Goal: Task Accomplishment & Management: Use online tool/utility

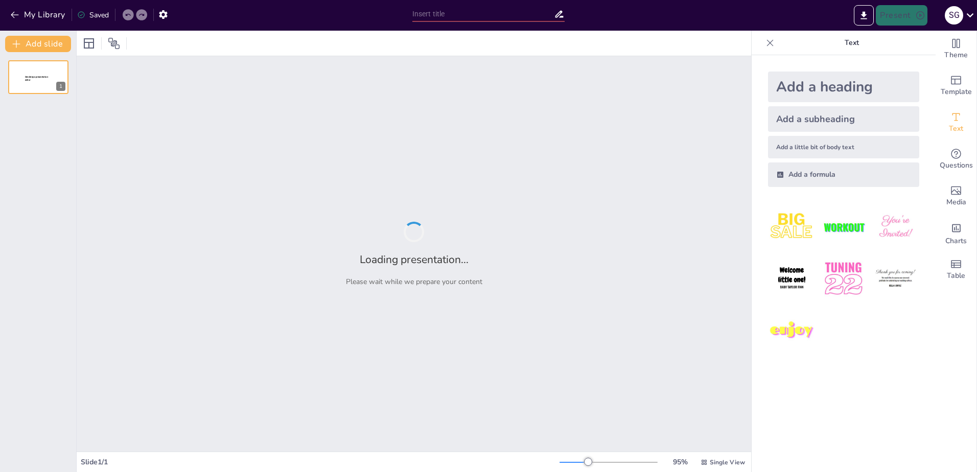
type input "Imported Cases til kongres.pptx"
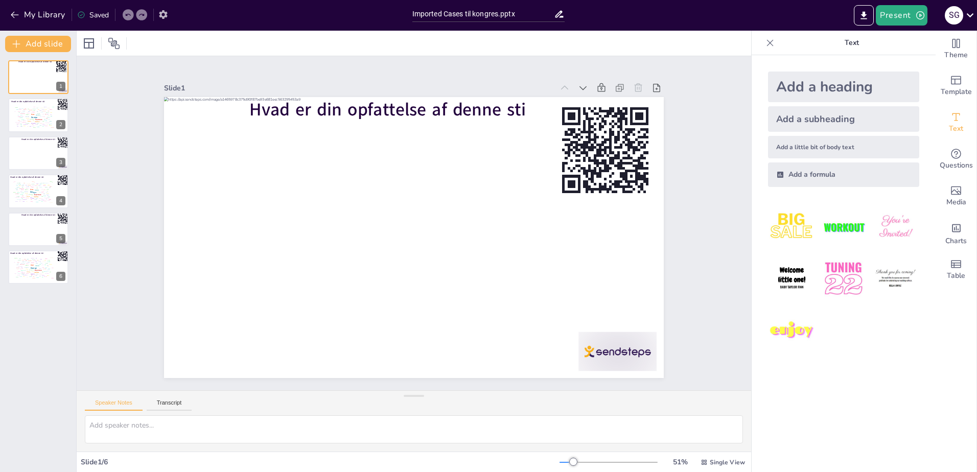
click at [166, 15] on icon "button" at bounding box center [163, 14] width 8 height 9
click at [558, 15] on icon at bounding box center [559, 14] width 11 height 11
click at [165, 12] on icon "button" at bounding box center [163, 14] width 8 height 9
click at [32, 14] on button "My Library" at bounding box center [39, 15] width 62 height 16
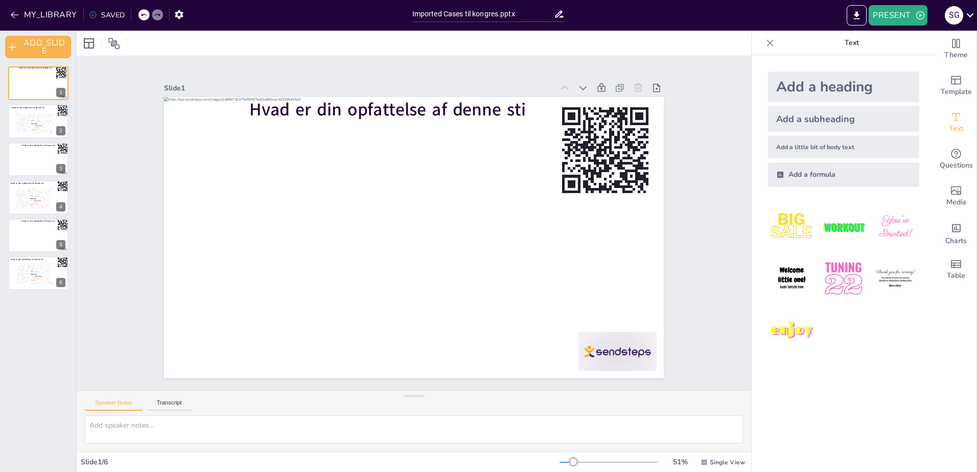
click at [673, 48] on div at bounding box center [414, 43] width 674 height 25
click at [55, 18] on button "MY_LIBRARY" at bounding box center [45, 15] width 74 height 16
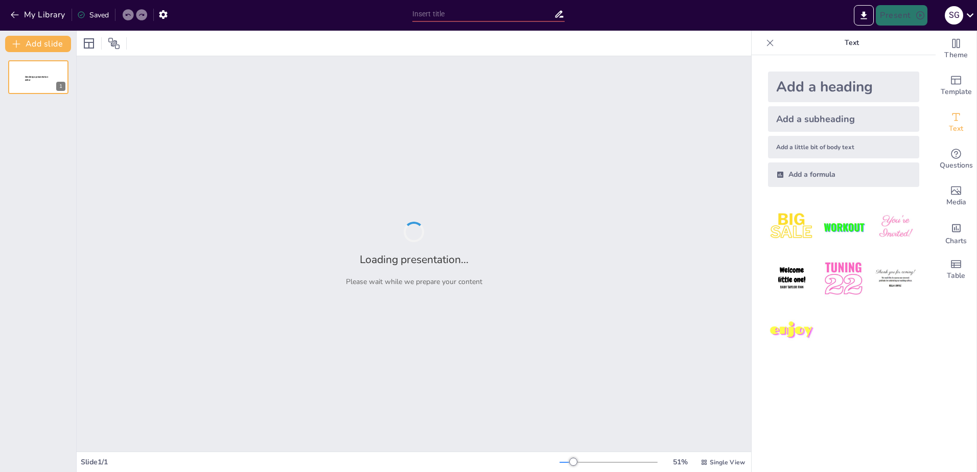
type input "Imported Afstemningsslides.pptx"
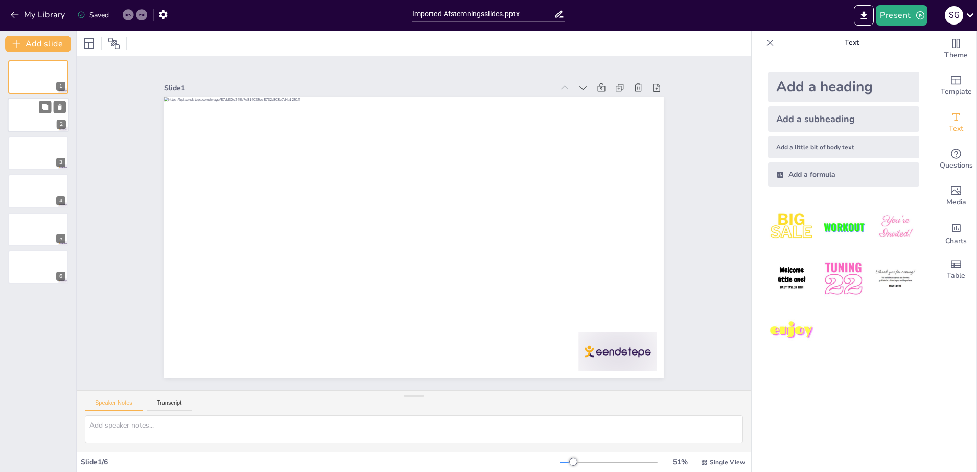
click at [34, 124] on div at bounding box center [38, 115] width 61 height 35
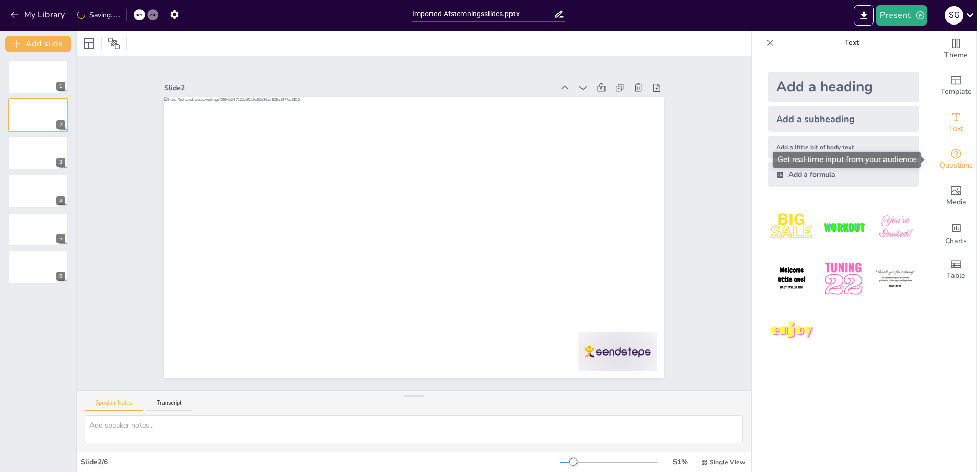
click at [946, 169] on span "Questions" at bounding box center [955, 165] width 33 height 11
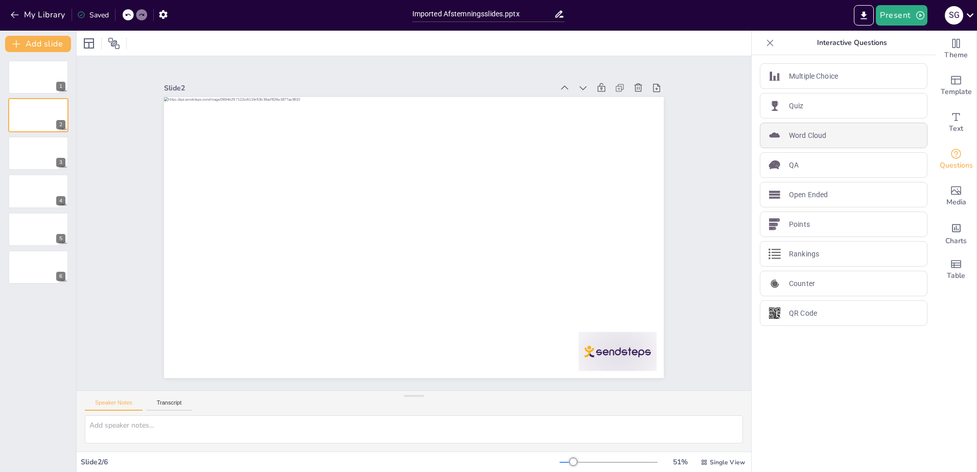
click at [841, 140] on div "Word Cloud" at bounding box center [844, 136] width 168 height 26
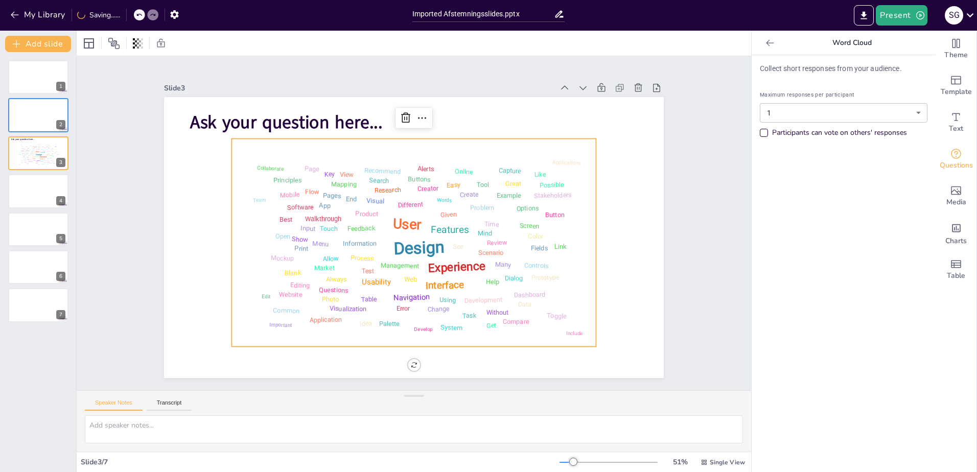
click at [224, 227] on div "Design User Experience Interface Features Navigation Usability Test Process Inf…" at bounding box center [402, 239] width 417 height 382
click at [26, 121] on div at bounding box center [38, 115] width 61 height 35
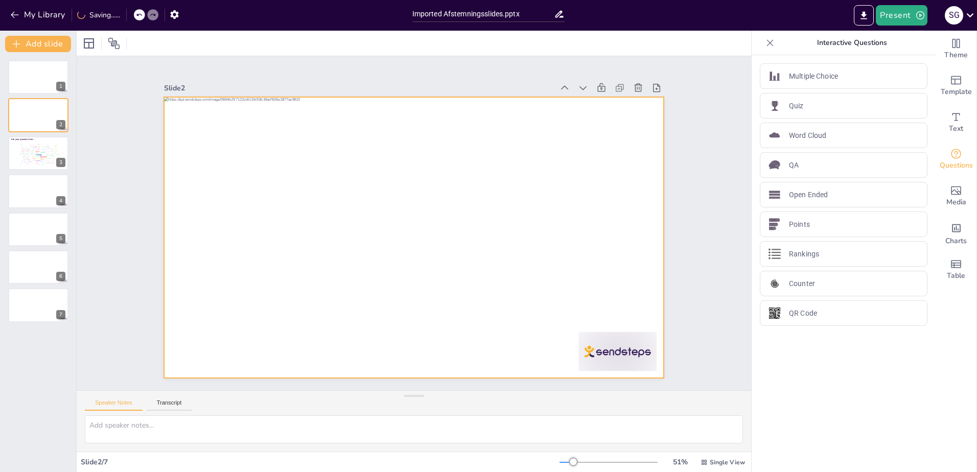
click at [417, 210] on div at bounding box center [406, 210] width 573 height 493
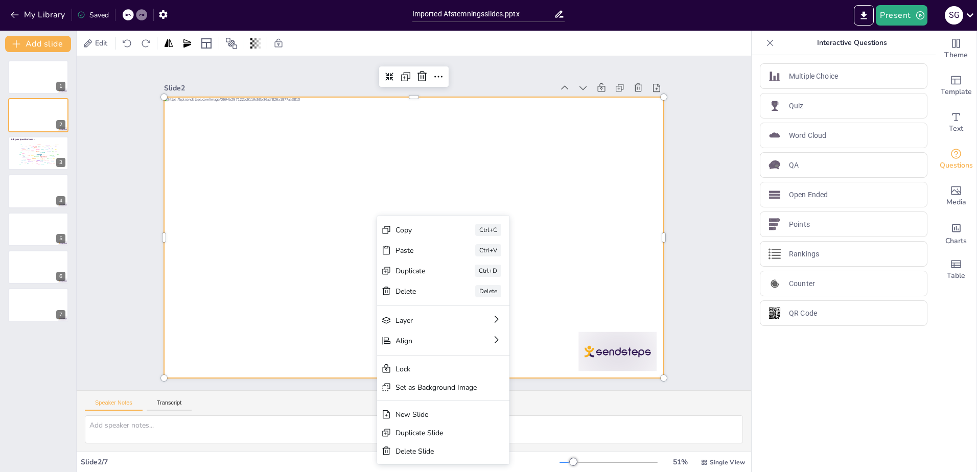
click at [252, 295] on div at bounding box center [408, 237] width 571 height 460
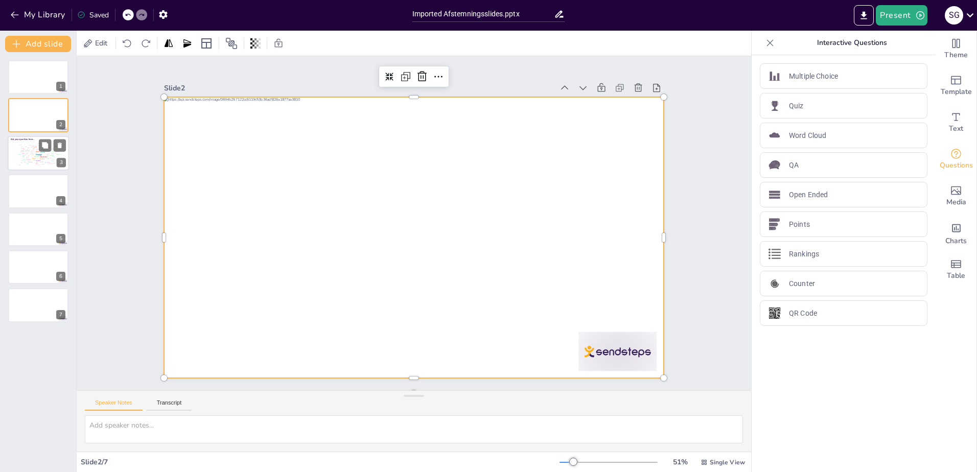
click at [19, 152] on div "Design User Experience Interface Features Navigation Usability Test Process Inf…" at bounding box center [37, 154] width 43 height 25
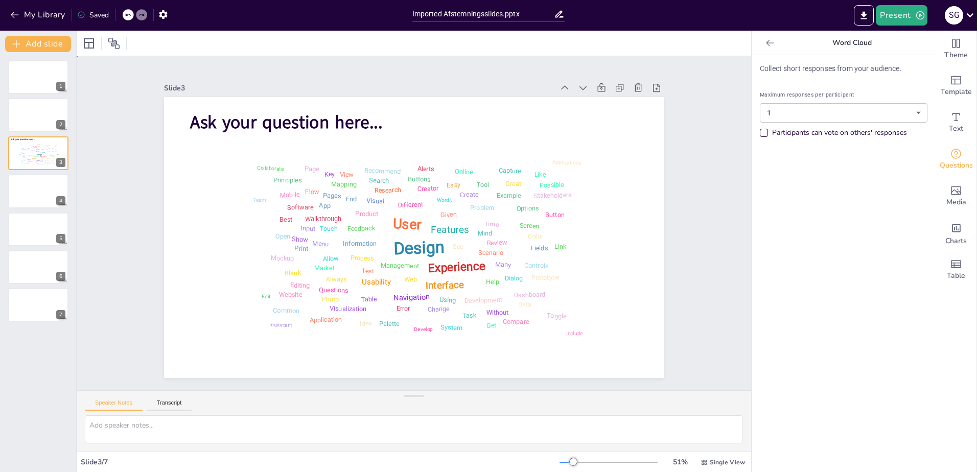
click at [669, 241] on div "Slide 1 Slide 2 Slide 3 Ask your question here... Design User Experience Interf…" at bounding box center [414, 223] width 635 height 509
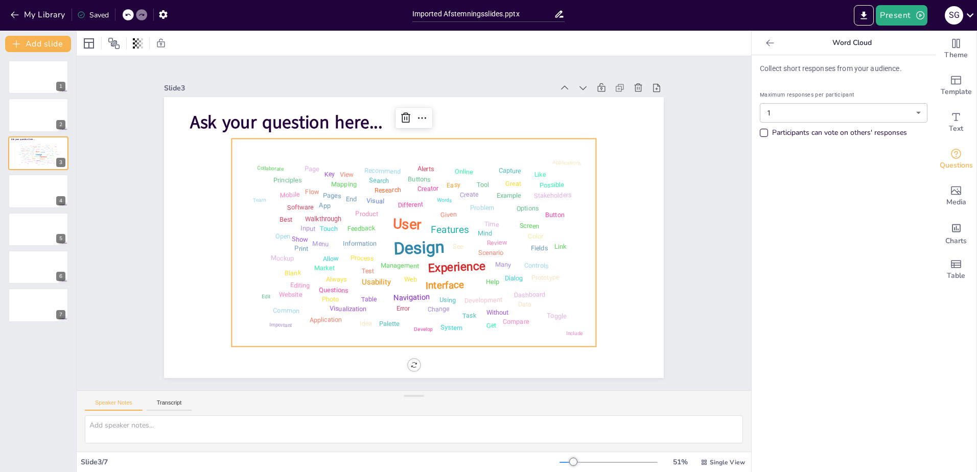
click at [567, 223] on div "Design User Experience Interface Features Navigation Usability Test Process Inf…" at bounding box center [414, 243] width 354 height 198
drag, startPoint x: 589, startPoint y: 221, endPoint x: 565, endPoint y: 223, distance: 24.1
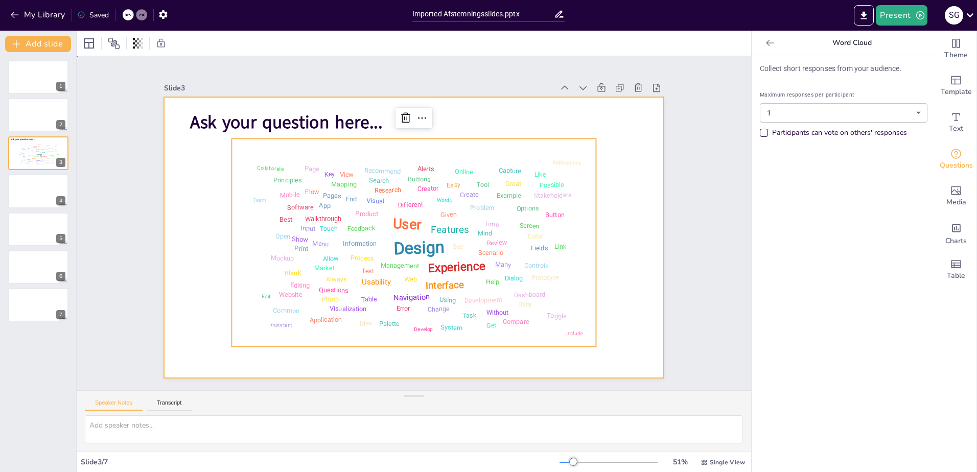
click at [610, 242] on div at bounding box center [401, 229] width 460 height 571
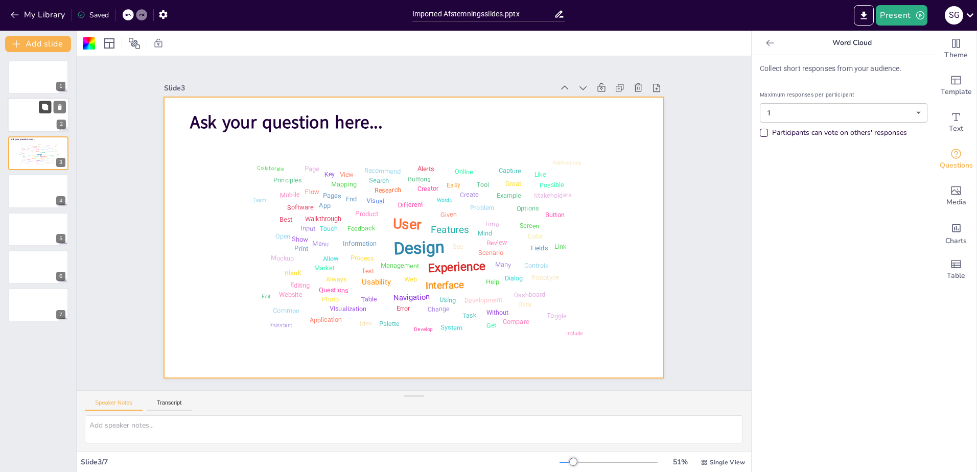
click at [45, 110] on icon at bounding box center [45, 107] width 6 height 6
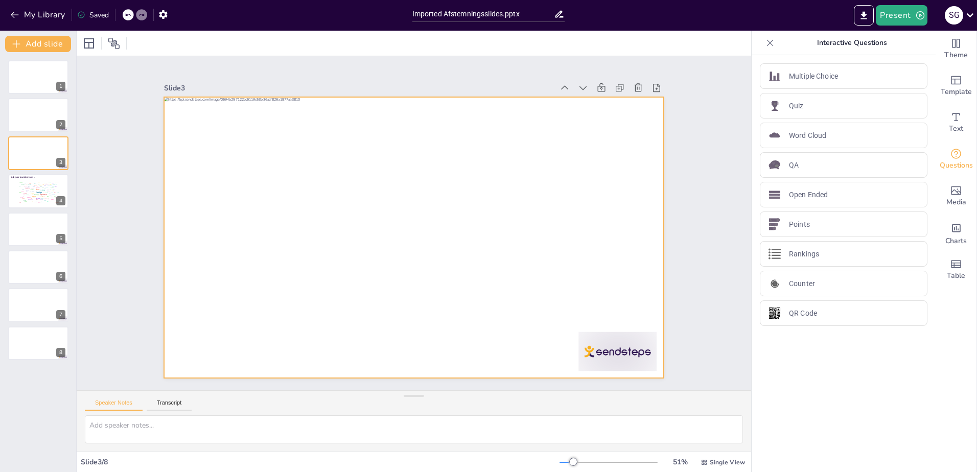
click at [392, 212] on div at bounding box center [419, 237] width 571 height 460
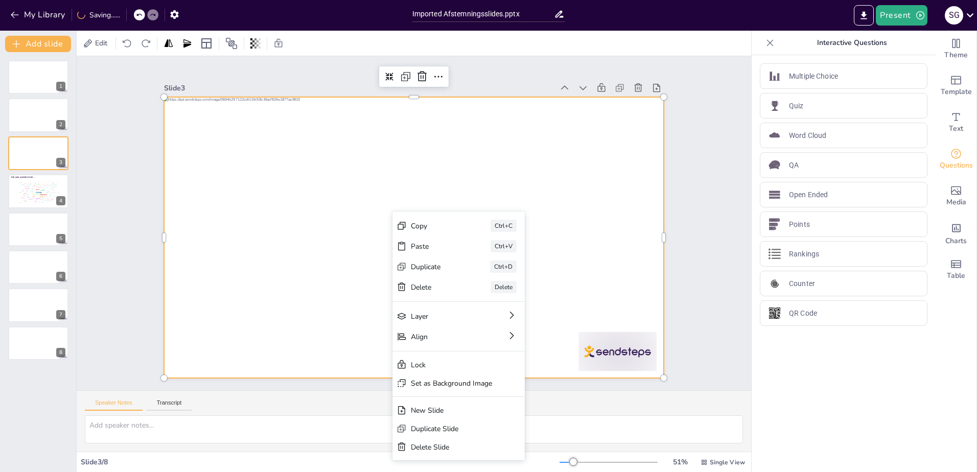
drag, startPoint x: 270, startPoint y: 307, endPoint x: 445, endPoint y: 265, distance: 180.8
click at [270, 307] on div at bounding box center [399, 220] width 379 height 547
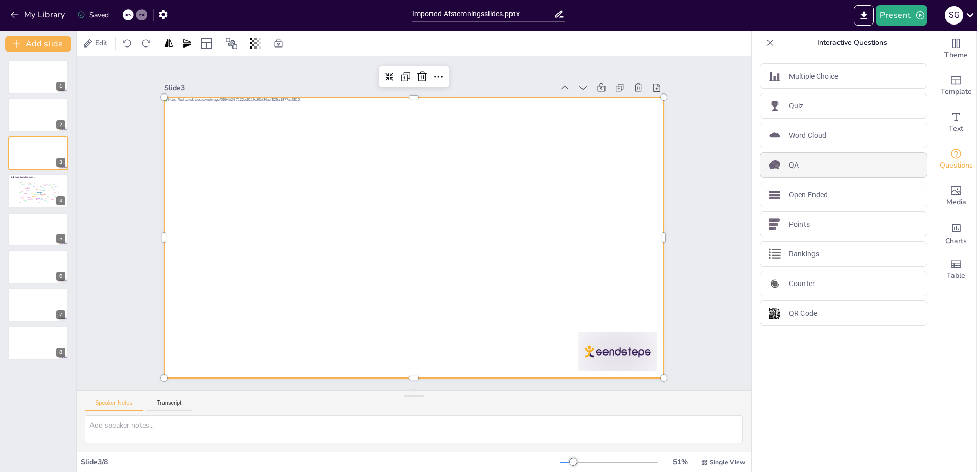
click at [832, 159] on div "QA" at bounding box center [844, 165] width 168 height 26
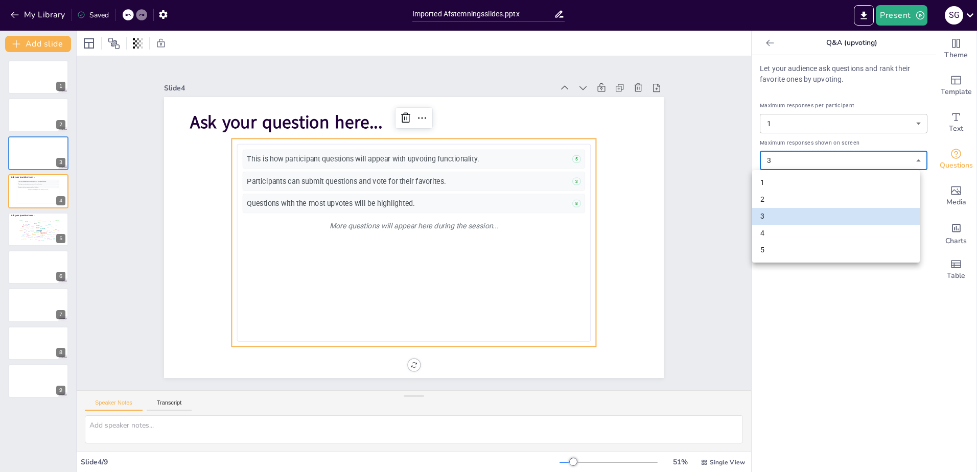
click at [832, 159] on body "My Library Saved Imported Afstemningsslides.pptx Present S G Document fonts Aka…" at bounding box center [488, 236] width 977 height 472
click at [832, 159] on div at bounding box center [488, 236] width 977 height 472
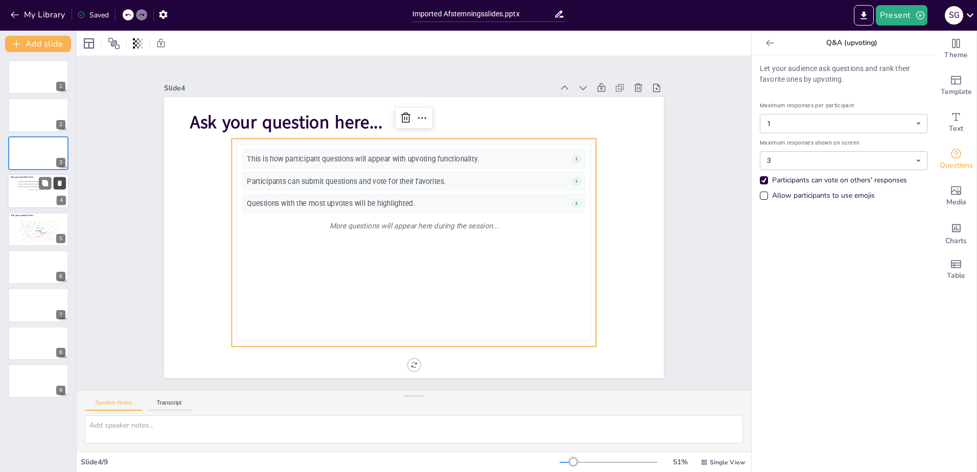
click at [62, 182] on icon at bounding box center [59, 183] width 7 height 7
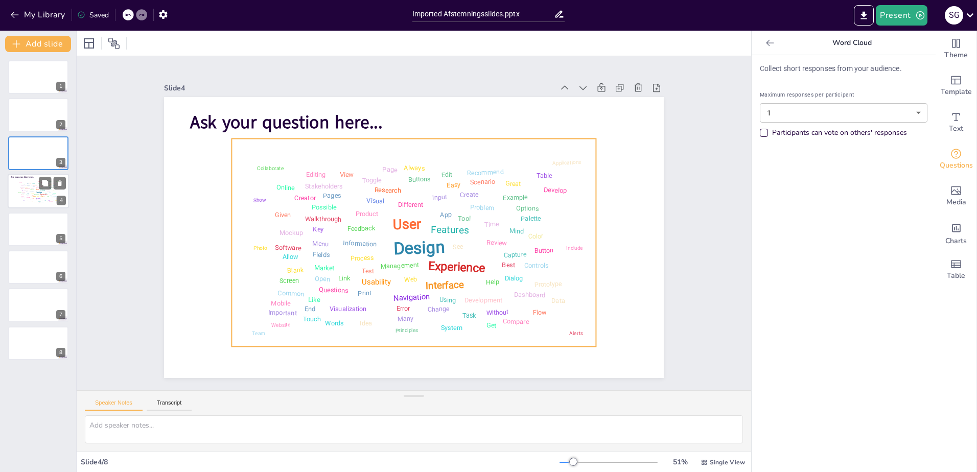
drag, startPoint x: 22, startPoint y: 198, endPoint x: 41, endPoint y: 197, distance: 18.4
click at [23, 198] on div "Important" at bounding box center [23, 198] width 4 height 1
click at [232, 210] on div "Design User Experience Interface Features Navigation Usability Test Process Inf…" at bounding box center [406, 241] width 404 height 324
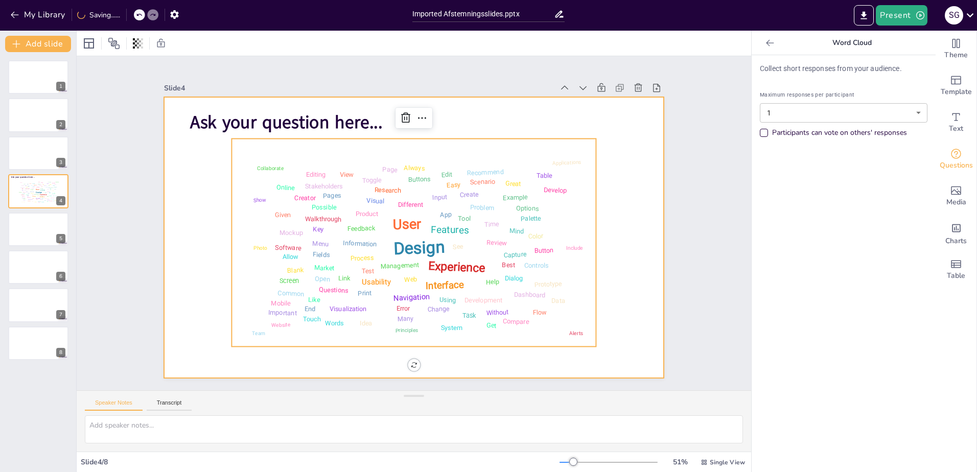
click at [222, 213] on div at bounding box center [421, 211] width 569 height 521
click at [261, 194] on div "Design User Experience Interface Features Navigation Usability Test Process Inf…" at bounding box center [406, 205] width 404 height 324
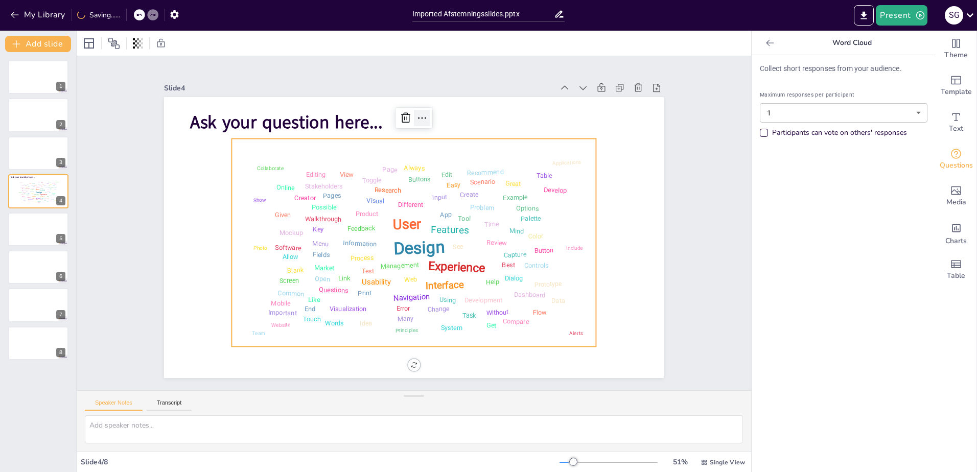
click at [407, 112] on icon at bounding box center [400, 118] width 14 height 14
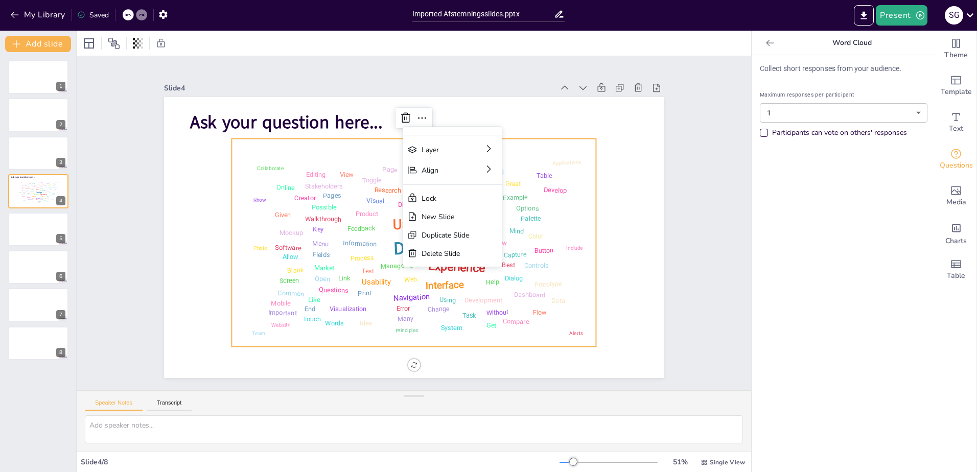
click at [226, 222] on div "Design User Experience Interface Features Navigation Usability Test Process Inf…" at bounding box center [401, 237] width 410 height 398
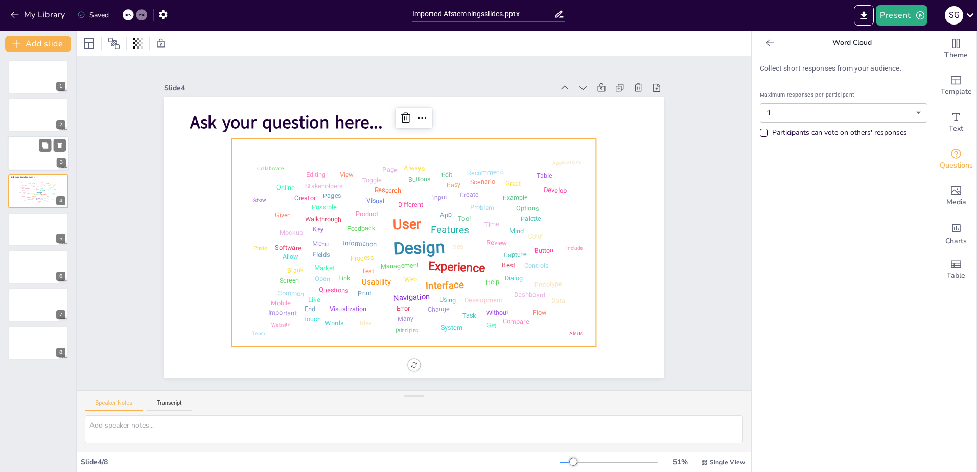
click at [32, 158] on div at bounding box center [38, 153] width 61 height 35
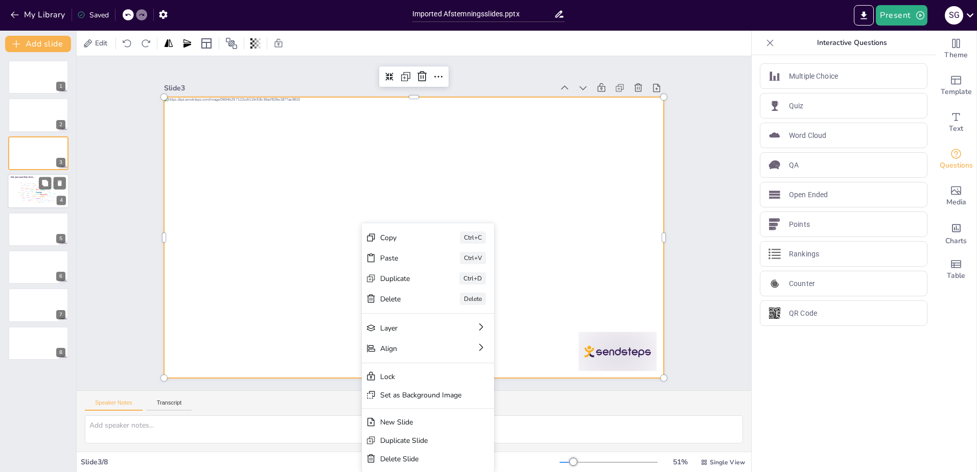
click at [31, 189] on div "Product" at bounding box center [32, 188] width 3 height 1
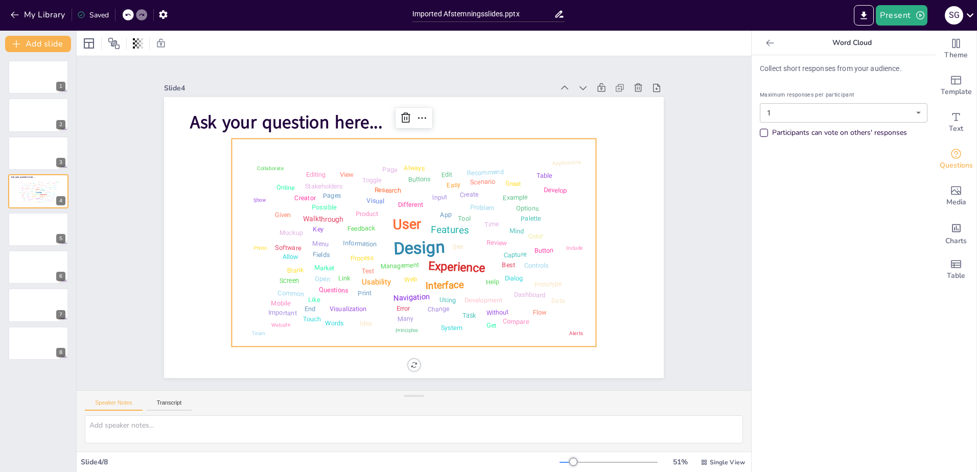
click at [442, 162] on div "Walkthrough" at bounding box center [454, 142] width 25 height 40
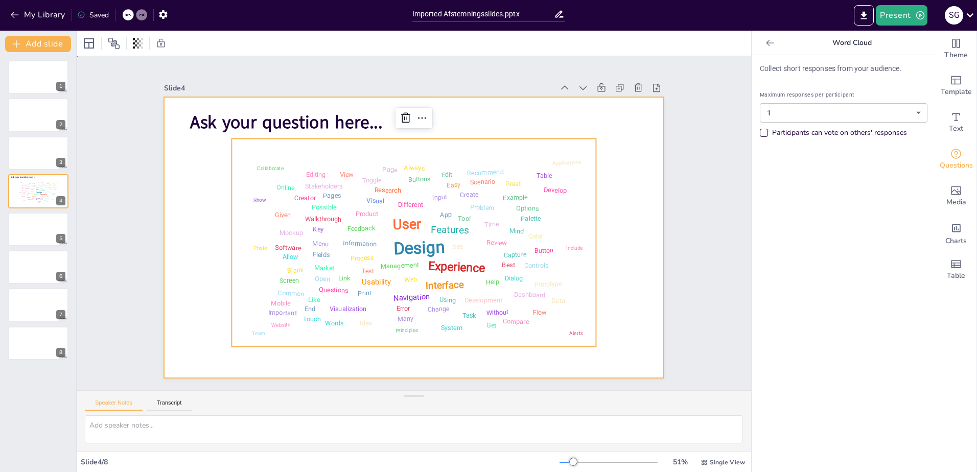
click at [627, 190] on div at bounding box center [401, 229] width 460 height 571
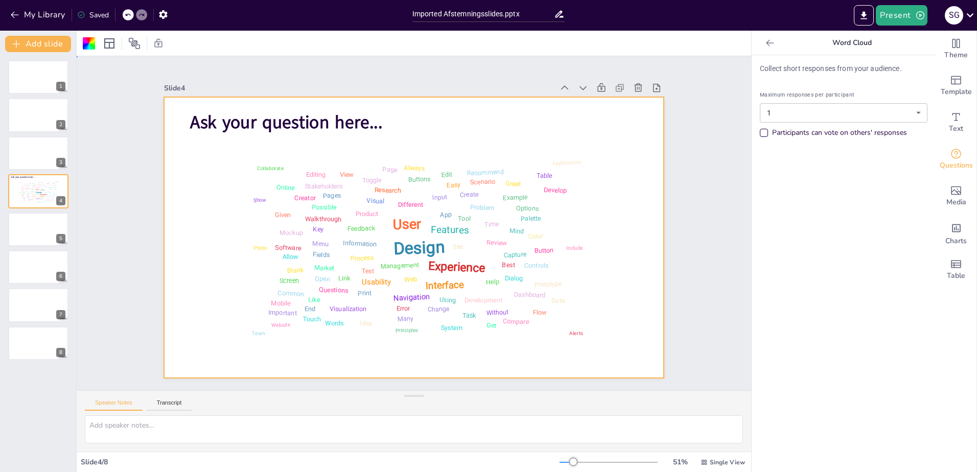
click at [591, 206] on div at bounding box center [421, 211] width 569 height 521
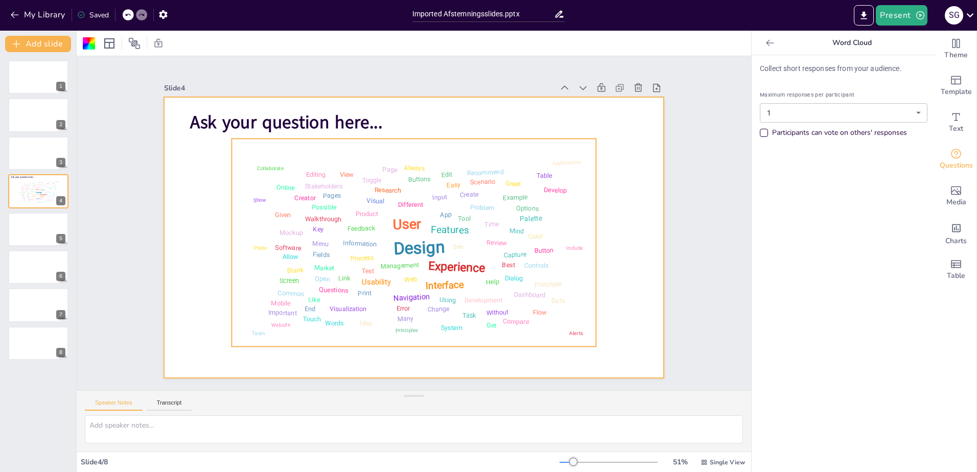
click at [462, 321] on div "Palette" at bounding box center [454, 333] width 15 height 24
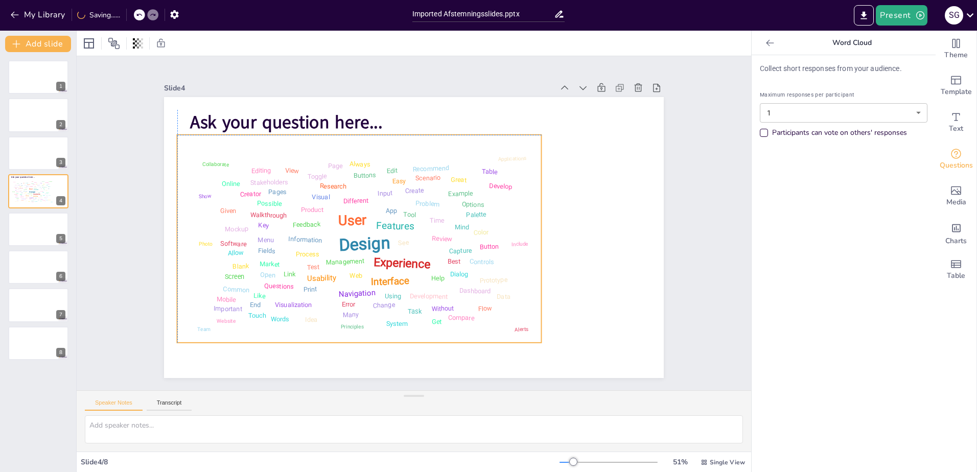
drag, startPoint x: 580, startPoint y: 206, endPoint x: 527, endPoint y: 202, distance: 53.3
click at [527, 202] on div "Design User Experience Interface Features Navigation Usability Test Process Inf…" at bounding box center [469, 208] width 354 height 198
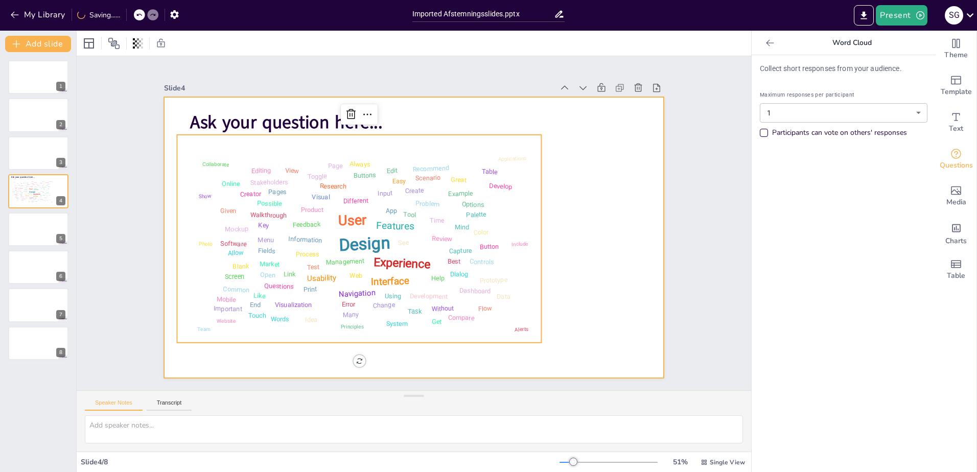
click at [593, 186] on div at bounding box center [423, 233] width 559 height 543
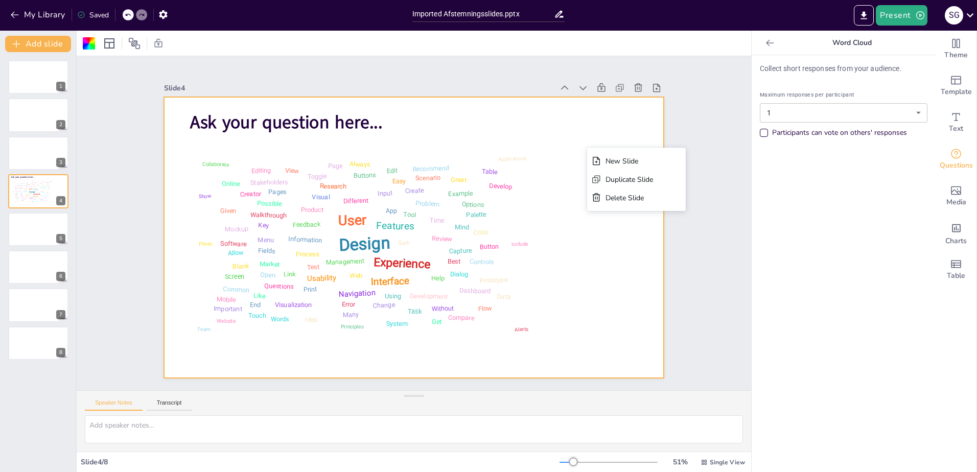
click at [591, 216] on div at bounding box center [405, 234] width 569 height 521
click at [555, 175] on div at bounding box center [402, 231] width 521 height 569
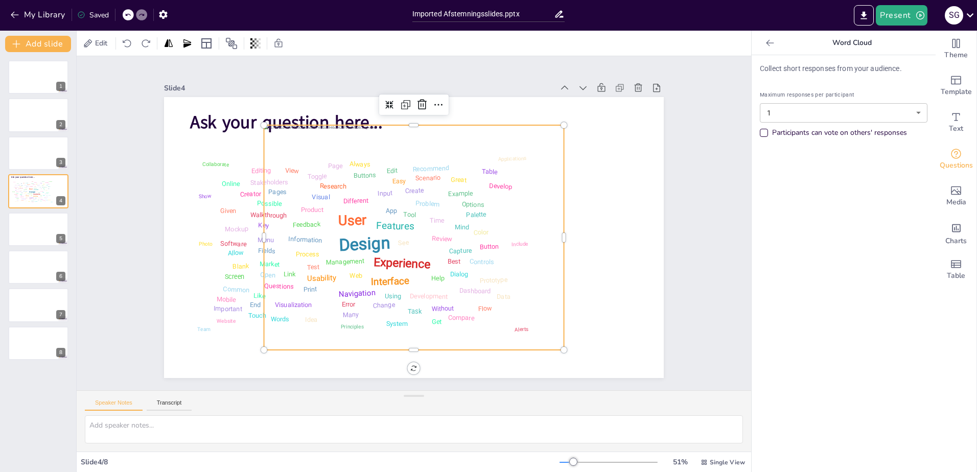
click at [363, 191] on div at bounding box center [401, 230] width 344 height 372
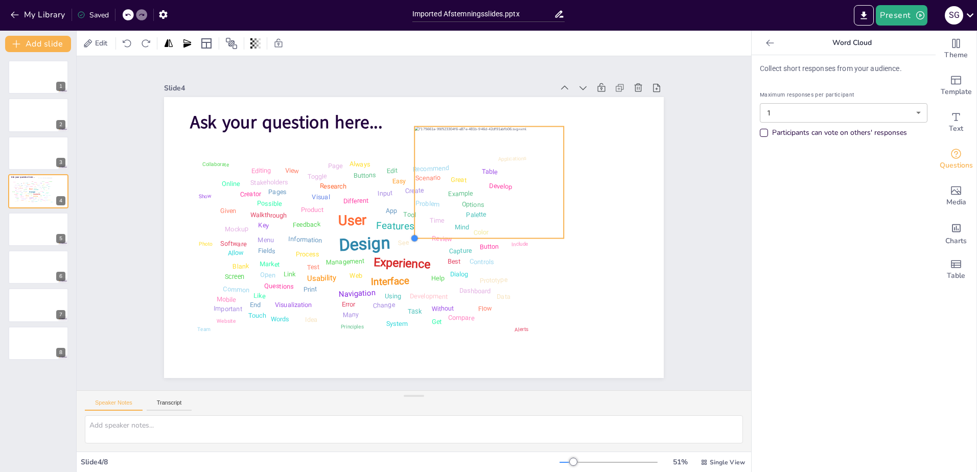
drag, startPoint x: 257, startPoint y: 348, endPoint x: 445, endPoint y: 235, distance: 219.3
click at [445, 235] on div "Ask your question here... Design User Experience Interface Features Navigation …" at bounding box center [408, 237] width 571 height 460
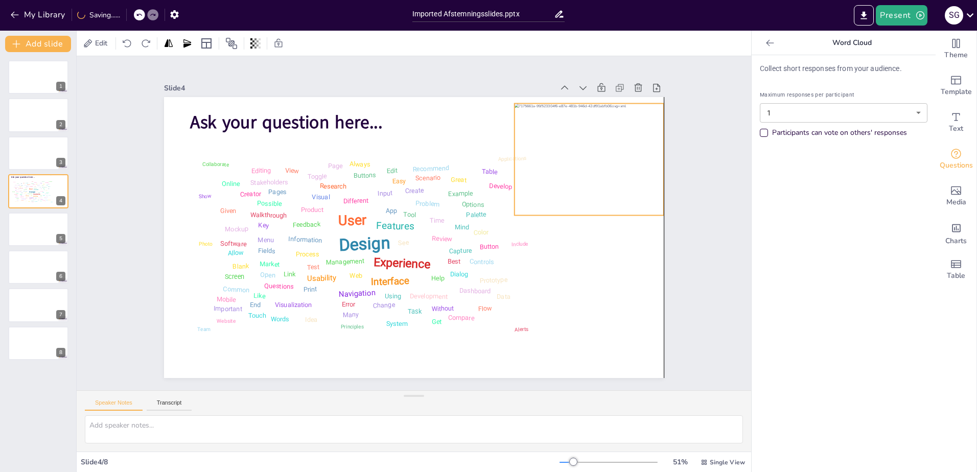
drag, startPoint x: 468, startPoint y: 186, endPoint x: 565, endPoint y: 163, distance: 98.8
click at [565, 163] on div at bounding box center [588, 160] width 149 height 112
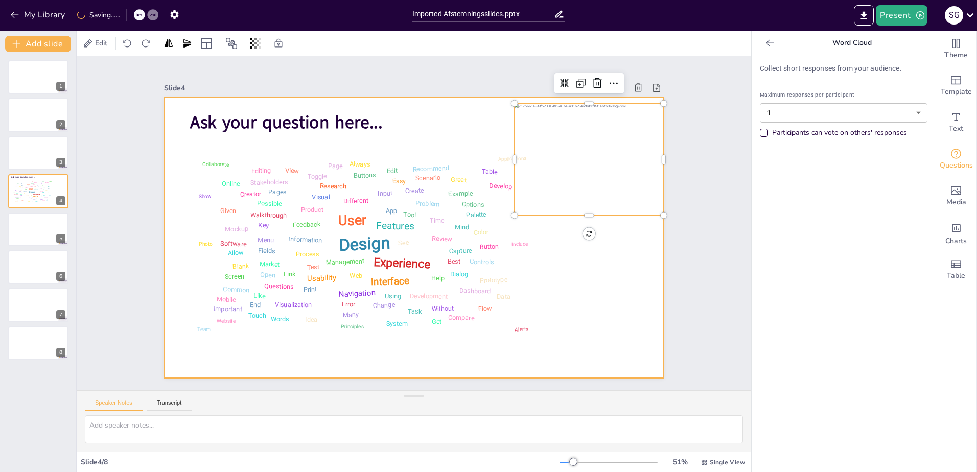
click at [569, 273] on div at bounding box center [420, 210] width 573 height 493
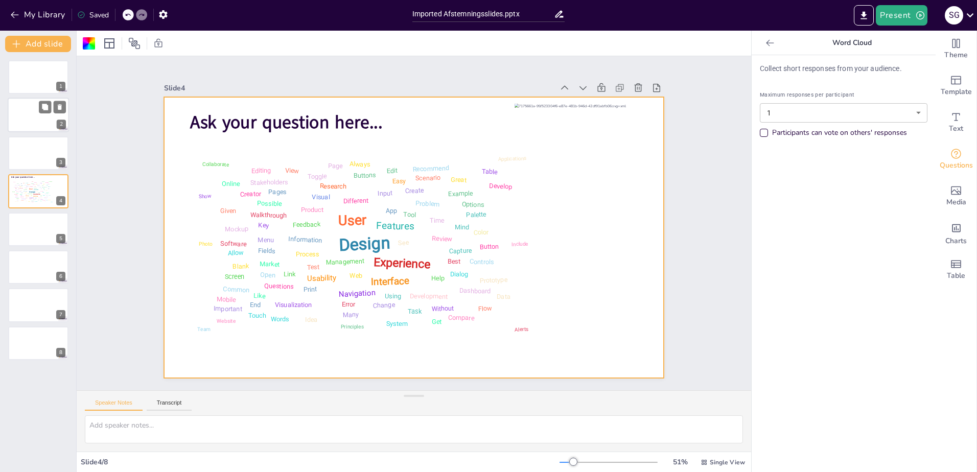
click at [30, 113] on div at bounding box center [38, 115] width 61 height 35
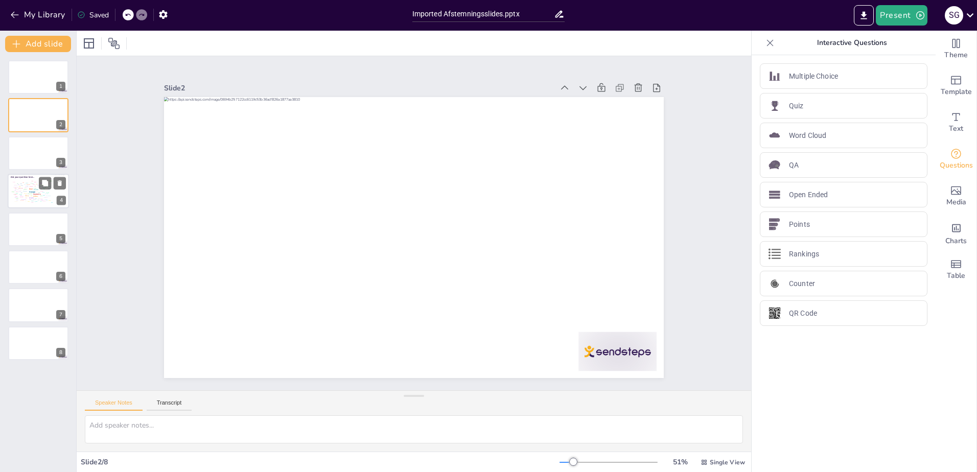
click at [36, 192] on div "See" at bounding box center [37, 192] width 2 height 1
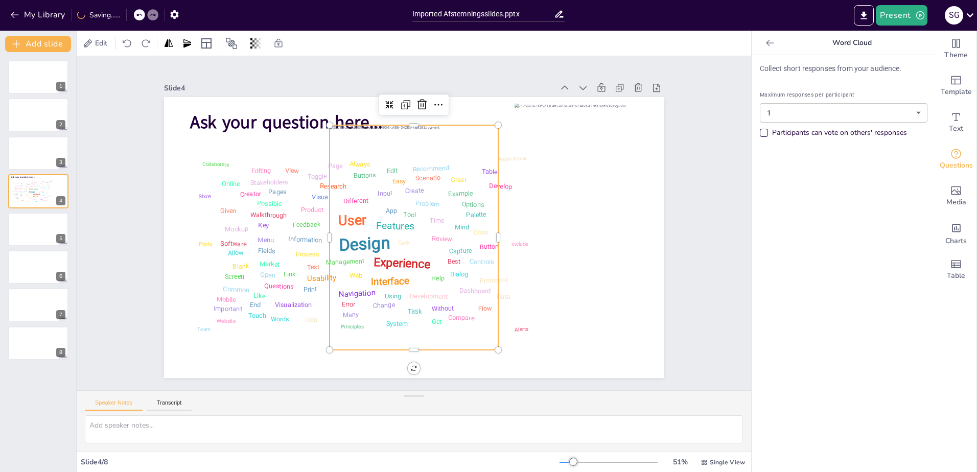
click at [393, 266] on div at bounding box center [408, 210] width 245 height 274
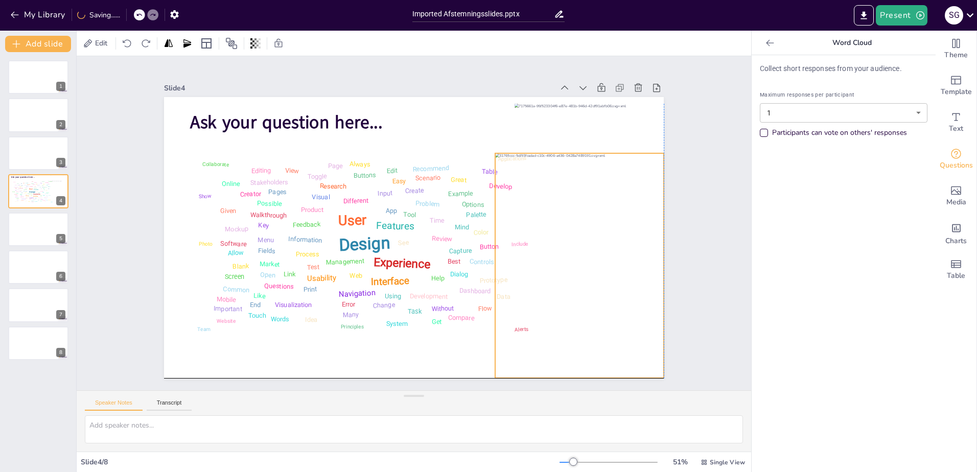
drag, startPoint x: 406, startPoint y: 292, endPoint x: 569, endPoint y: 320, distance: 165.5
click at [569, 158] on div at bounding box center [473, 62] width 241 height 191
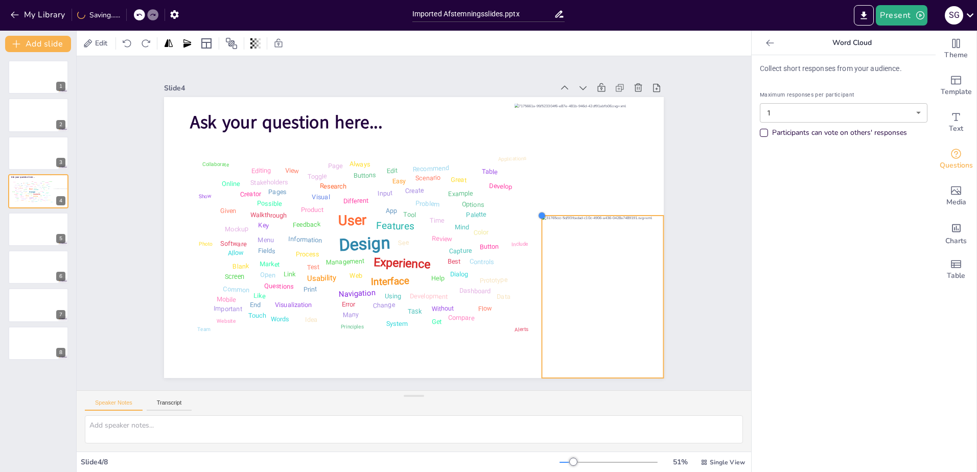
drag, startPoint x: 488, startPoint y: 151, endPoint x: 552, endPoint y: 213, distance: 89.2
click at [552, 213] on div "Ask your question here... Design User Experience Interface Features Navigation …" at bounding box center [400, 219] width 421 height 562
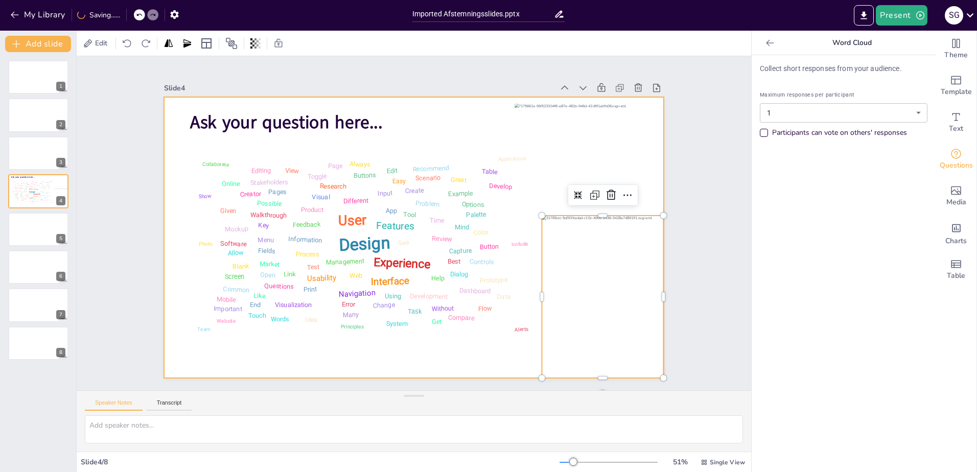
click at [459, 363] on div at bounding box center [400, 228] width 421 height 562
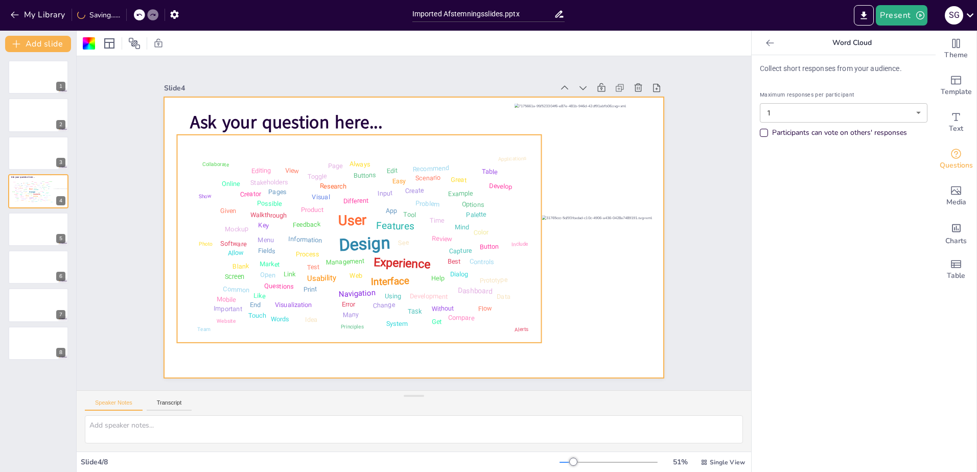
click at [337, 249] on div "Dashboard" at bounding box center [323, 233] width 28 height 33
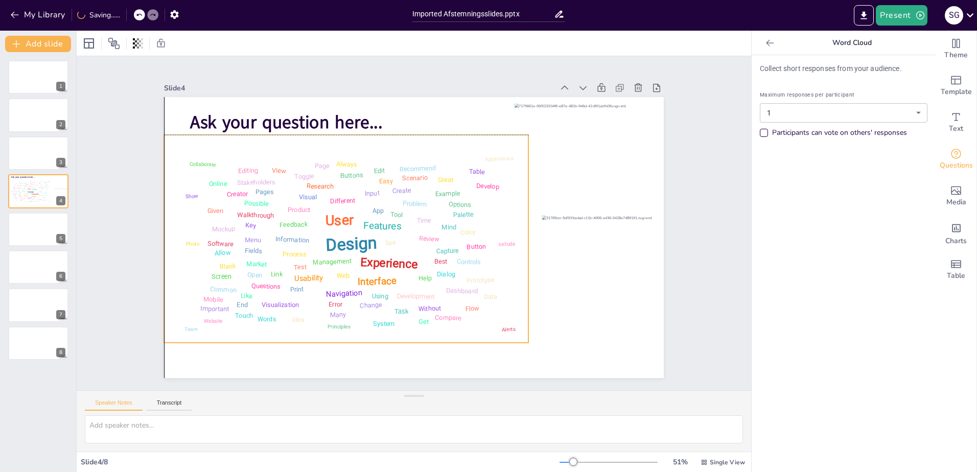
drag, startPoint x: 453, startPoint y: 131, endPoint x: 440, endPoint y: 130, distance: 12.8
click at [440, 295] on div "Ask your question here... Design User Experience Interface Features Navigation …" at bounding box center [440, 347] width 488 height 104
click at [605, 282] on div at bounding box center [529, 370] width 153 height 176
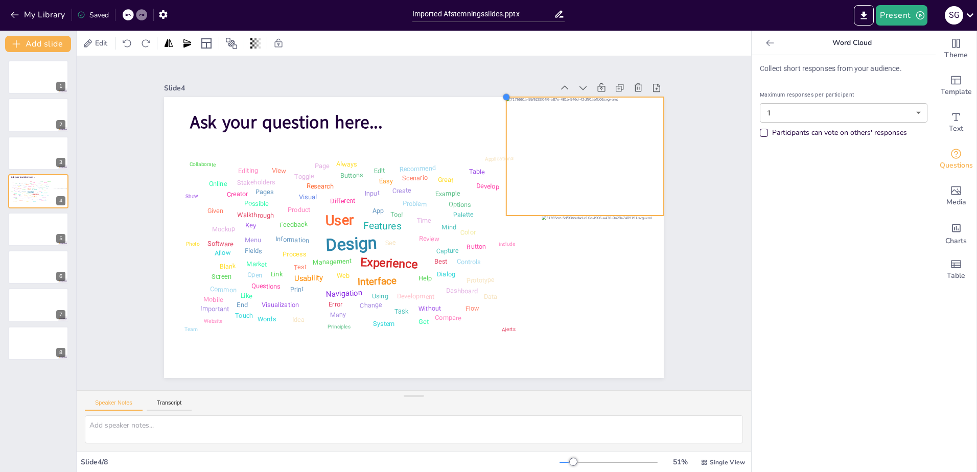
drag, startPoint x: 507, startPoint y: 102, endPoint x: 504, endPoint y: 96, distance: 6.6
click at [504, 96] on div "Ask your question here... Design User Experience Interface Features Navigation …" at bounding box center [410, 209] width 547 height 379
click at [483, 133] on div at bounding box center [402, 40] width 161 height 186
click at [620, 170] on icon at bounding box center [628, 178] width 17 height 17
click at [631, 279] on icon at bounding box center [637, 285] width 13 height 13
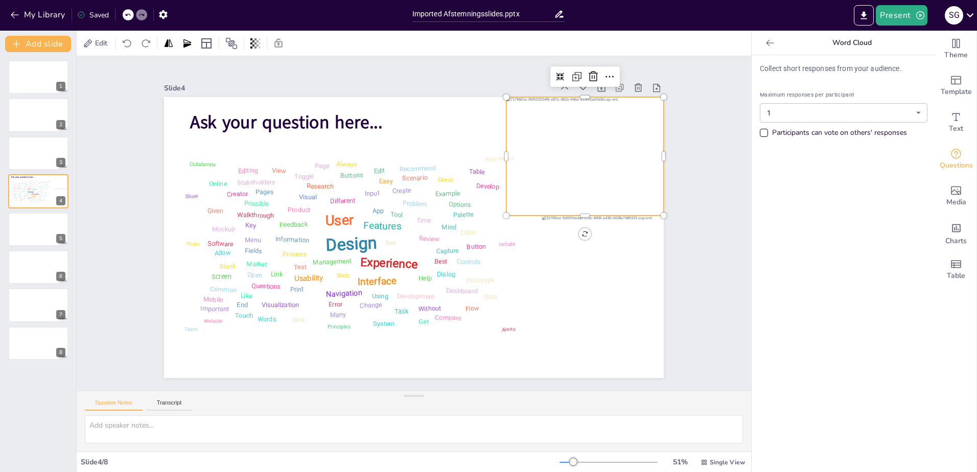
click at [381, 268] on div at bounding box center [285, 354] width 192 height 172
click at [500, 447] on icon at bounding box center [492, 454] width 15 height 15
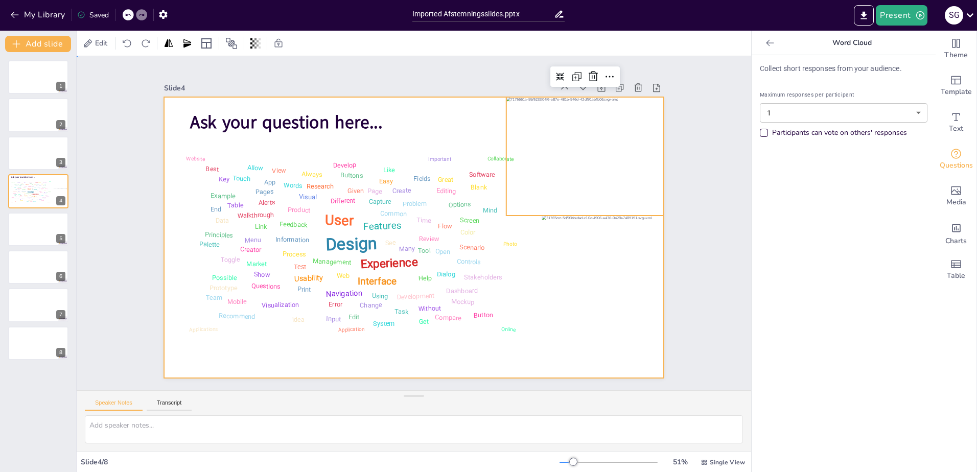
click at [399, 119] on div at bounding box center [403, 232] width 543 height 559
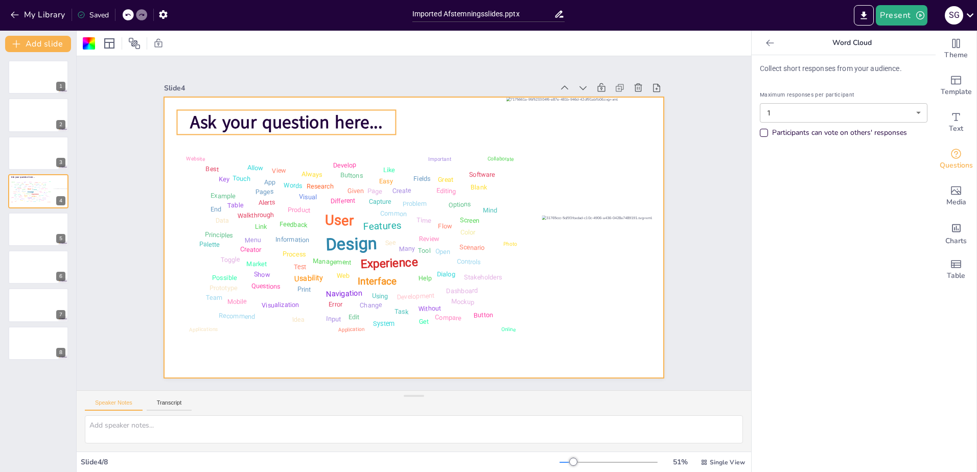
click at [336, 150] on span "Ask your question here..." at bounding box center [252, 216] width 170 height 133
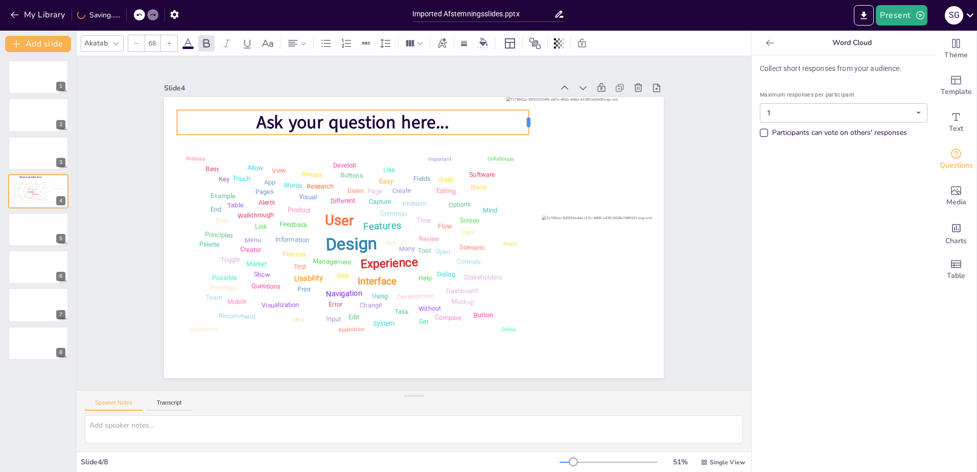
drag, startPoint x: 388, startPoint y: 120, endPoint x: 521, endPoint y: 126, distance: 133.0
click at [521, 338] on div at bounding box center [514, 342] width 25 height 8
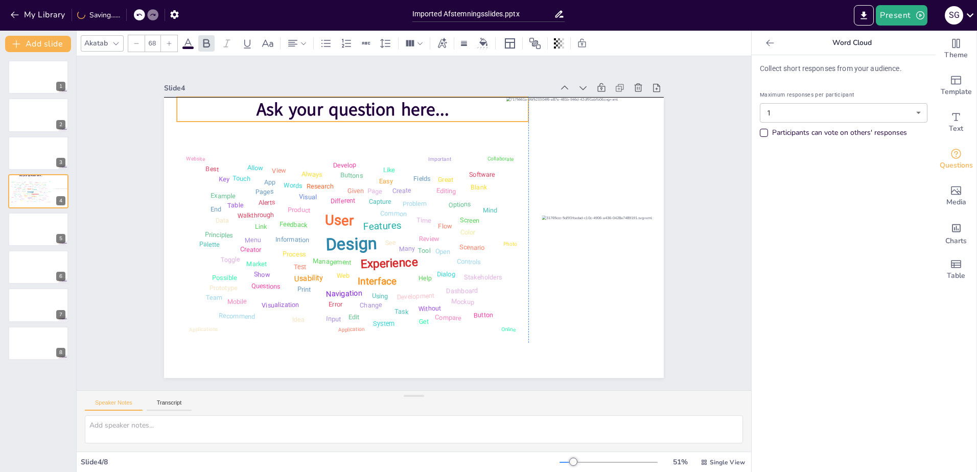
drag, startPoint x: 345, startPoint y: 107, endPoint x: 345, endPoint y: 93, distance: 13.3
click at [506, 93] on span "Ask your question here..." at bounding box center [537, 186] width 63 height 193
type input "67.8"
click at [466, 363] on div at bounding box center [460, 368] width 11 height 11
click at [472, 313] on p "Ask your question here..." at bounding box center [463, 343] width 351 height 61
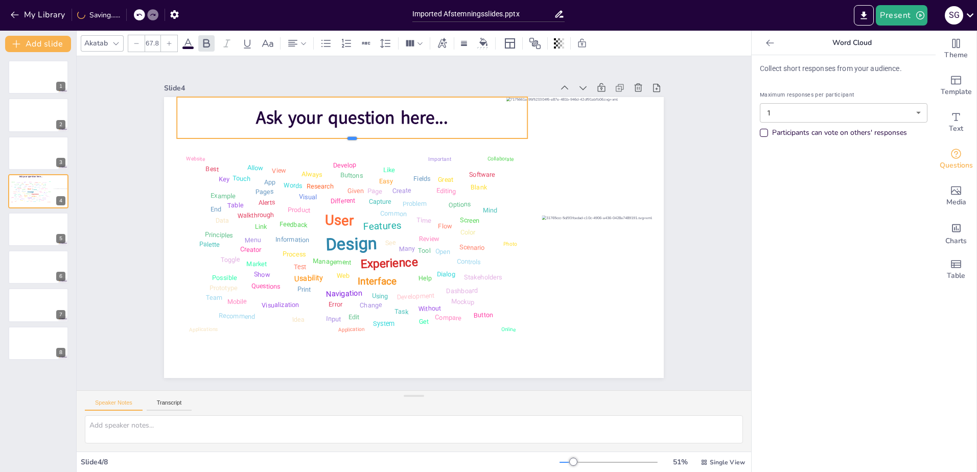
drag, startPoint x: 346, startPoint y: 118, endPoint x: 347, endPoint y: 134, distance: 16.9
click at [490, 134] on div at bounding box center [494, 161] width 8 height 350
click at [538, 276] on div at bounding box center [558, 288] width 41 height 25
click at [564, 189] on icon at bounding box center [569, 195] width 11 height 12
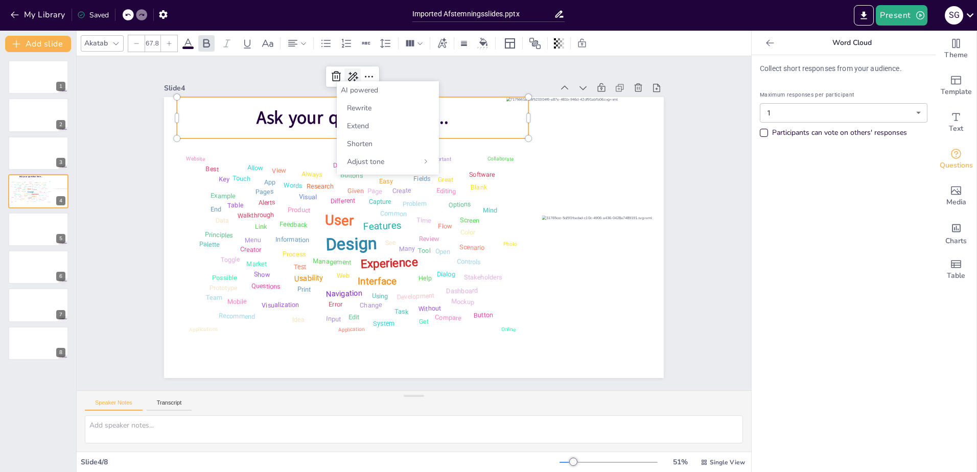
click at [539, 128] on icon at bounding box center [544, 134] width 11 height 12
click at [484, 83] on icon at bounding box center [492, 91] width 17 height 17
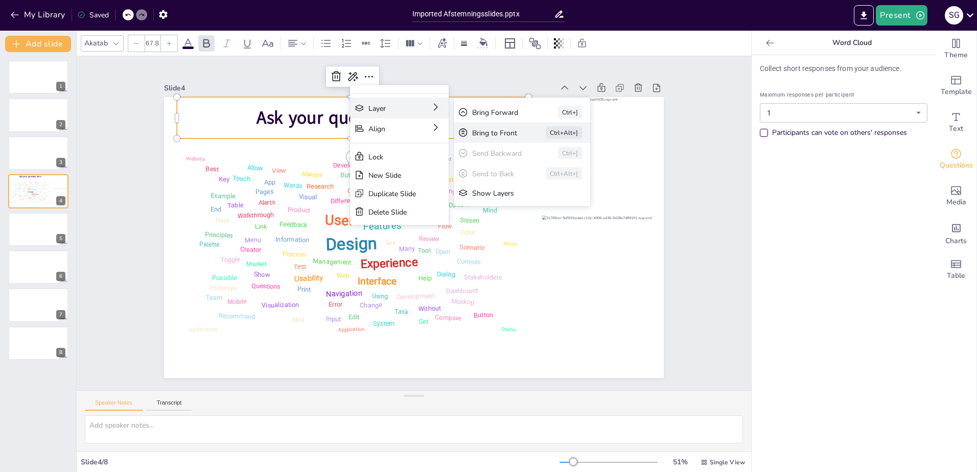
click at [530, 280] on div "Bring to Front Ctrl+Alt+]" at bounding box center [563, 337] width 106 height 115
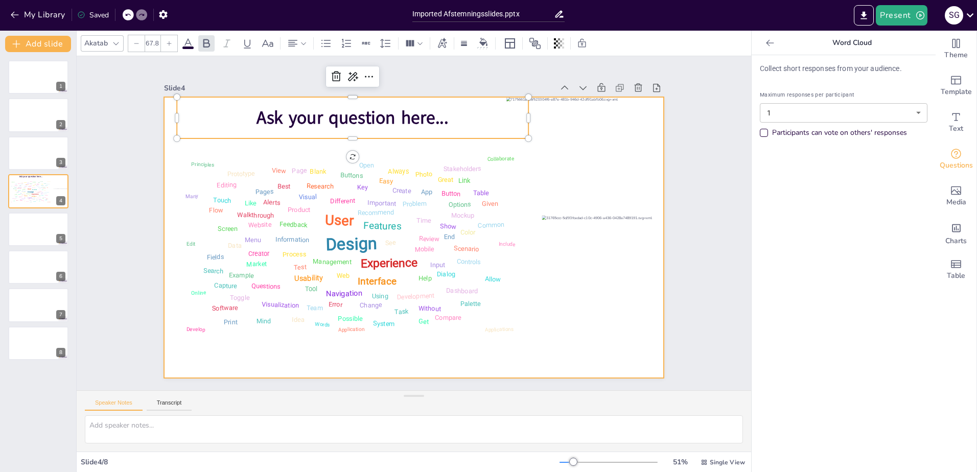
click at [527, 259] on div at bounding box center [423, 212] width 559 height 543
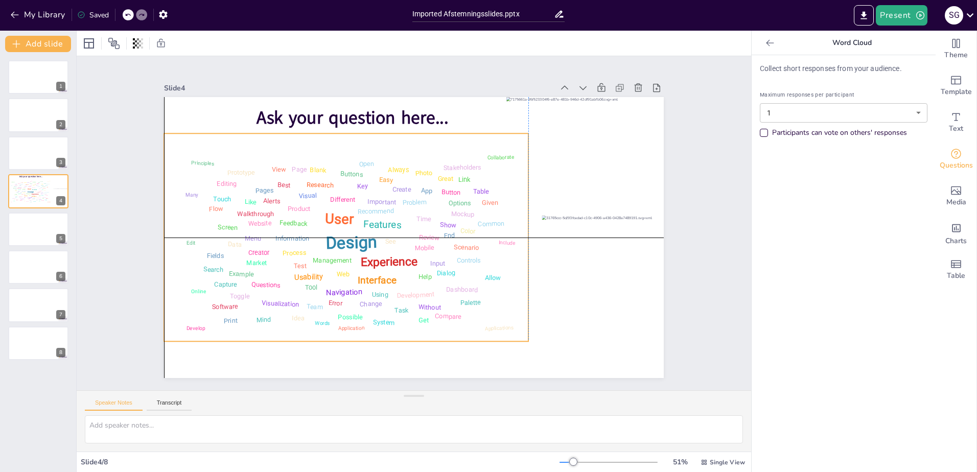
click at [489, 136] on div "Design User Experience Interface Features Navigation Usability Test Process Inf…" at bounding box center [470, 263] width 384 height 395
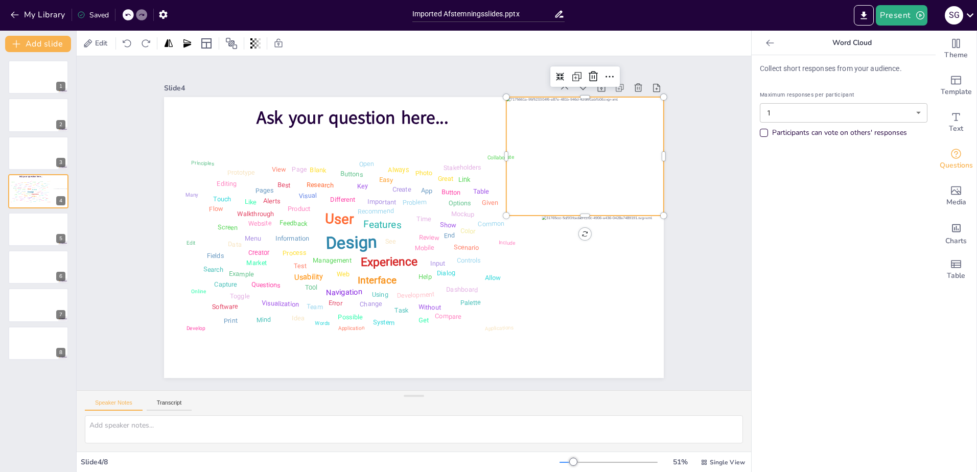
click at [491, 311] on div at bounding box center [406, 407] width 172 height 192
click at [219, 164] on icon at bounding box center [213, 170] width 12 height 12
click at [501, 447] on icon at bounding box center [492, 454] width 15 height 15
click at [518, 315] on div at bounding box center [444, 404] width 148 height 178
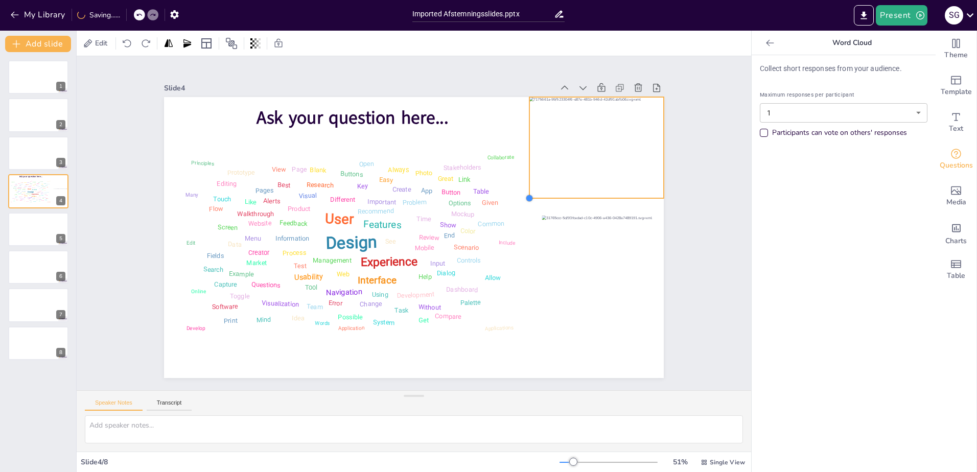
drag, startPoint x: 498, startPoint y: 213, endPoint x: 532, endPoint y: 196, distance: 38.4
click at [532, 196] on div "Design User Experience Interface Features Navigation Usability Test Process Inf…" at bounding box center [406, 210] width 573 height 493
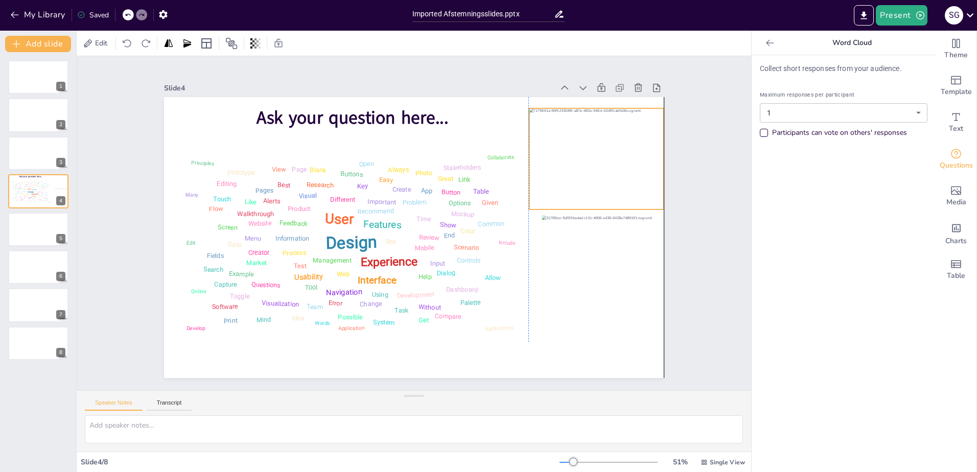
drag, startPoint x: 606, startPoint y: 172, endPoint x: 608, endPoint y: 183, distance: 11.4
click at [578, 312] on div at bounding box center [515, 388] width 126 height 152
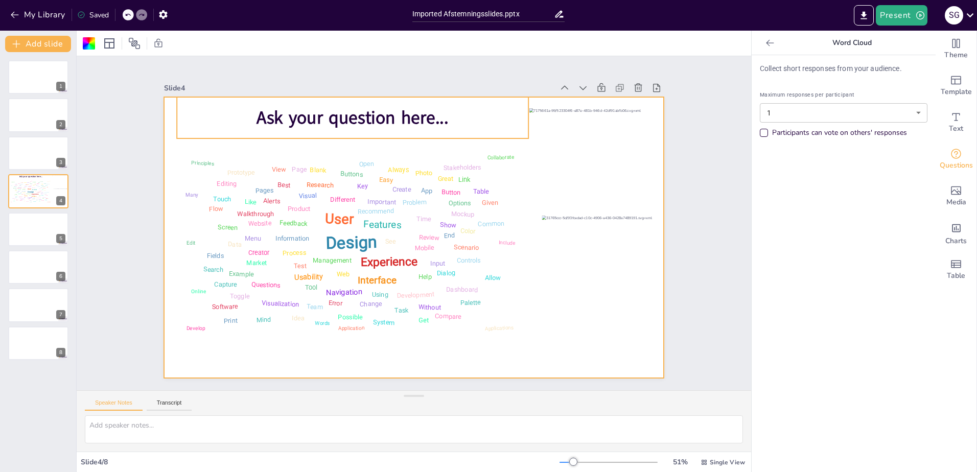
click at [465, 121] on p "Ask your question here..." at bounding box center [535, 223] width 197 height 317
click at [562, 97] on div at bounding box center [410, 209] width 547 height 379
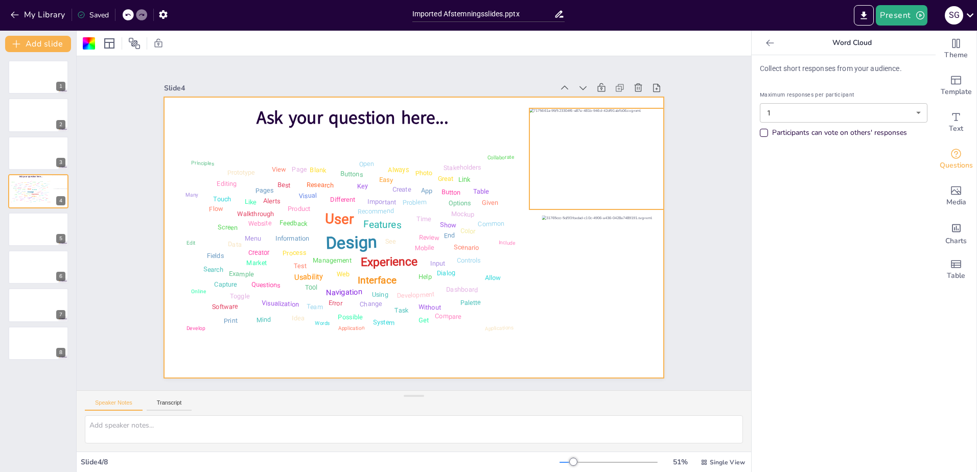
click at [502, 339] on div at bounding box center [439, 415] width 126 height 152
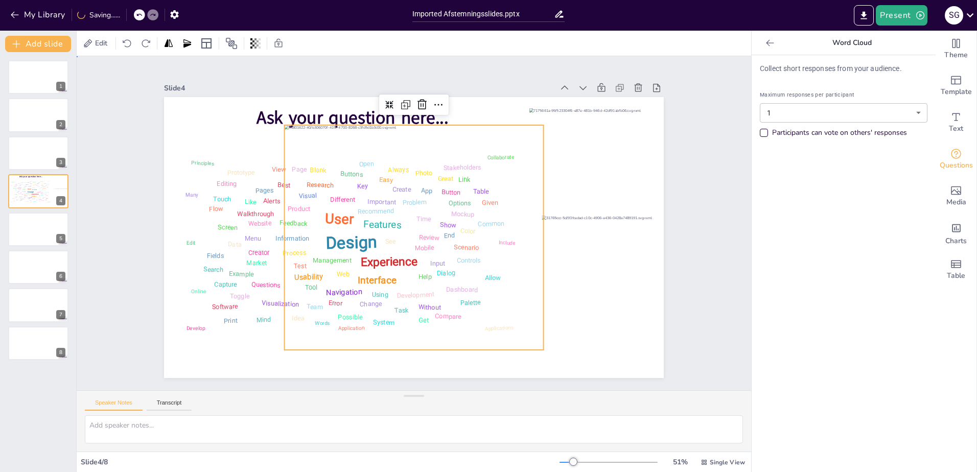
click at [529, 339] on div at bounding box center [478, 406] width 101 height 134
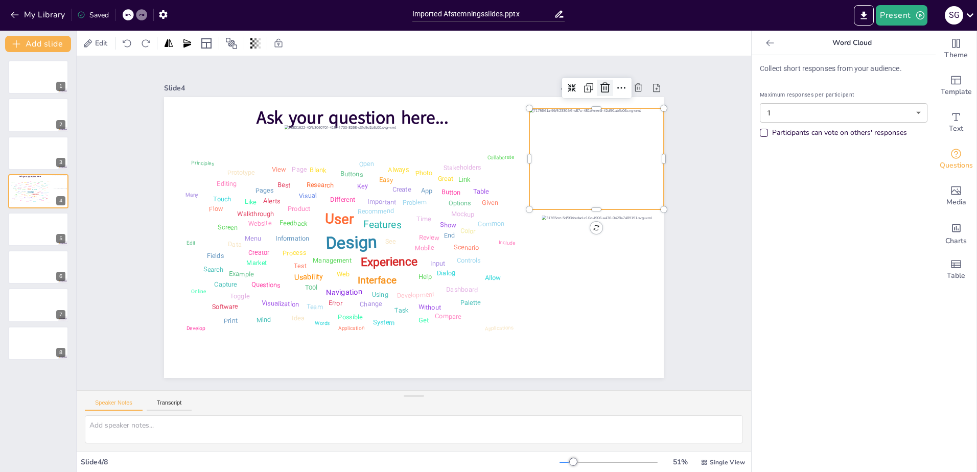
click at [304, 25] on icon at bounding box center [298, 19] width 11 height 10
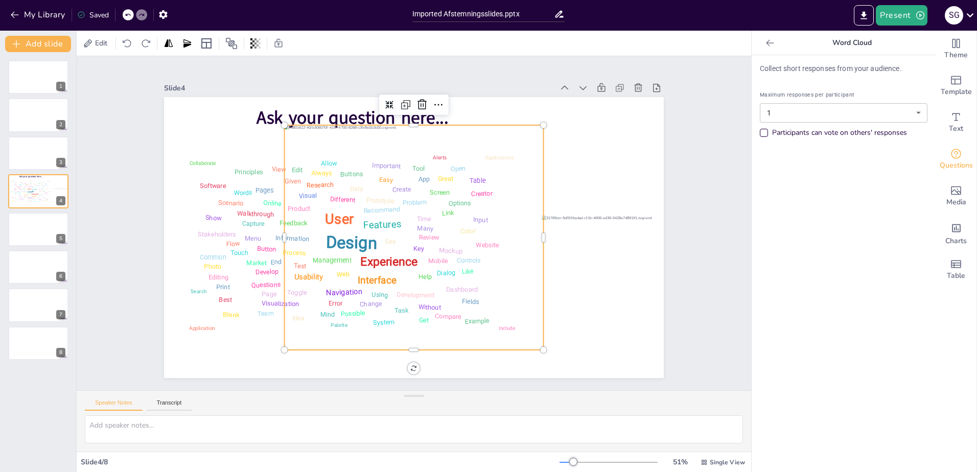
click at [503, 171] on div at bounding box center [427, 228] width 294 height 316
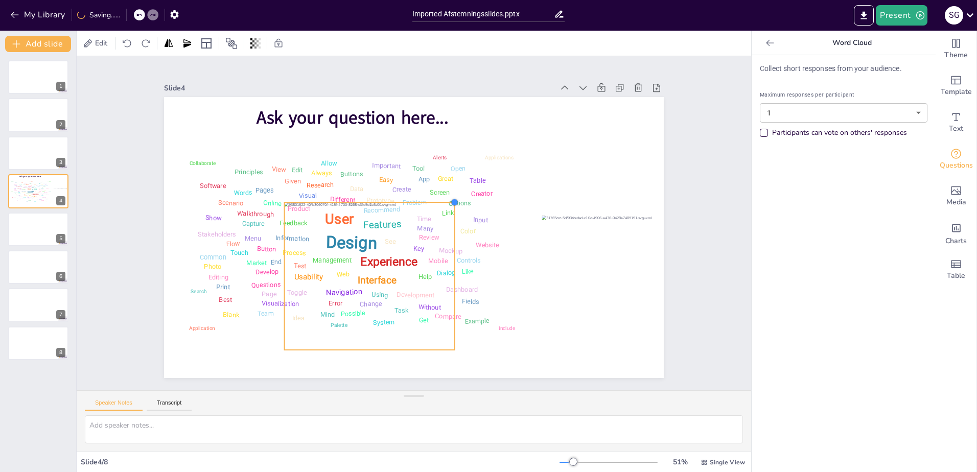
drag, startPoint x: 535, startPoint y: 123, endPoint x: 421, endPoint y: 226, distance: 154.1
click at [421, 226] on div "Design User Experience Interface Features Navigation Usability Test Process Inf…" at bounding box center [418, 210] width 562 height 422
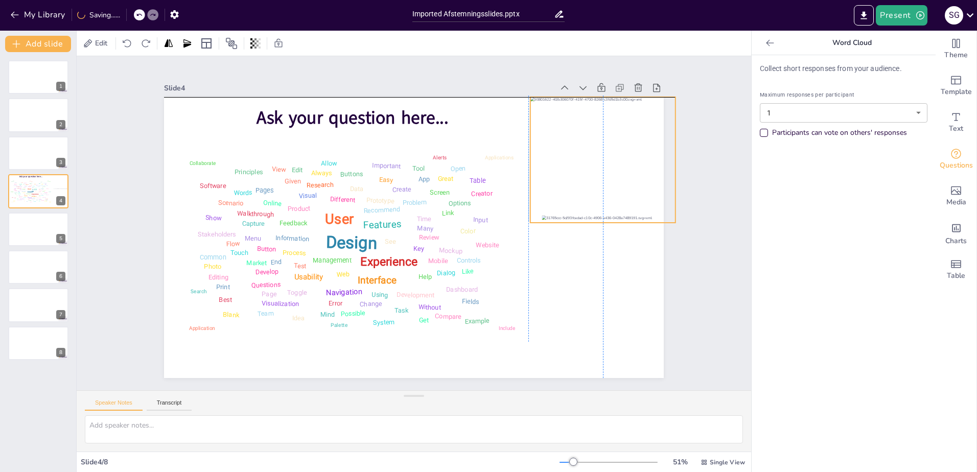
drag, startPoint x: 346, startPoint y: 284, endPoint x: 592, endPoint y: 155, distance: 277.4
click at [297, 224] on div at bounding box center [224, 287] width 145 height 126
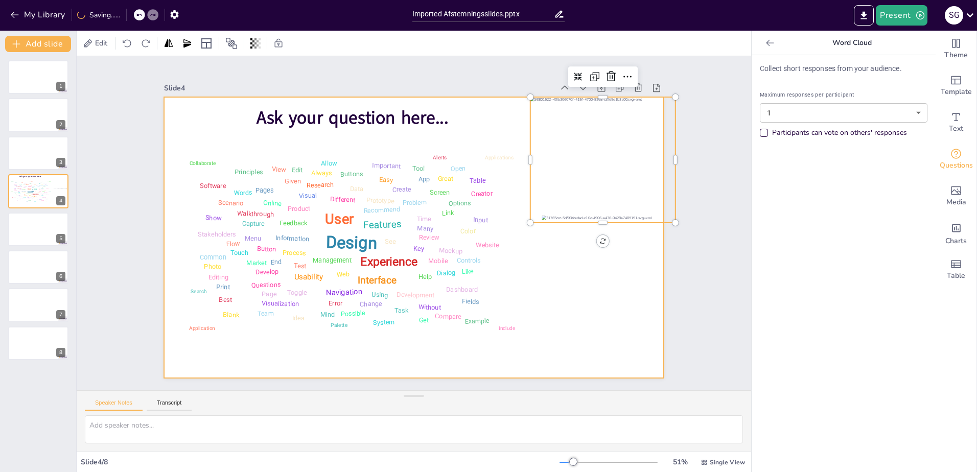
click at [485, 354] on div at bounding box center [419, 237] width 571 height 460
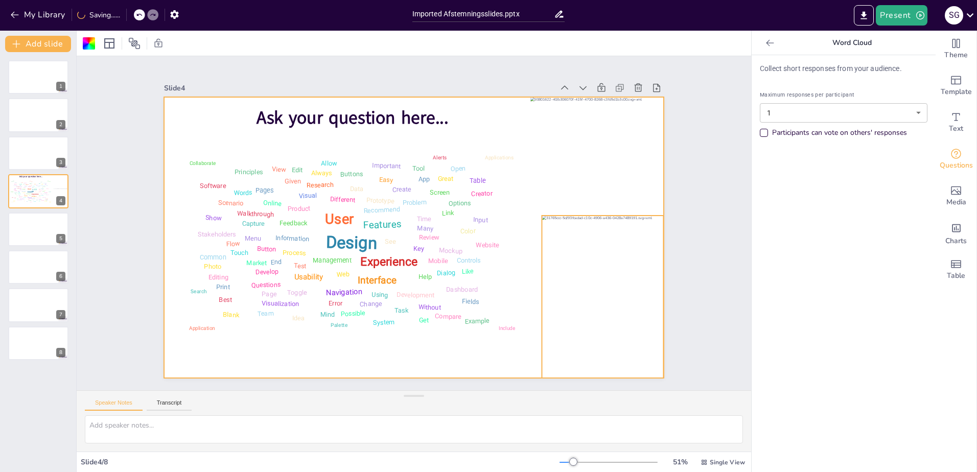
click at [603, 130] on div at bounding box center [525, 54] width 184 height 153
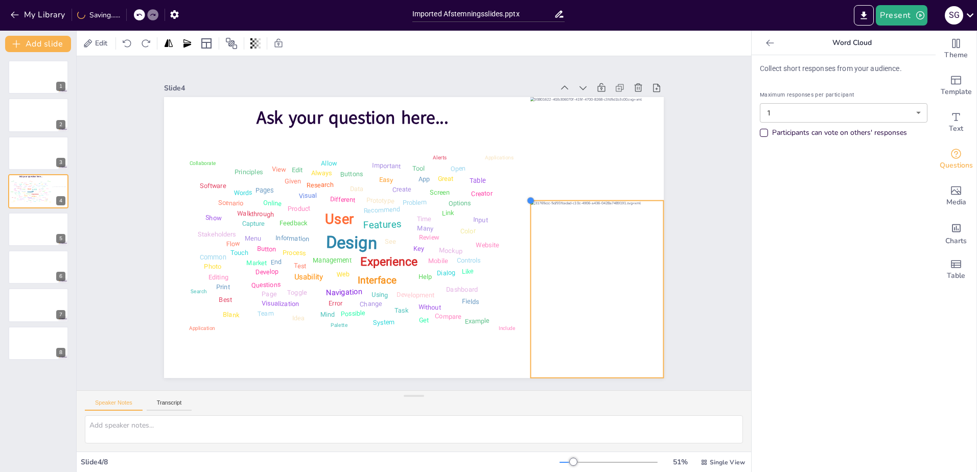
drag, startPoint x: 536, startPoint y: 213, endPoint x: 525, endPoint y: 206, distance: 13.1
click at [525, 206] on div "Design User Experience Interface Features Navigation Usability Test Process Inf…" at bounding box center [401, 217] width 460 height 571
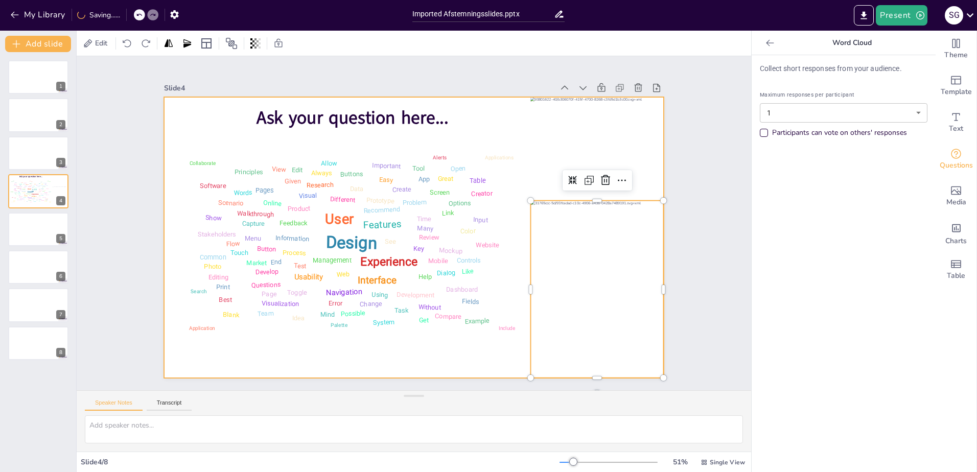
click at [487, 364] on div at bounding box center [427, 228] width 421 height 562
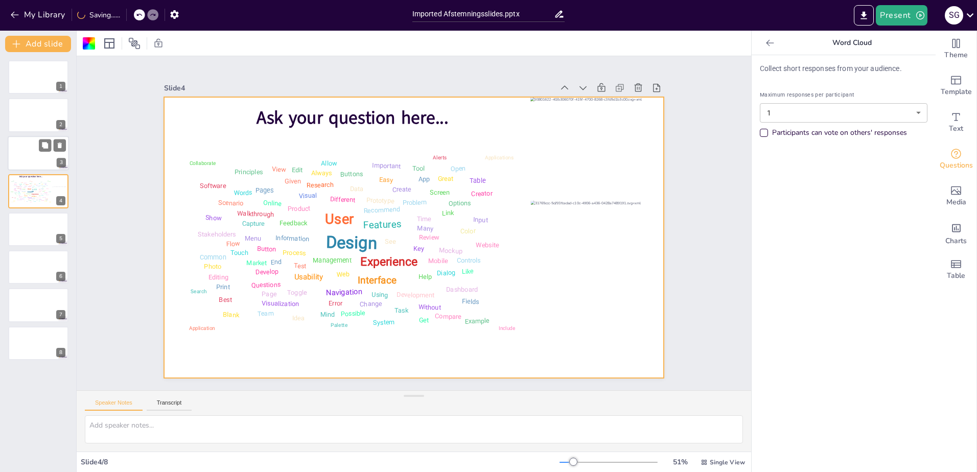
click at [25, 153] on div at bounding box center [38, 153] width 61 height 35
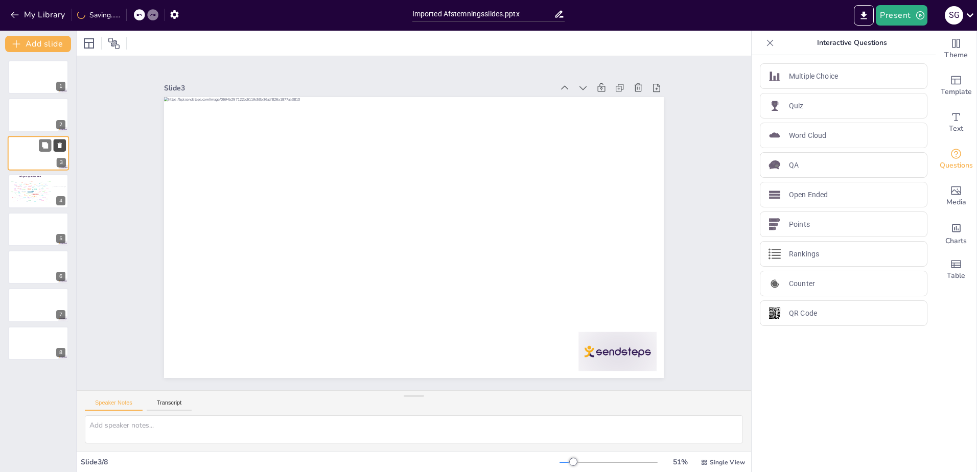
click at [60, 142] on icon at bounding box center [59, 145] width 7 height 7
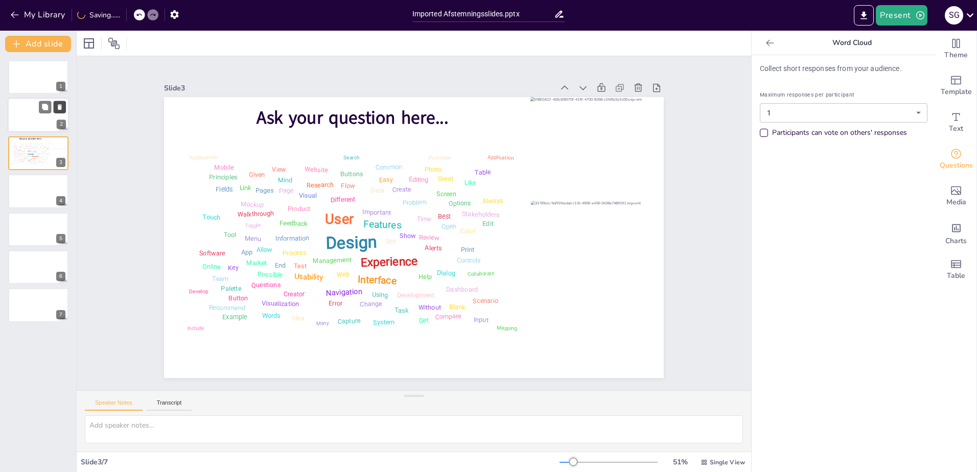
click at [61, 105] on icon at bounding box center [60, 108] width 4 height 6
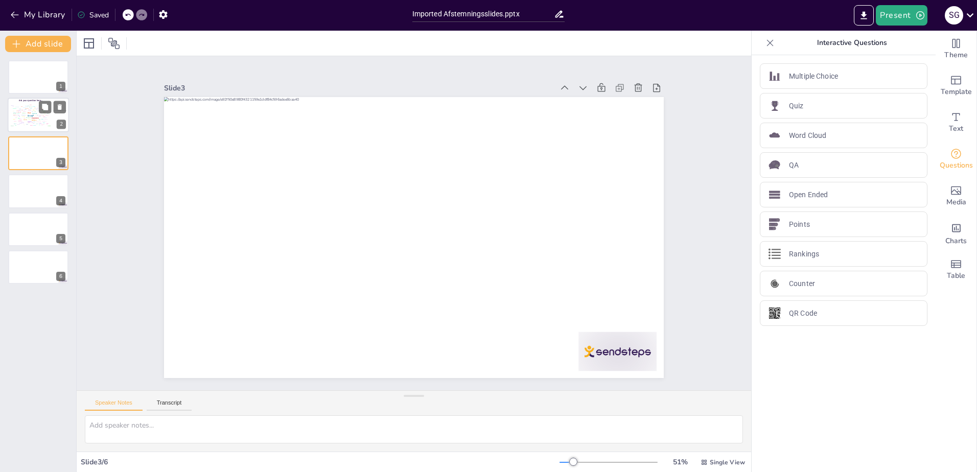
click at [31, 117] on div "Design User Experience Interface Features Navigation Usability Test Process Inf…" at bounding box center [29, 115] width 43 height 25
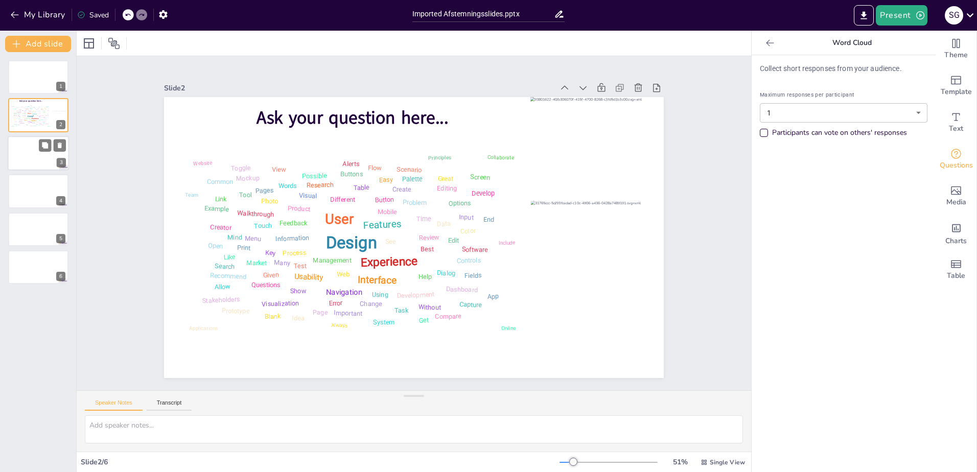
click at [30, 161] on div at bounding box center [38, 153] width 61 height 35
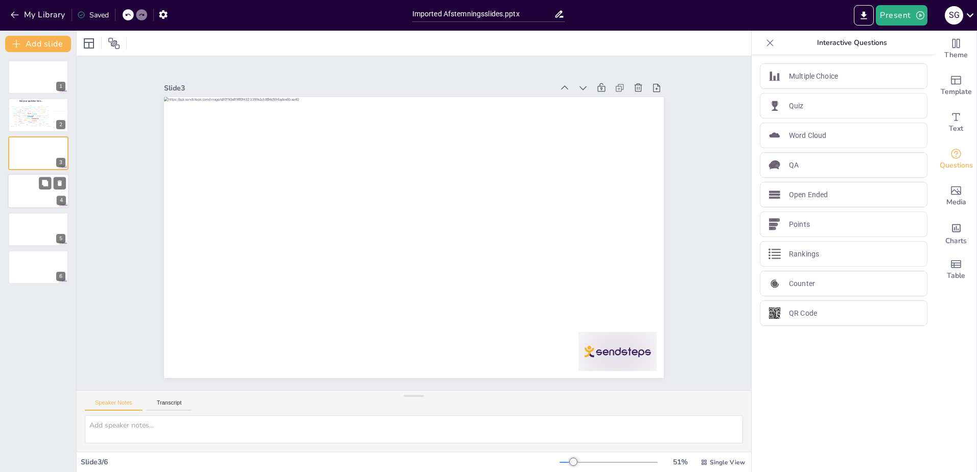
click at [28, 189] on div at bounding box center [38, 191] width 61 height 35
click at [850, 134] on div "Word Cloud" at bounding box center [844, 136] width 168 height 26
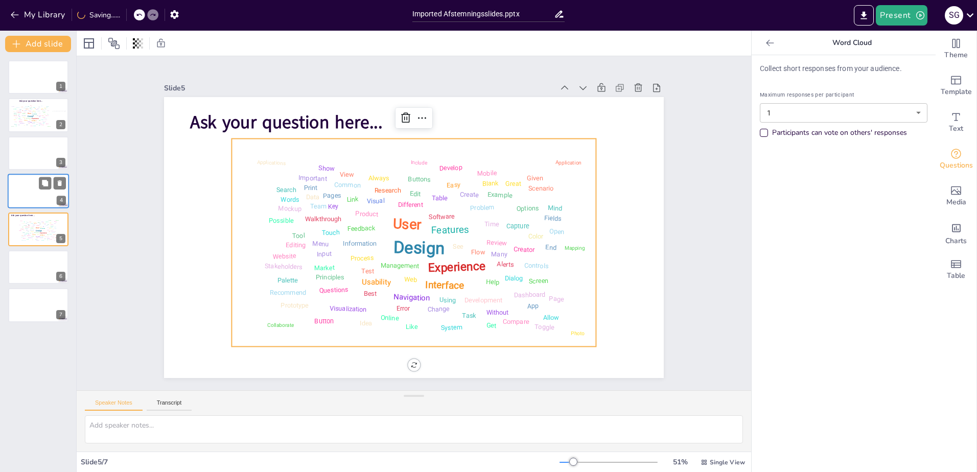
drag, startPoint x: 45, startPoint y: 198, endPoint x: 56, endPoint y: 204, distance: 12.1
click at [44, 198] on div at bounding box center [38, 191] width 61 height 35
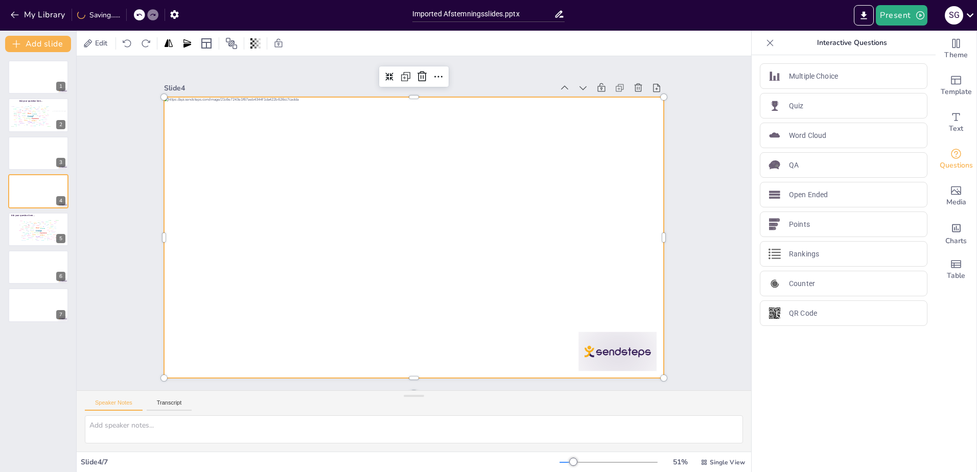
click at [279, 223] on div at bounding box center [428, 222] width 332 height 526
click at [278, 225] on div at bounding box center [401, 215] width 493 height 573
click at [789, 139] on p "Word Cloud" at bounding box center [807, 135] width 37 height 11
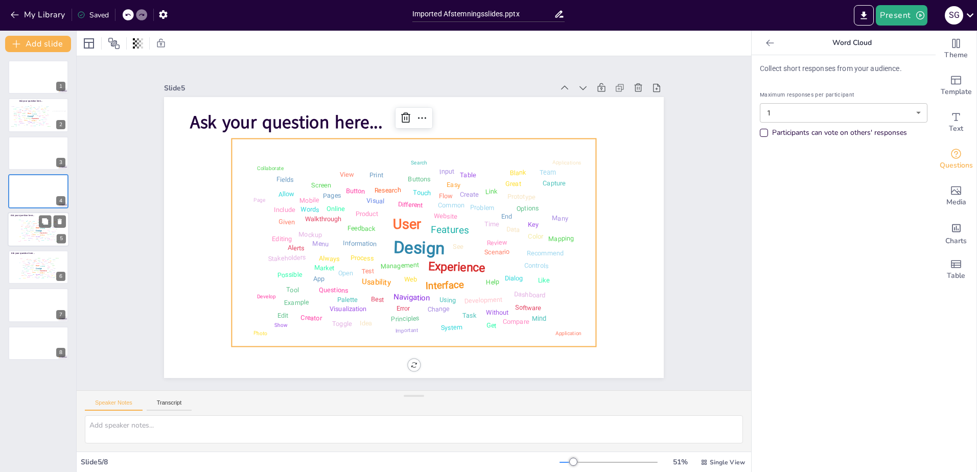
click at [36, 226] on div "User" at bounding box center [38, 227] width 4 height 2
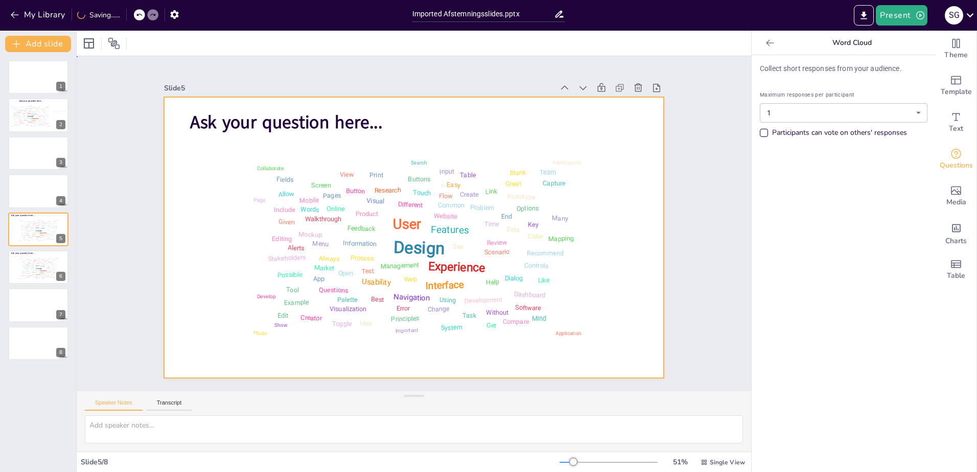
click at [206, 205] on div at bounding box center [404, 233] width 559 height 543
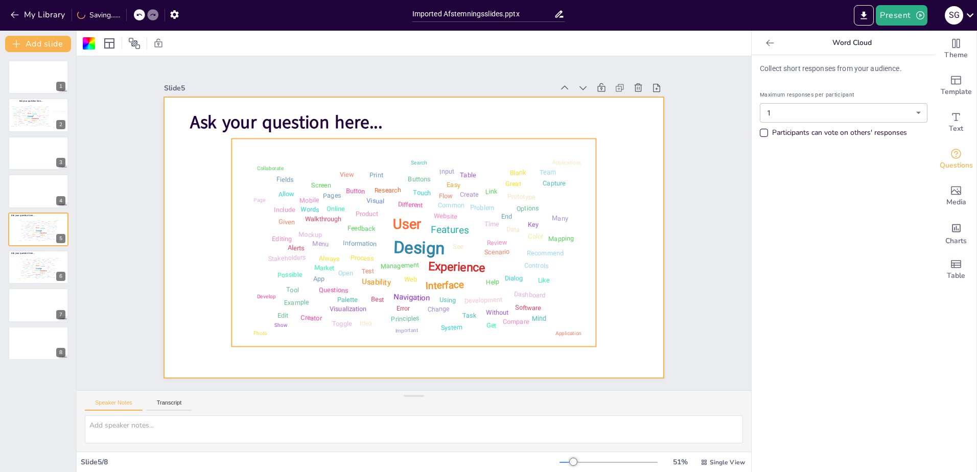
click at [269, 204] on div "Design User Experience Interface Features Navigation Usability Test Process Inf…" at bounding box center [431, 215] width 324 height 404
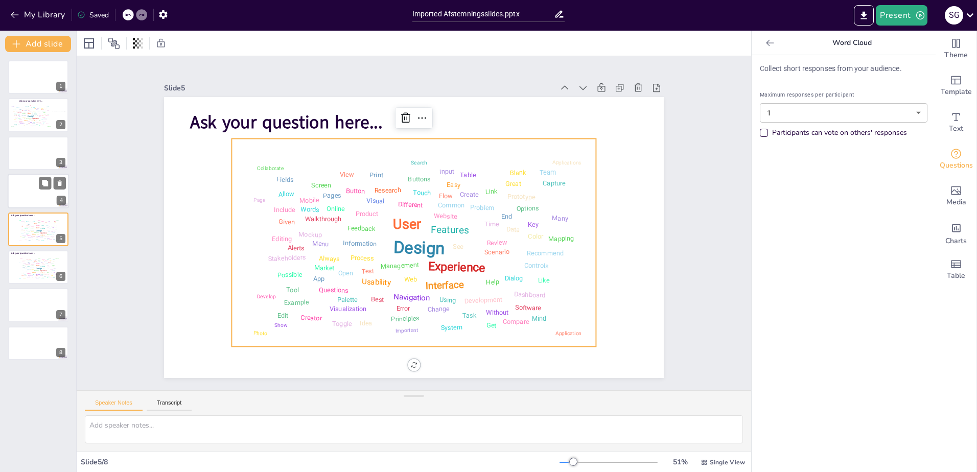
click at [38, 191] on div at bounding box center [38, 191] width 61 height 35
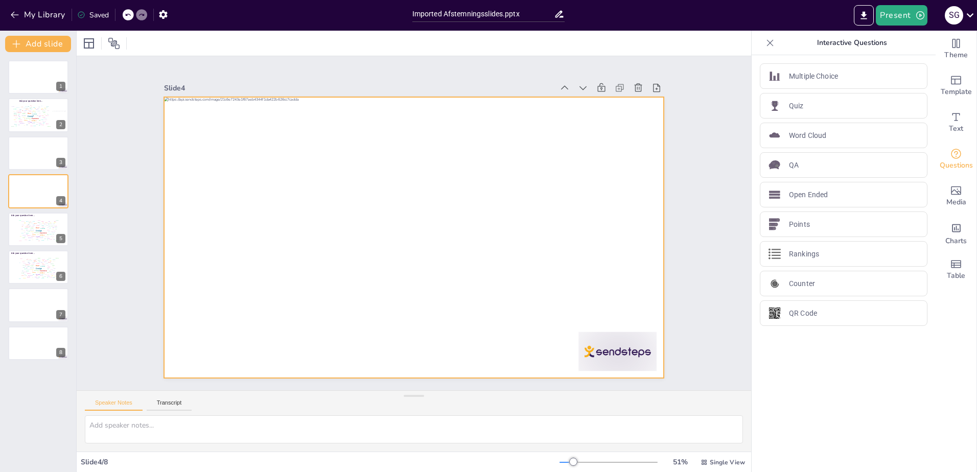
click at [187, 240] on div at bounding box center [406, 235] width 573 height 493
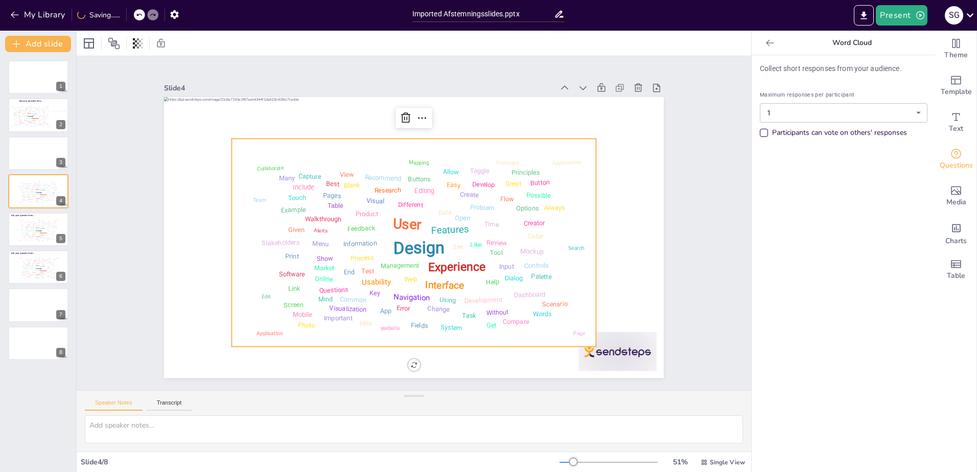
click at [142, 16] on icon at bounding box center [139, 15] width 6 height 6
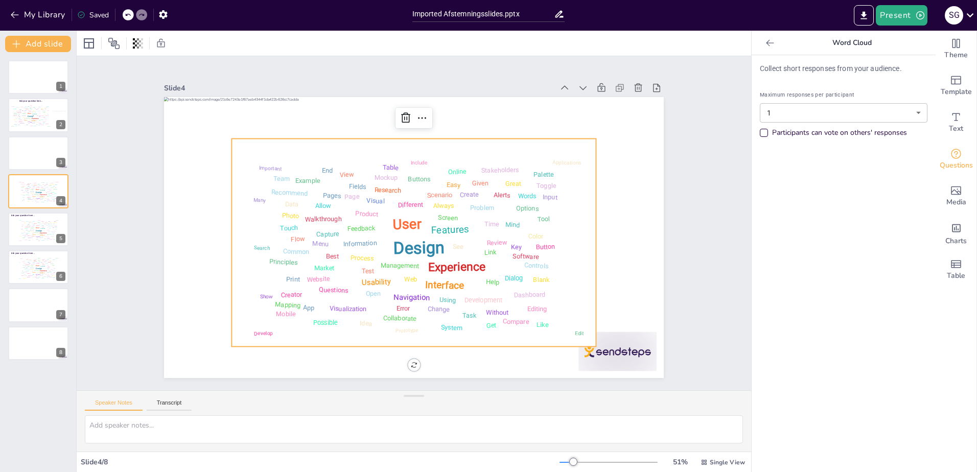
click at [143, 15] on icon at bounding box center [141, 15] width 6 height 6
click at [39, 123] on div "Without" at bounding box center [40, 123] width 3 height 1
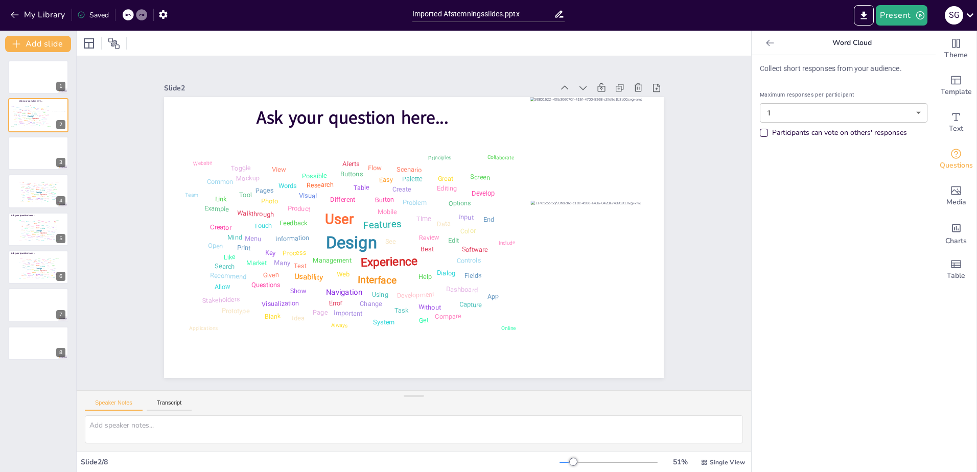
click at [130, 14] on icon at bounding box center [128, 15] width 6 height 6
click at [130, 16] on icon at bounding box center [128, 15] width 6 height 6
click at [129, 16] on icon at bounding box center [128, 15] width 6 height 6
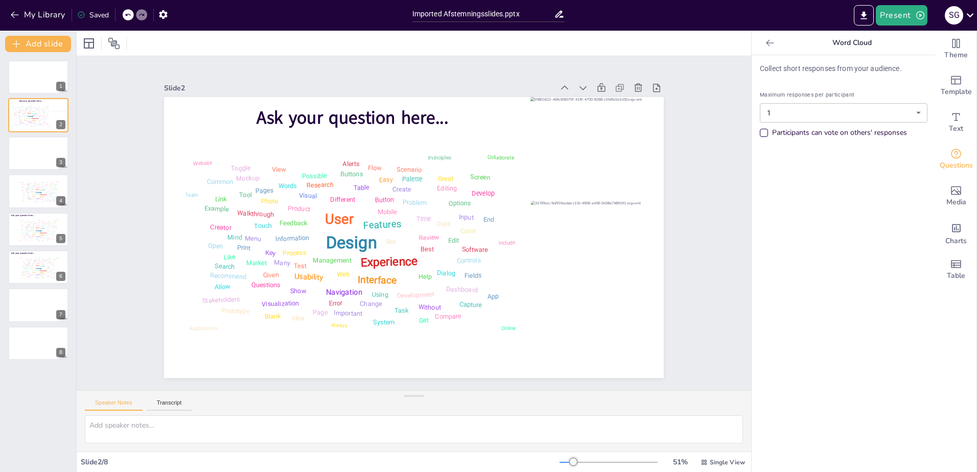
click at [129, 16] on icon at bounding box center [128, 15] width 6 height 6
click at [129, 11] on div at bounding box center [128, 14] width 11 height 11
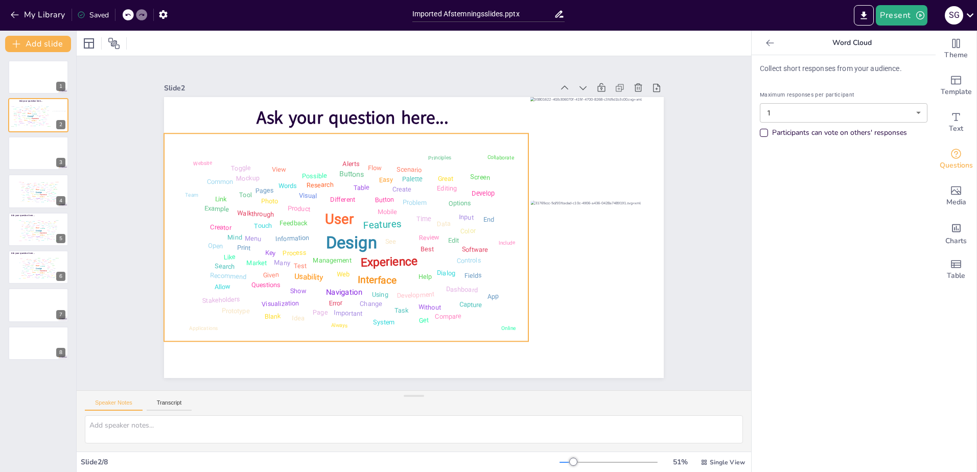
click at [408, 290] on div "Buttons" at bounding box center [419, 302] width 22 height 25
click at [29, 194] on div "Design User Experience Interface Features Navigation Usability Test Process Inf…" at bounding box center [37, 192] width 43 height 25
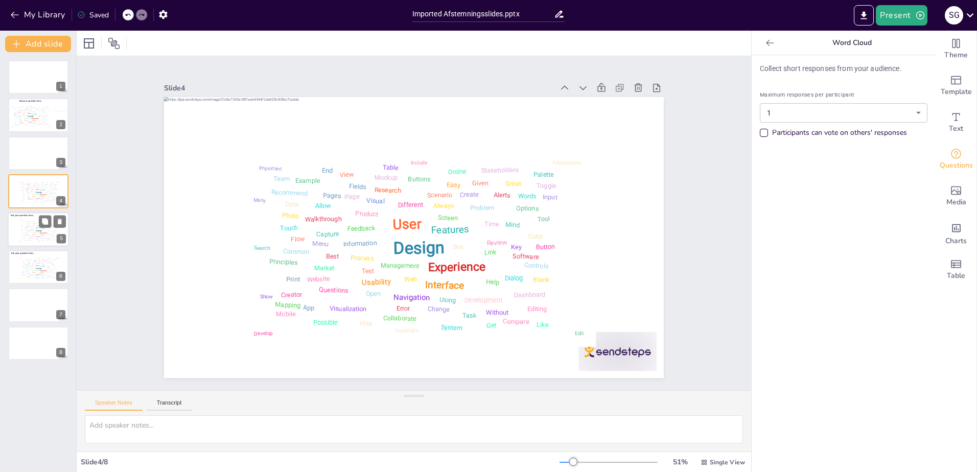
click at [30, 229] on div "Information" at bounding box center [32, 229] width 5 height 1
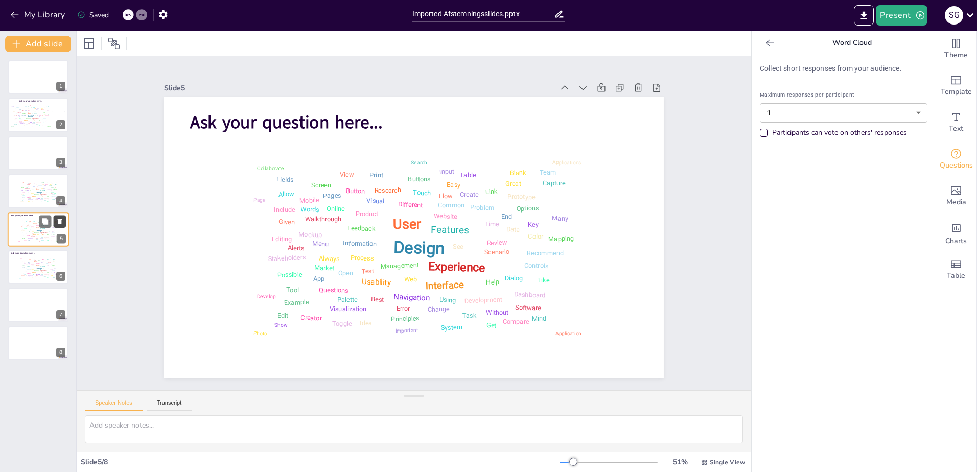
click at [63, 220] on button at bounding box center [60, 221] width 12 height 12
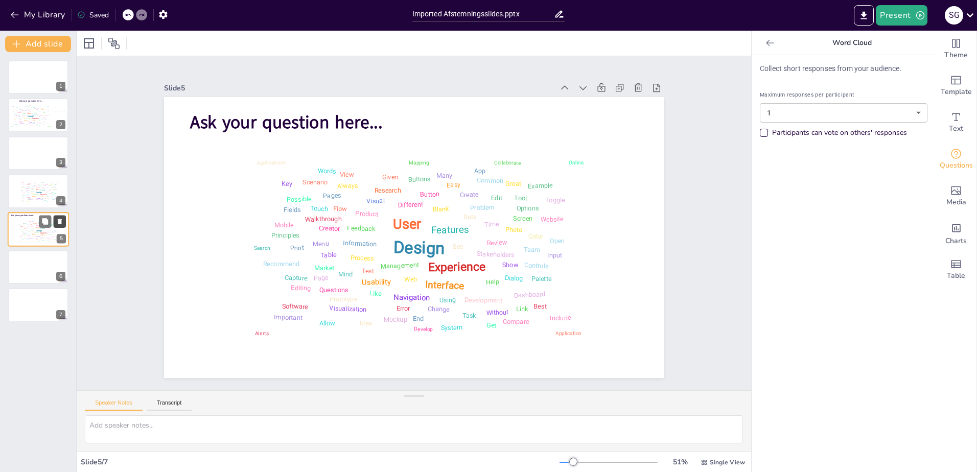
click at [62, 221] on icon at bounding box center [59, 221] width 7 height 7
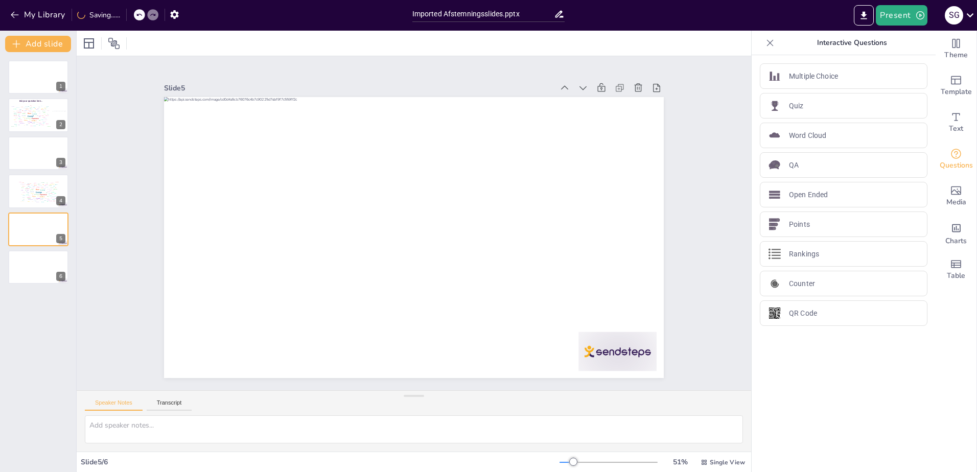
drag, startPoint x: 99, startPoint y: 211, endPoint x: 127, endPoint y: 154, distance: 63.3
click at [100, 211] on div "Slide 1 Slide 2 Design User Experience Interface Features Navigation Usability …" at bounding box center [414, 222] width 725 height 699
click at [142, 15] on icon at bounding box center [139, 15] width 6 height 6
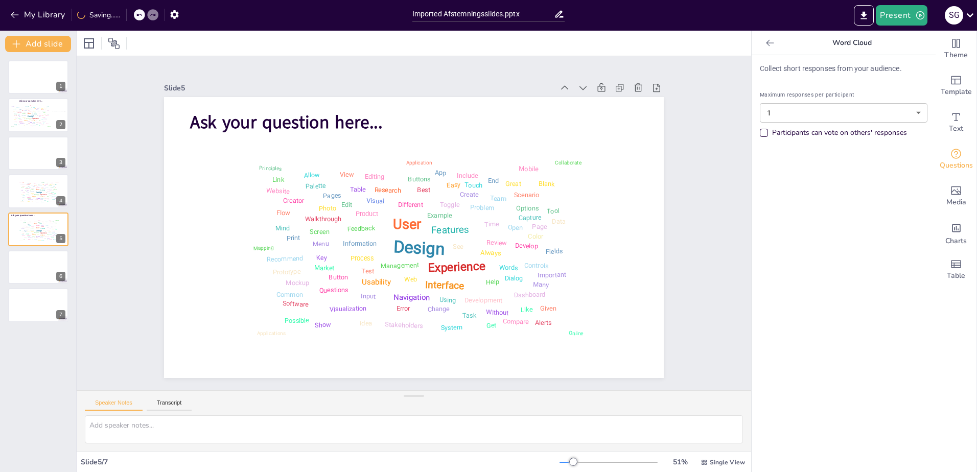
click at [142, 15] on icon at bounding box center [139, 15] width 6 height 6
click at [140, 15] on icon at bounding box center [139, 15] width 6 height 6
click at [99, 16] on div "Saving......" at bounding box center [98, 15] width 43 height 10
click at [172, 14] on icon "button" at bounding box center [174, 14] width 11 height 11
click at [116, 43] on icon at bounding box center [113, 43] width 11 height 11
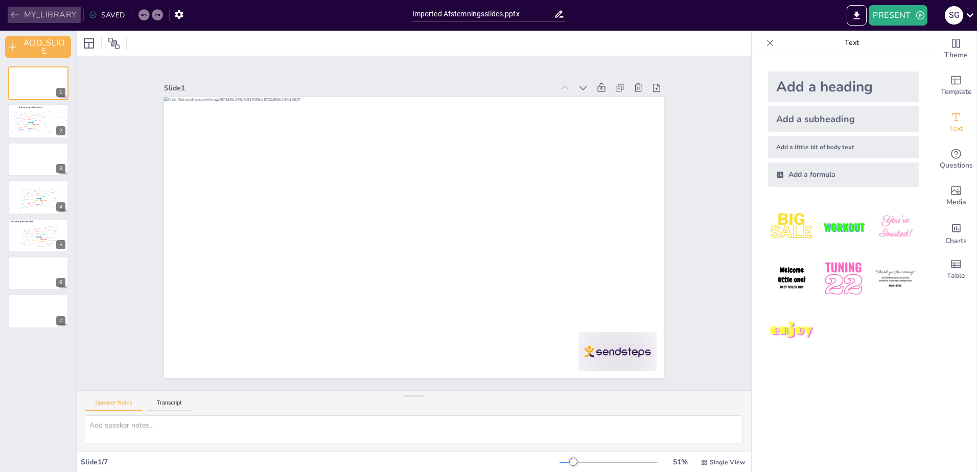
click at [46, 7] on button "MY_LIBRARY" at bounding box center [45, 15] width 74 height 16
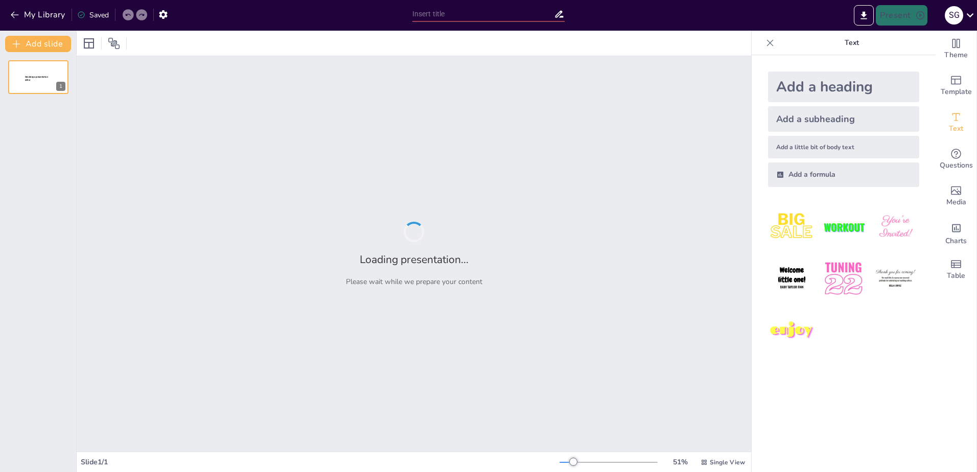
type input "Imported Afstemningsslides.pptx"
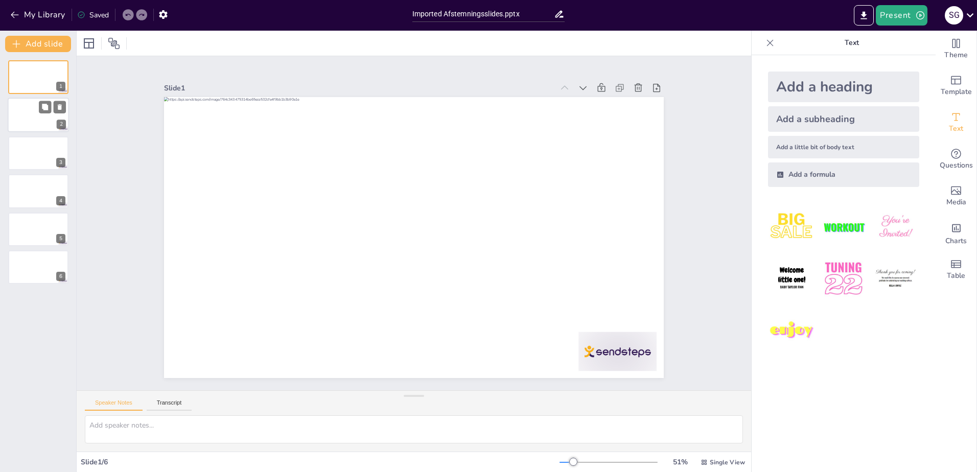
click at [30, 119] on div at bounding box center [38, 115] width 61 height 35
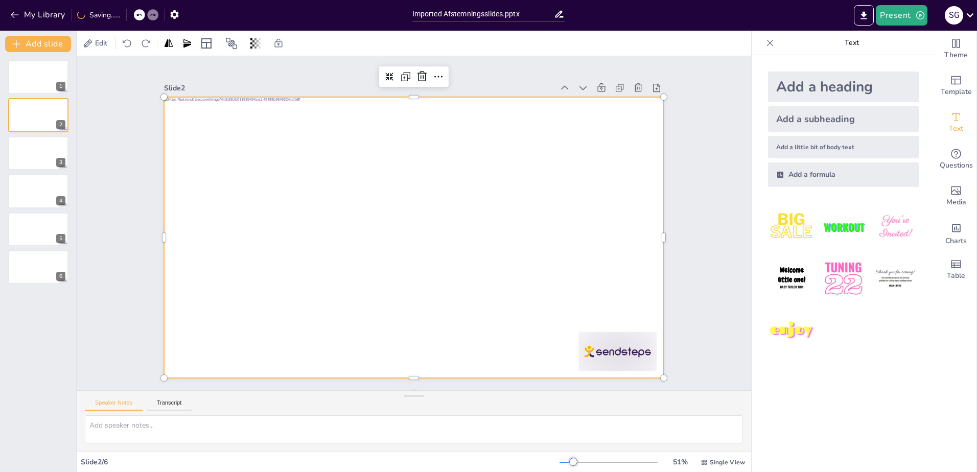
click at [345, 263] on div at bounding box center [402, 214] width 521 height 569
click at [302, 250] on div at bounding box center [410, 237] width 547 height 379
click at [302, 250] on div at bounding box center [414, 237] width 500 height 281
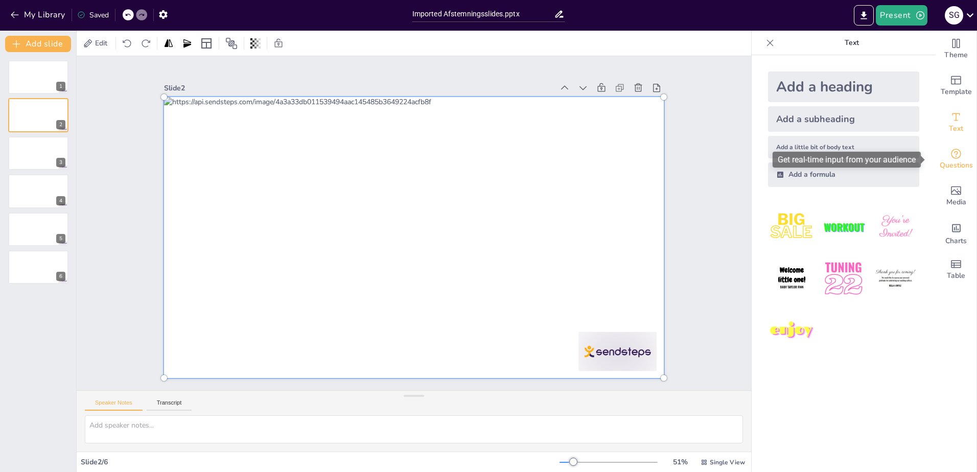
click at [957, 153] on div "Questions" at bounding box center [955, 159] width 41 height 37
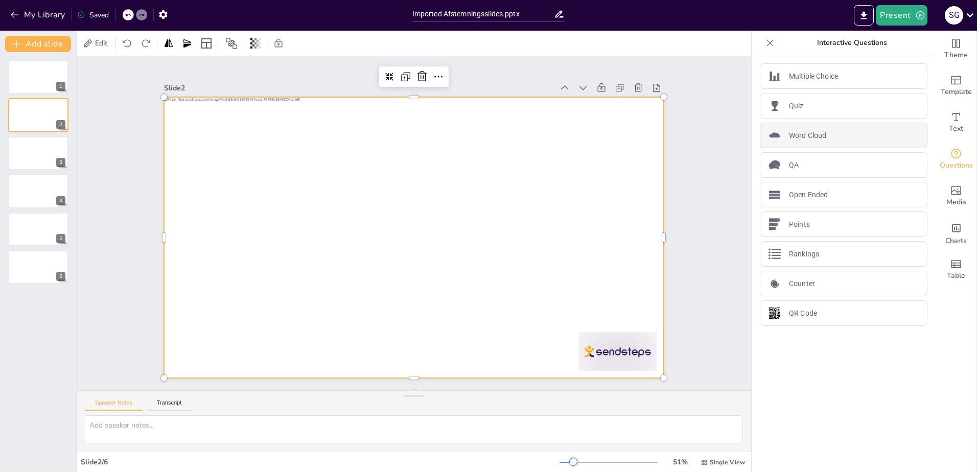
click at [851, 135] on div "Word Cloud" at bounding box center [844, 136] width 168 height 26
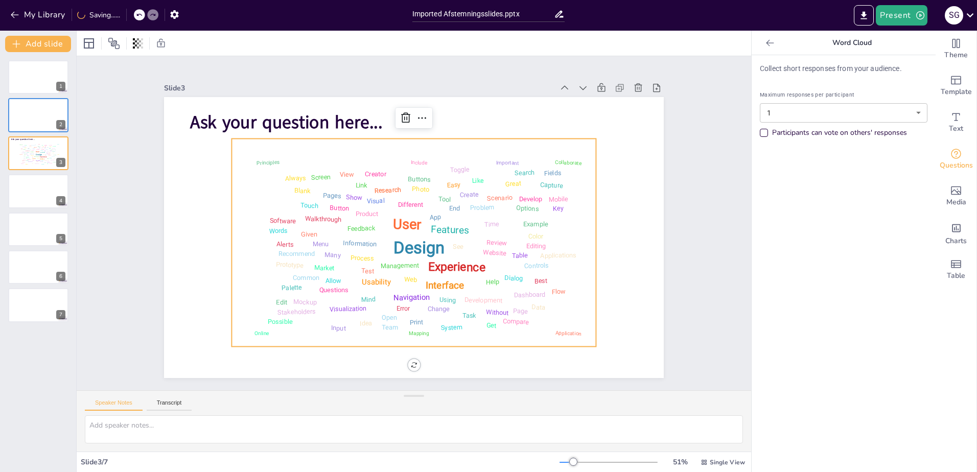
click at [225, 200] on div "Design User Experience Interface Features Navigation Usability Test Process Inf…" at bounding box center [401, 237] width 410 height 398
click at [458, 174] on div "Toggle" at bounding box center [469, 180] width 22 height 12
click at [474, 218] on div "Toggle" at bounding box center [484, 229] width 20 height 22
click at [444, 143] on div "Design User Experience Interface Features Navigation Usability Test Process Inf…" at bounding box center [402, 239] width 403 height 368
click at [32, 103] on div at bounding box center [38, 115] width 61 height 35
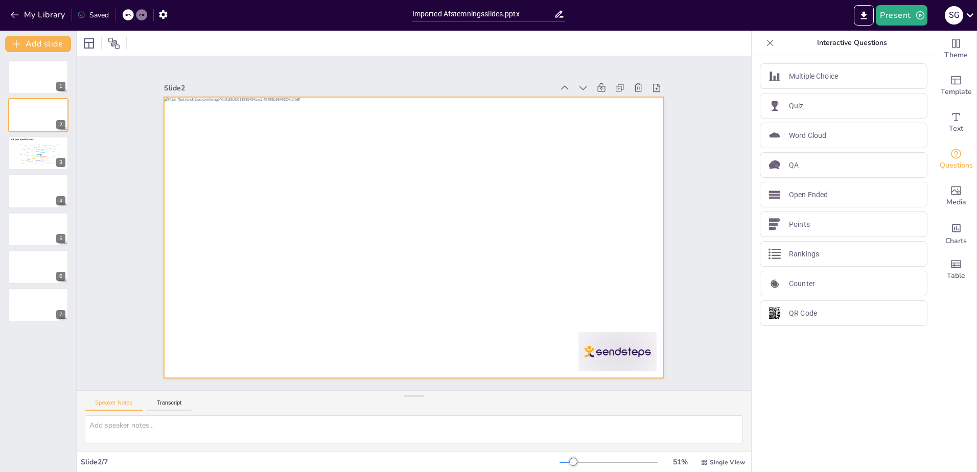
click at [243, 281] on div at bounding box center [408, 237] width 571 height 460
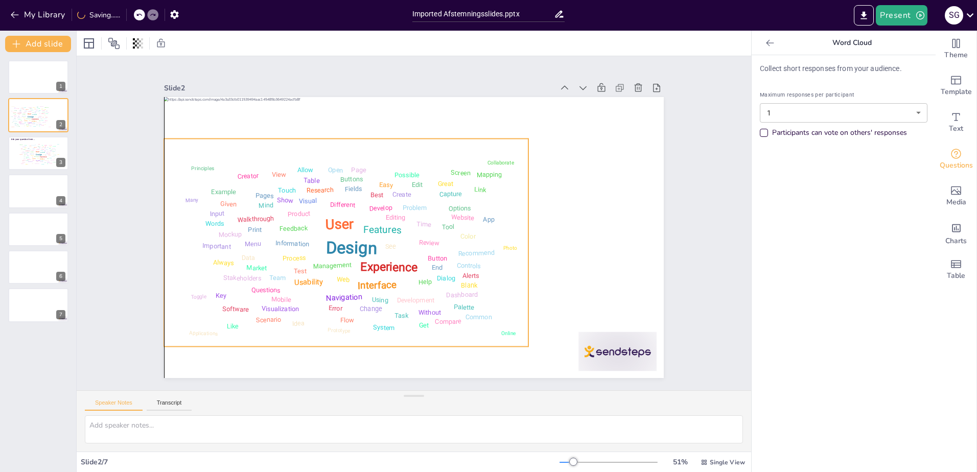
drag, startPoint x: 576, startPoint y: 203, endPoint x: 509, endPoint y: 203, distance: 67.4
click at [509, 203] on div "Design User Experience Interface Features Navigation Usability Test Process Inf…" at bounding box center [344, 213] width 404 height 324
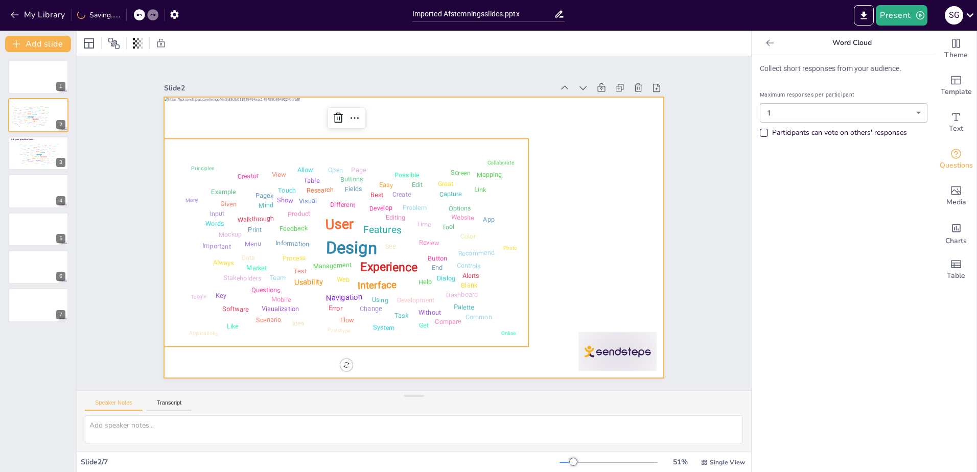
click at [520, 144] on div "Design User Experience Interface Features Navigation Usability Test Process Inf…" at bounding box center [343, 213] width 417 height 338
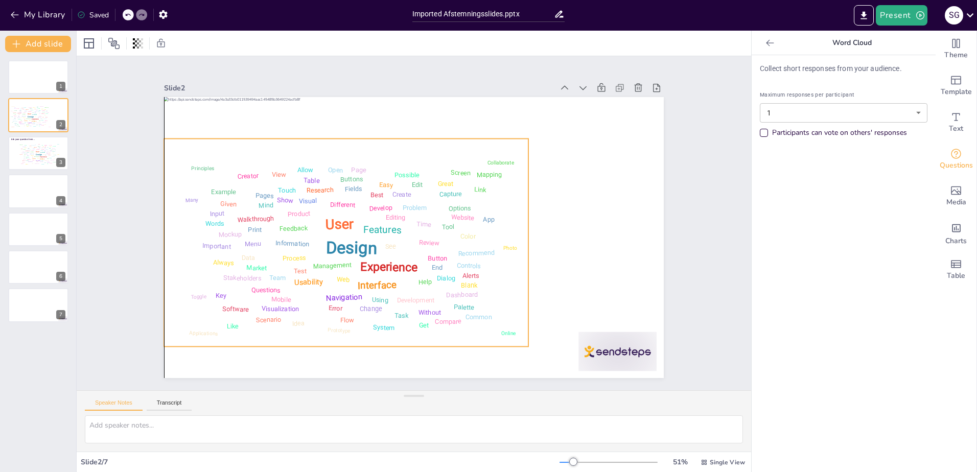
click at [511, 136] on div "Design User Experience Interface Features Navigation Usability Test Process Inf…" at bounding box center [374, 165] width 311 height 411
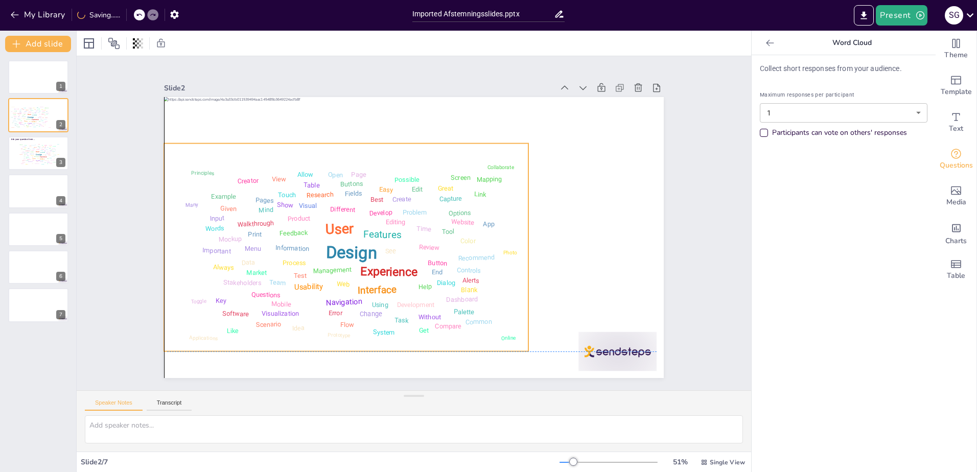
click at [515, 192] on div "Design User Experience Interface Features Navigation Usability Test Process Inf…" at bounding box center [478, 191] width 372 height 233
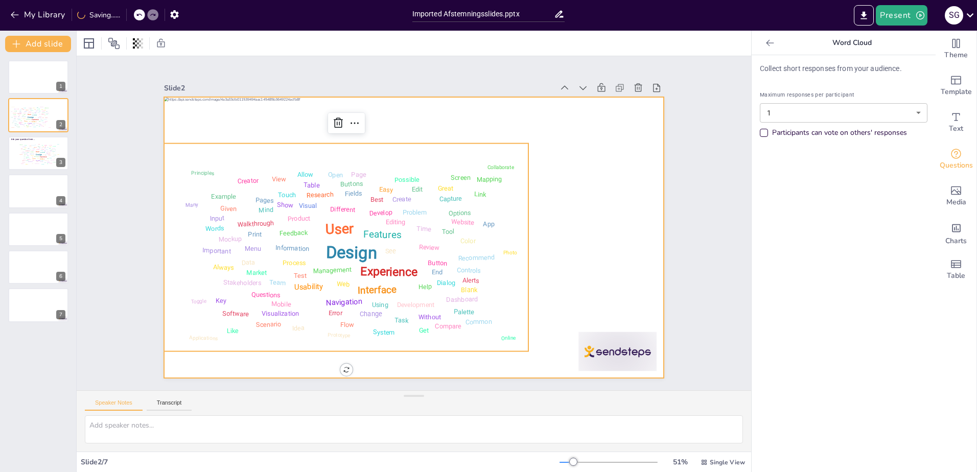
click at [420, 364] on div at bounding box center [399, 225] width 379 height 547
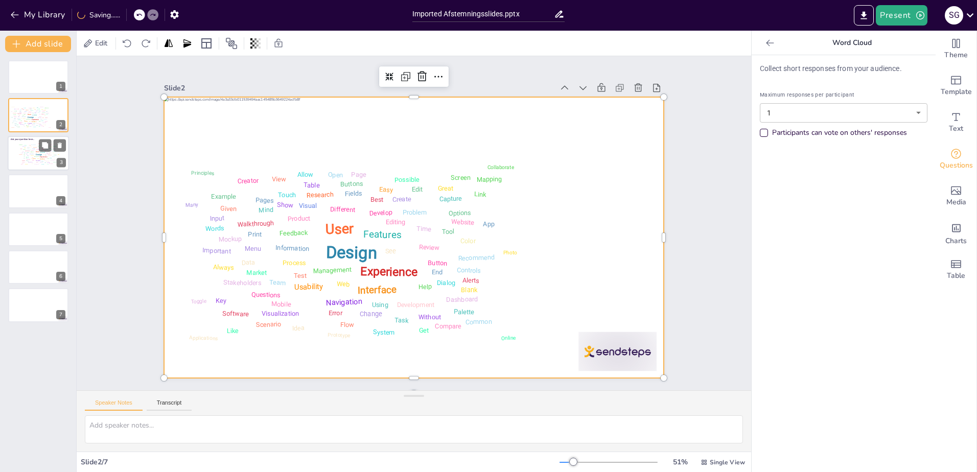
click at [34, 149] on div "Visual" at bounding box center [33, 148] width 3 height 1
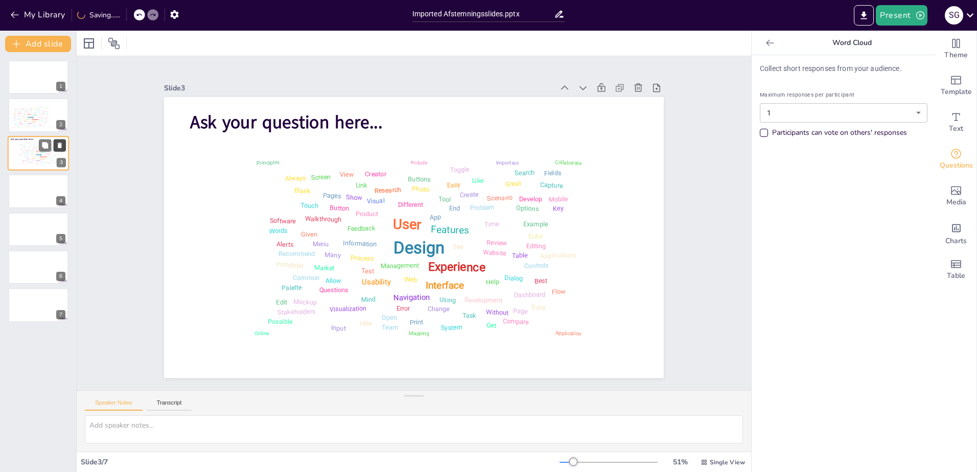
click at [61, 145] on icon at bounding box center [60, 146] width 4 height 6
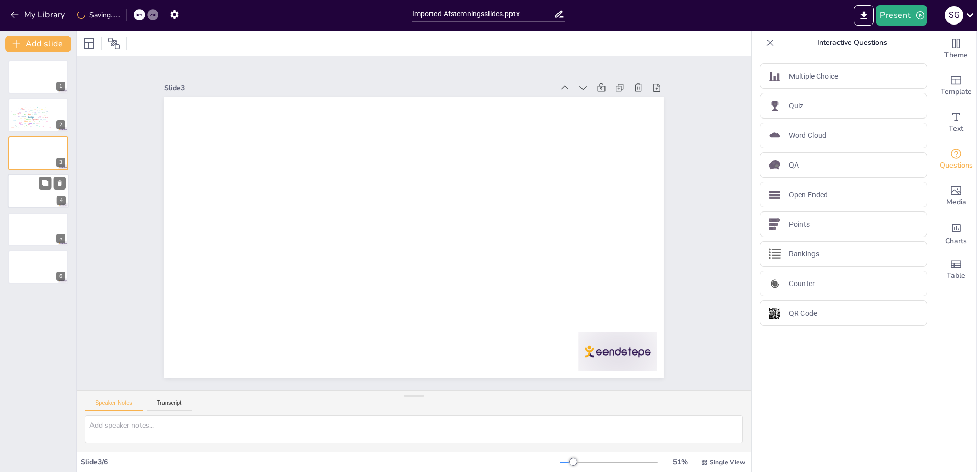
click at [26, 192] on div at bounding box center [38, 191] width 61 height 35
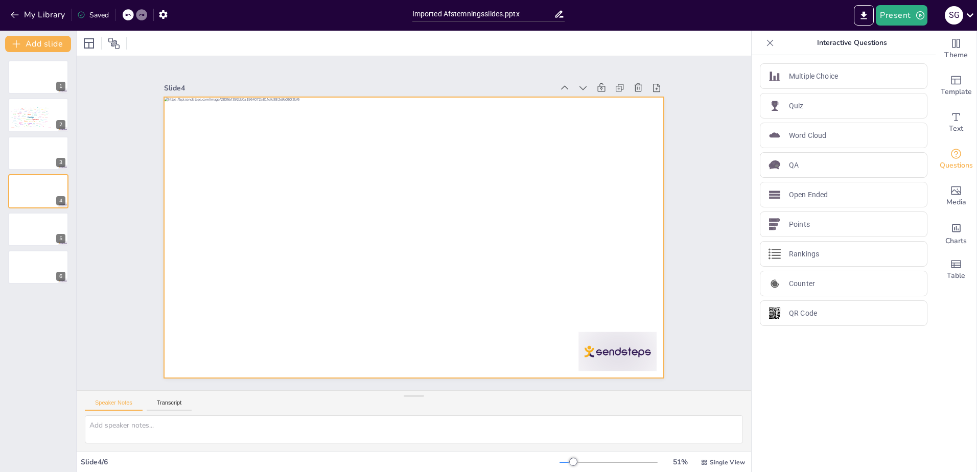
click at [330, 203] on div at bounding box center [404, 233] width 559 height 543
click at [836, 132] on div "Word Cloud" at bounding box center [844, 136] width 168 height 26
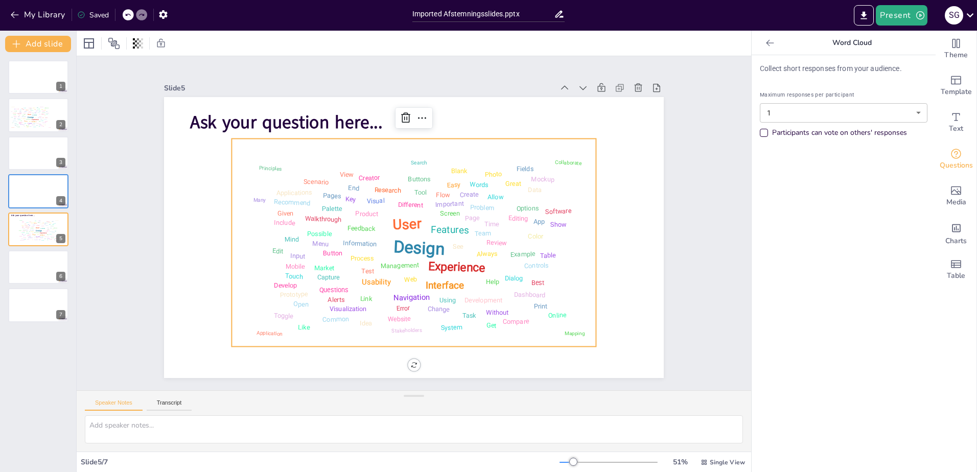
click at [226, 221] on div "Design User Experience Interface Features Navigation Usability Test Process Inf…" at bounding box center [407, 241] width 411 height 311
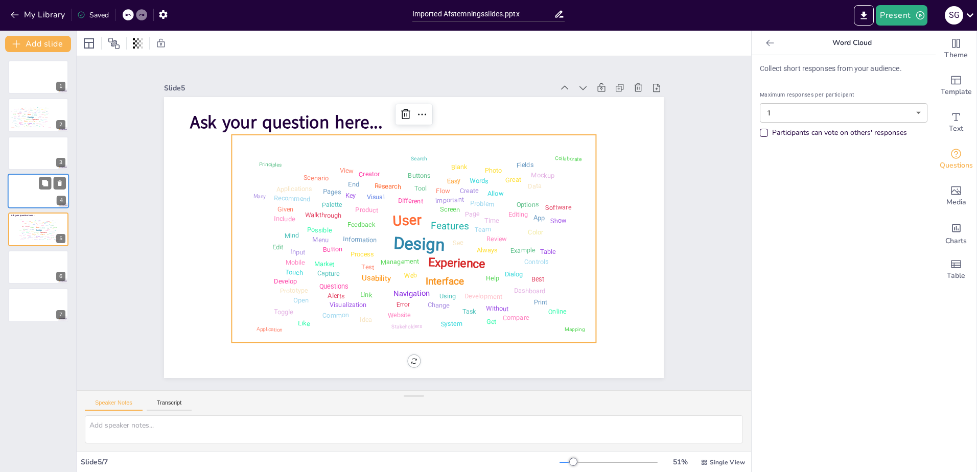
click at [29, 192] on div at bounding box center [38, 191] width 61 height 35
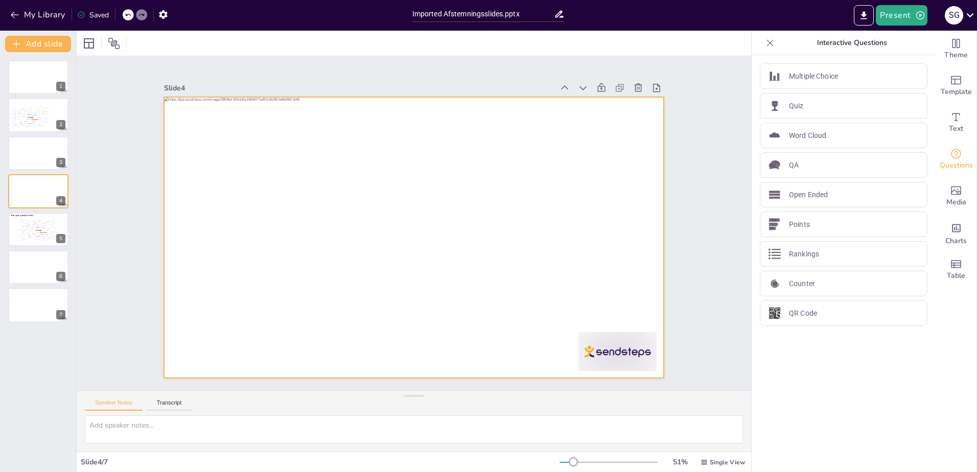
click at [202, 265] on div at bounding box center [412, 238] width 526 height 332
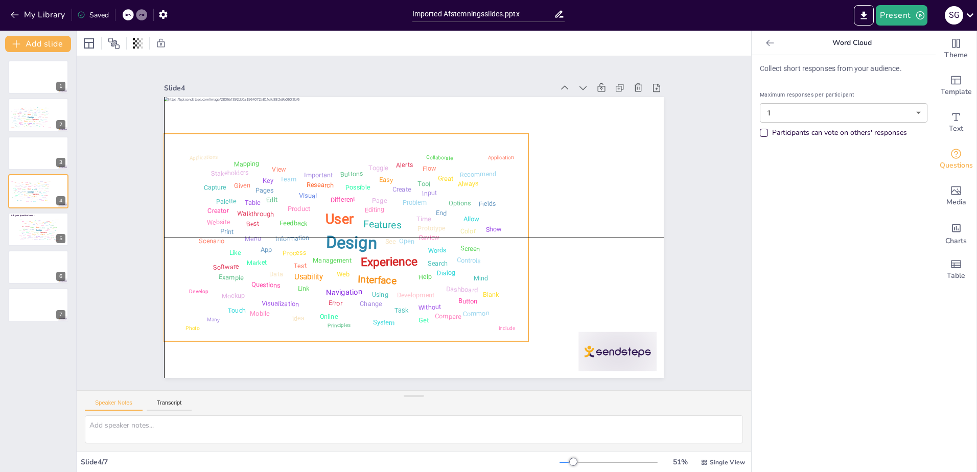
drag, startPoint x: 581, startPoint y: 251, endPoint x: 514, endPoint y: 249, distance: 66.4
click at [514, 249] on div "Design User Experience Interface Features Navigation Usability Test Process Inf…" at bounding box center [351, 195] width 403 height 368
click at [357, 107] on div at bounding box center [366, 108] width 18 height 18
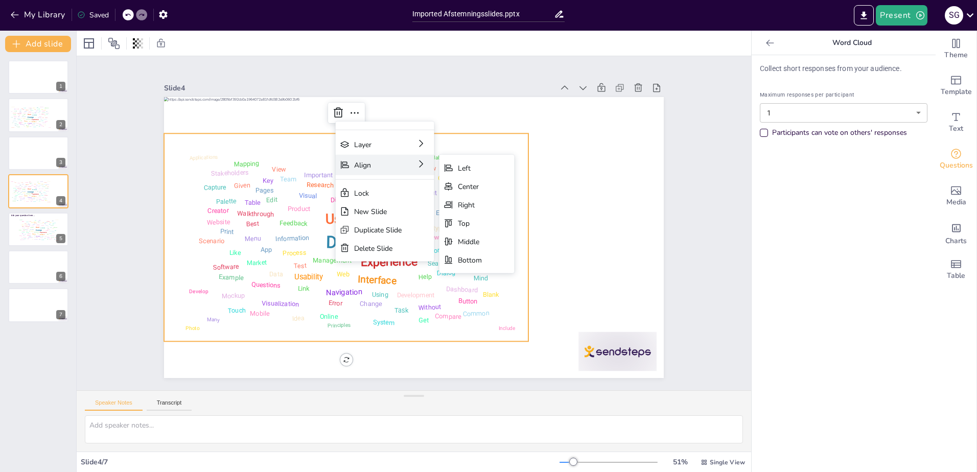
click at [410, 211] on div "Align Left Center Right Top Middle Bottom" at bounding box center [460, 231] width 101 height 40
click at [357, 332] on div "Right" at bounding box center [349, 345] width 14 height 26
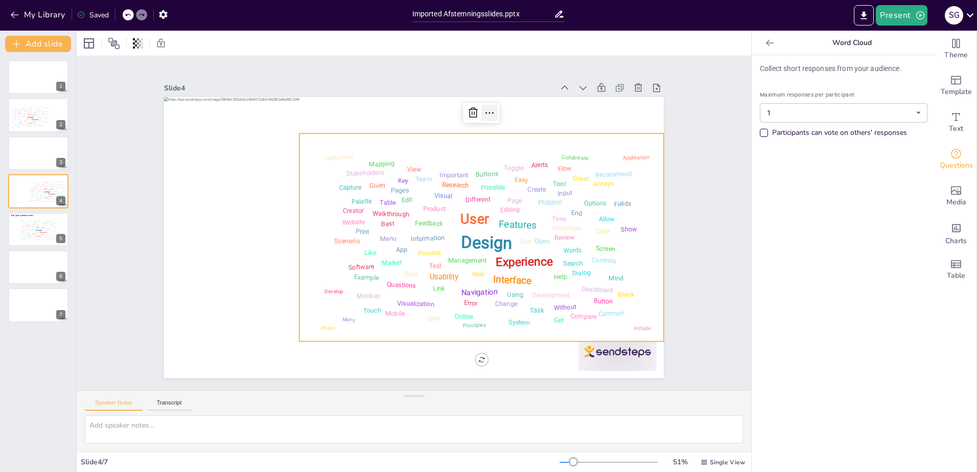
click at [504, 124] on icon at bounding box center [511, 131] width 14 height 14
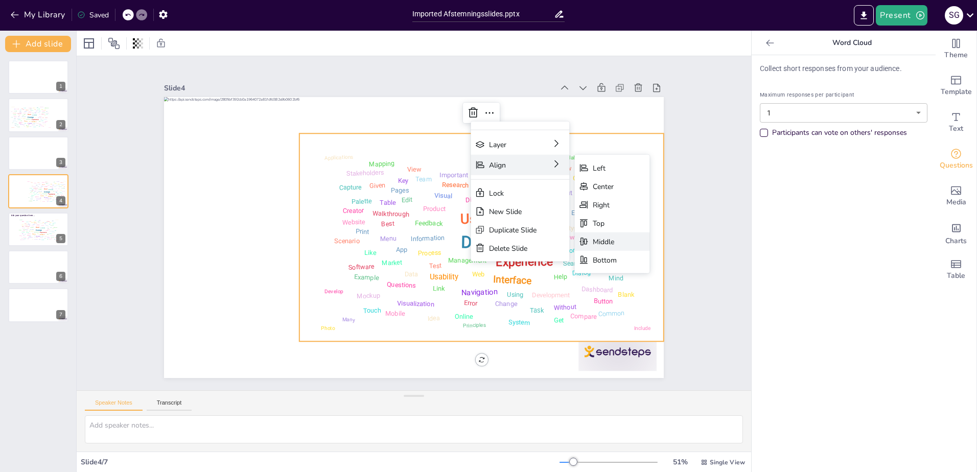
click at [628, 337] on div "Middle" at bounding box center [666, 354] width 77 height 34
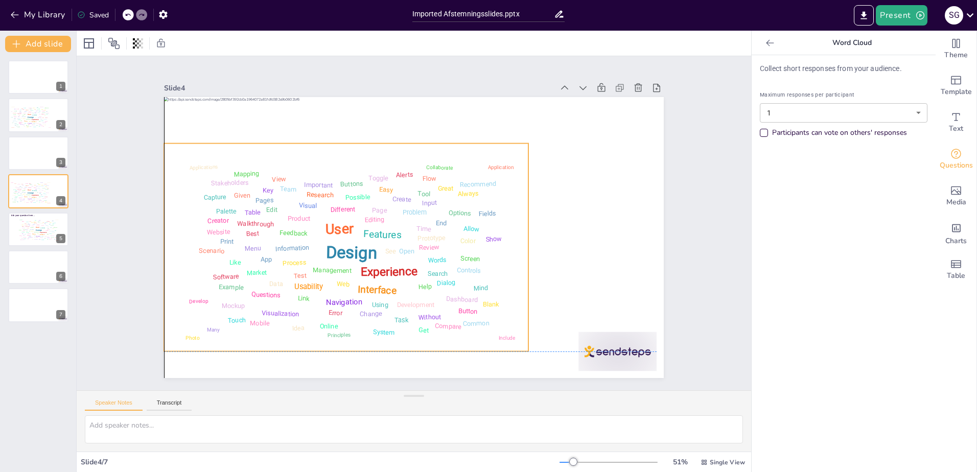
drag, startPoint x: 591, startPoint y: 135, endPoint x: 455, endPoint y: 148, distance: 135.9
click at [455, 148] on div "Design User Experience Interface Features Navigation Usability Test Process Inf…" at bounding box center [341, 225] width 397 height 297
click at [459, 152] on div "Design User Experience Interface Features Navigation Usability Test Process Inf…" at bounding box center [346, 248] width 354 height 198
click at [522, 124] on div "Design User Experience Interface Features Navigation Usability Test Process Inf…" at bounding box center [400, 98] width 497 height 53
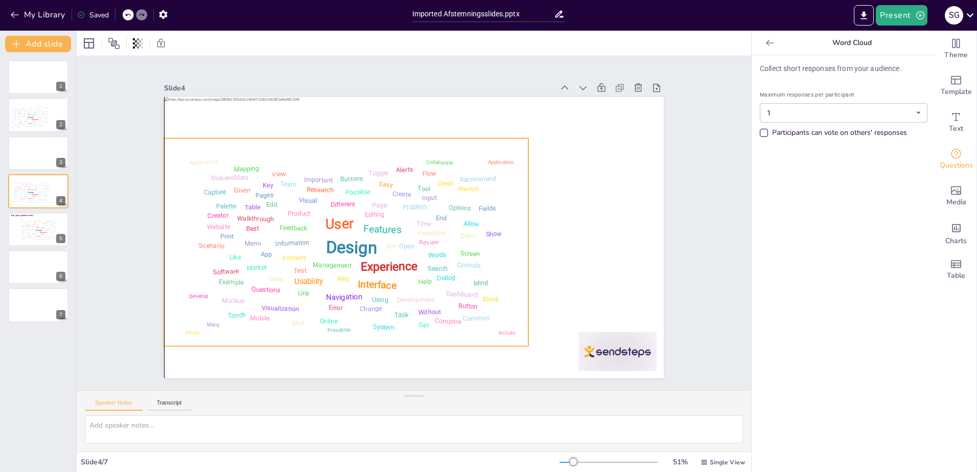
drag, startPoint x: 458, startPoint y: 147, endPoint x: 458, endPoint y: 142, distance: 5.1
click at [458, 142] on div "Design User Experience Interface Features Navigation Usability Test Process Inf…" at bounding box center [345, 206] width 405 height 348
click at [24, 230] on div "Screen" at bounding box center [24, 229] width 3 height 1
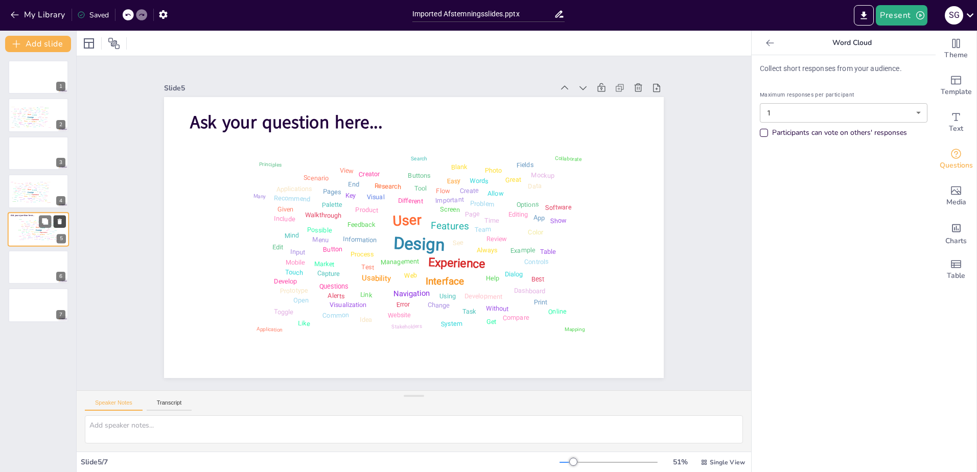
click at [64, 220] on button at bounding box center [60, 221] width 12 height 12
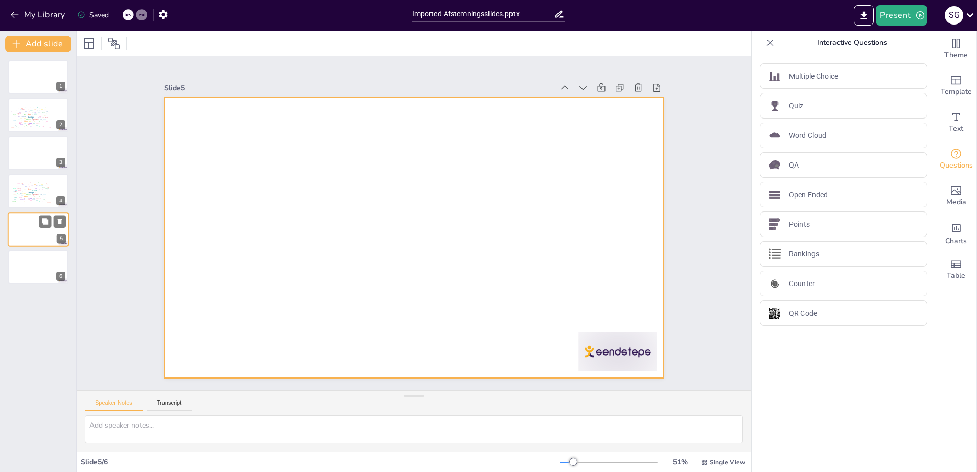
click at [32, 236] on div at bounding box center [38, 229] width 61 height 35
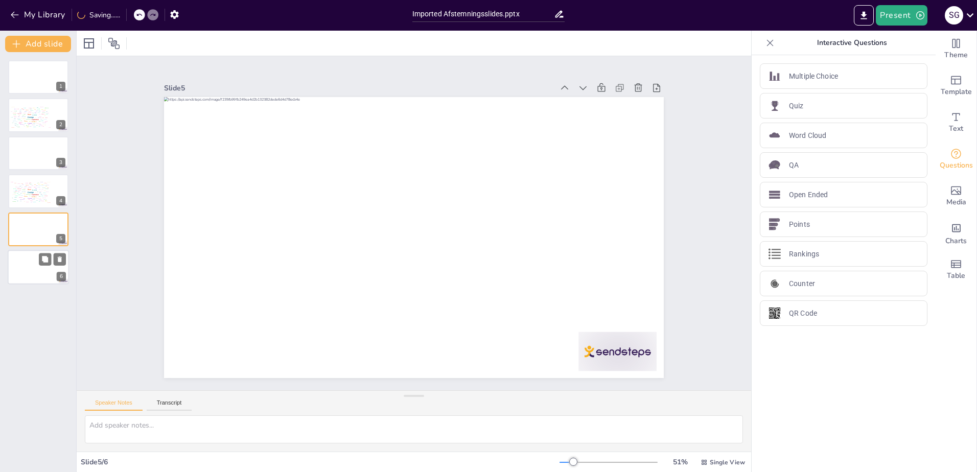
click at [22, 269] on div at bounding box center [38, 267] width 61 height 35
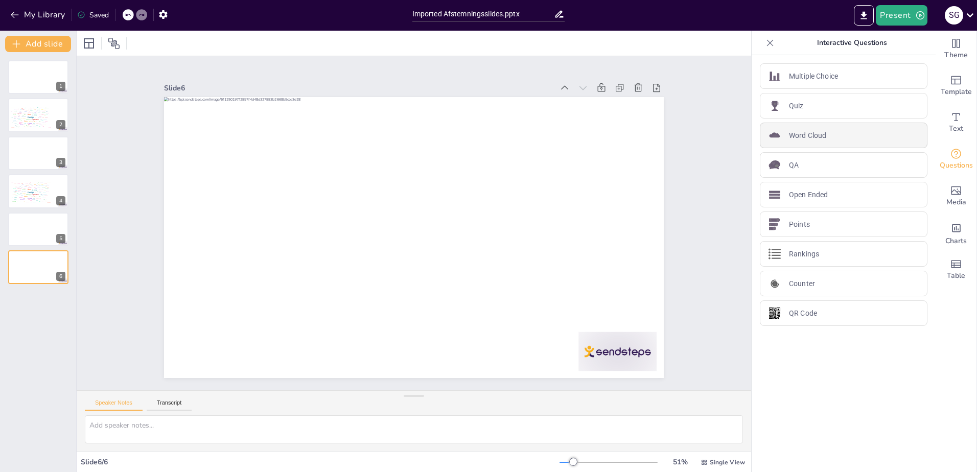
click at [871, 128] on div "Word Cloud" at bounding box center [844, 136] width 168 height 26
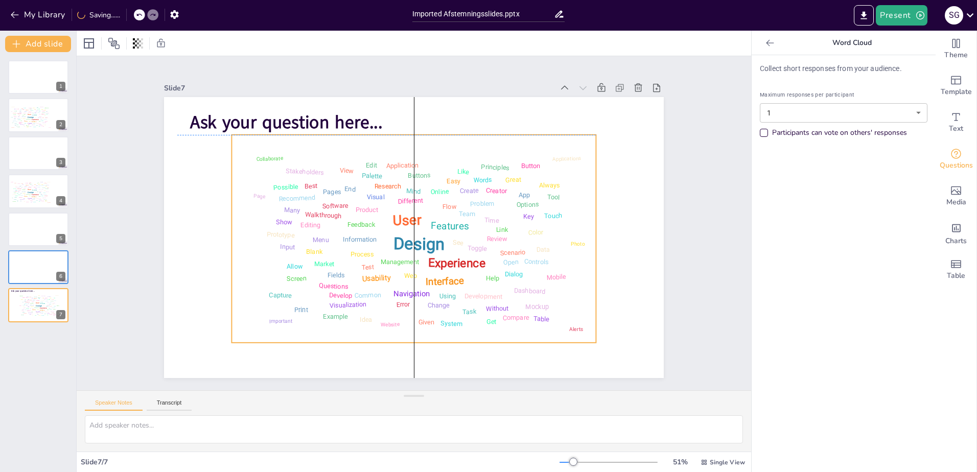
click at [230, 152] on div "Design User Experience Interface Features Navigation Usability Test Process Inf…" at bounding box center [405, 237] width 405 height 348
click at [42, 272] on div at bounding box center [38, 267] width 61 height 35
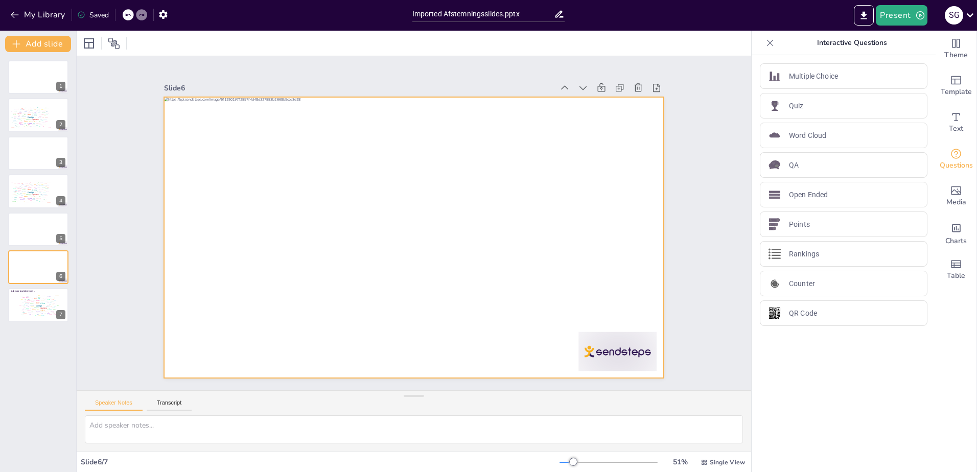
click at [266, 280] on div at bounding box center [414, 237] width 500 height 281
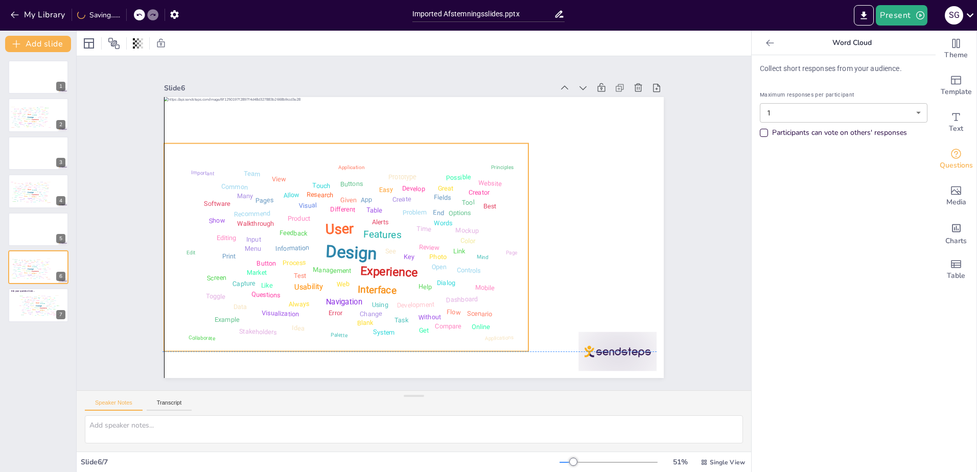
drag, startPoint x: 557, startPoint y: 142, endPoint x: 487, endPoint y: 148, distance: 69.7
click at [487, 148] on div "Design User Experience Interface Features Navigation Usability Test Process Inf…" at bounding box center [342, 210] width 405 height 348
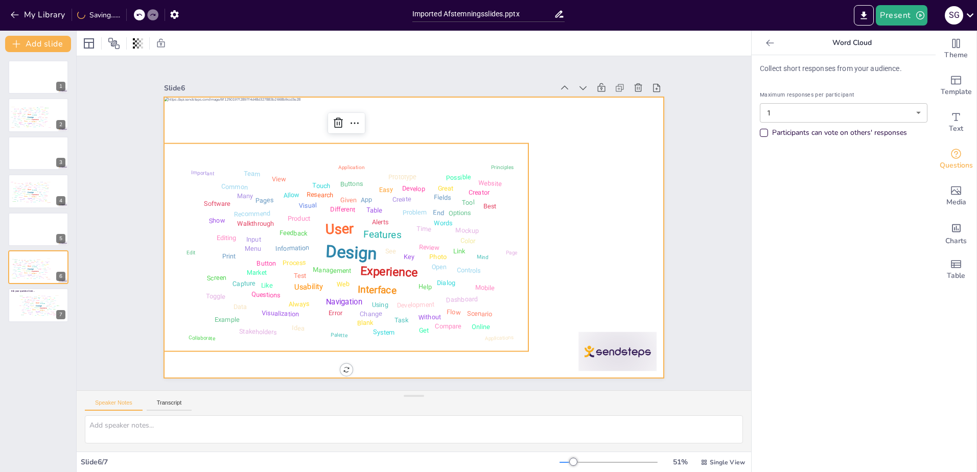
click at [589, 157] on div at bounding box center [402, 231] width 521 height 569
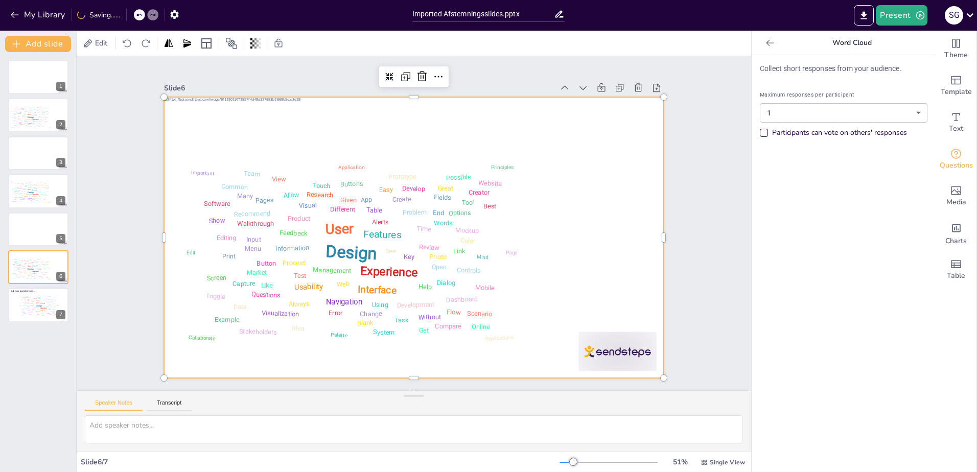
click at [540, 157] on div at bounding box center [399, 223] width 281 height 500
click at [584, 157] on div at bounding box center [399, 220] width 379 height 547
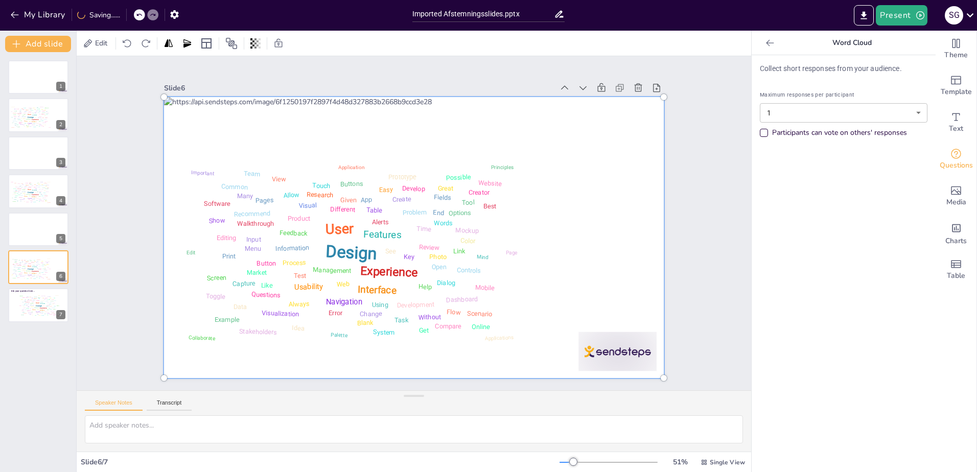
drag, startPoint x: 431, startPoint y: 210, endPoint x: 415, endPoint y: 212, distance: 16.5
click at [431, 211] on div at bounding box center [399, 220] width 393 height 561
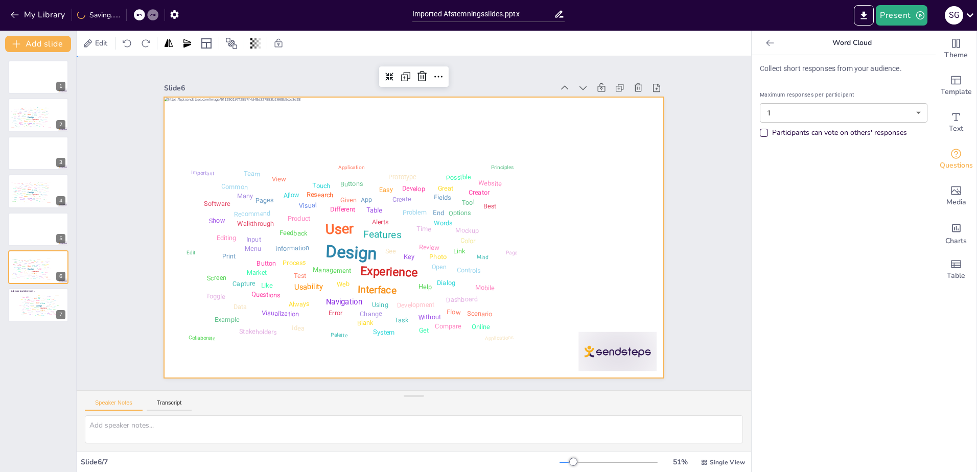
click at [140, 292] on div "Slide 1 Slide 2 Design User Experience Interface Features Navigation Usability …" at bounding box center [414, 223] width 635 height 509
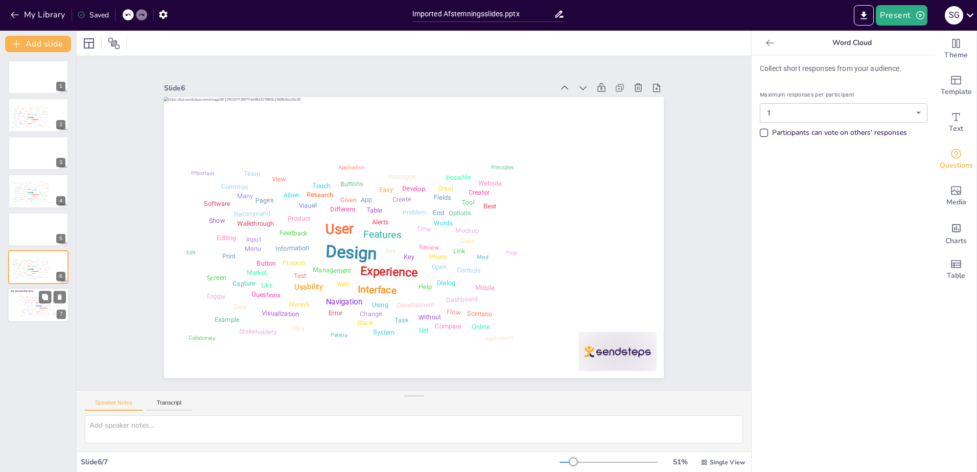
click at [32, 315] on div "Idea" at bounding box center [33, 315] width 2 height 1
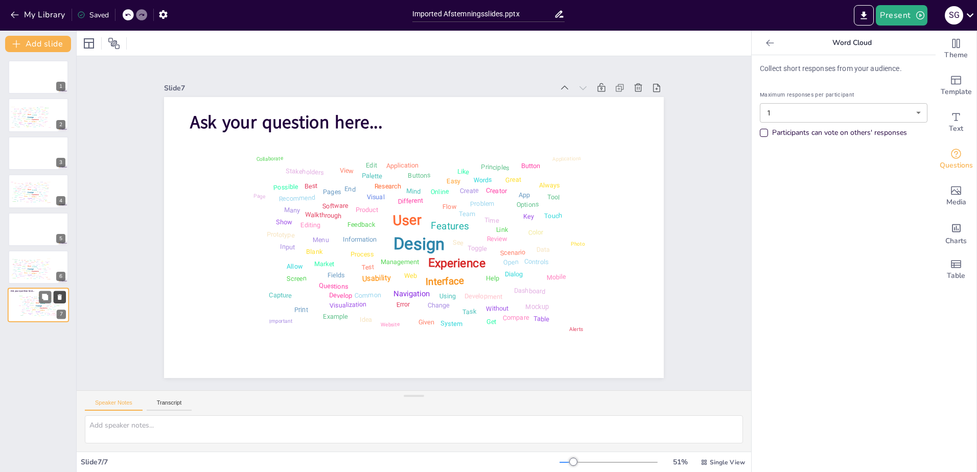
click at [60, 299] on icon at bounding box center [60, 298] width 4 height 6
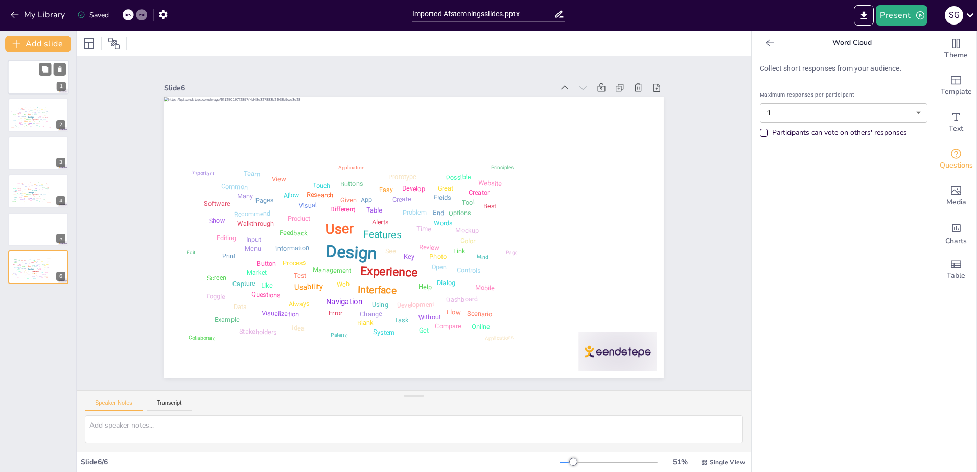
click at [29, 82] on div at bounding box center [38, 77] width 61 height 35
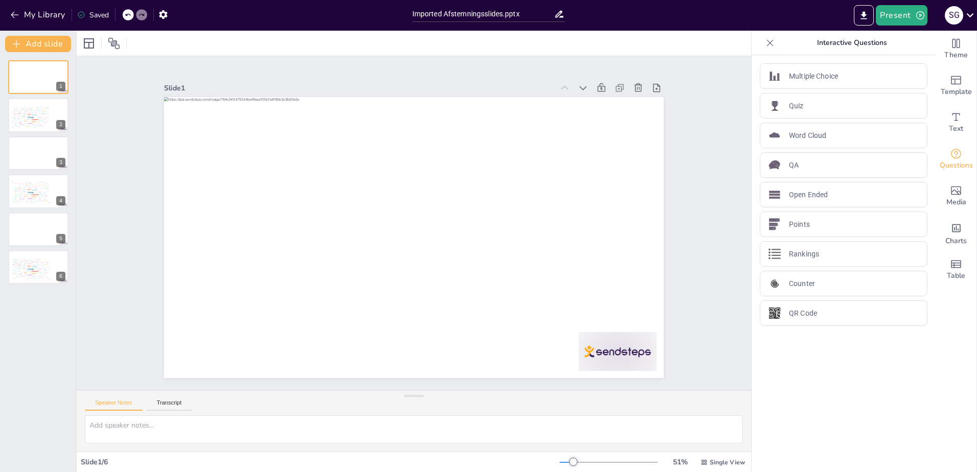
click at [766, 43] on icon at bounding box center [770, 43] width 10 height 10
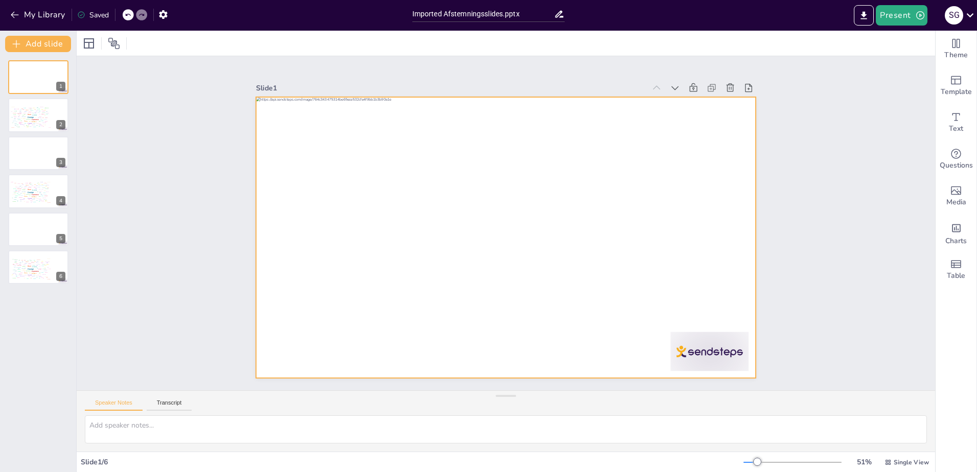
click at [738, 139] on div at bounding box center [498, 235] width 573 height 493
click at [953, 79] on icon "Add ready made slides" at bounding box center [956, 80] width 10 height 9
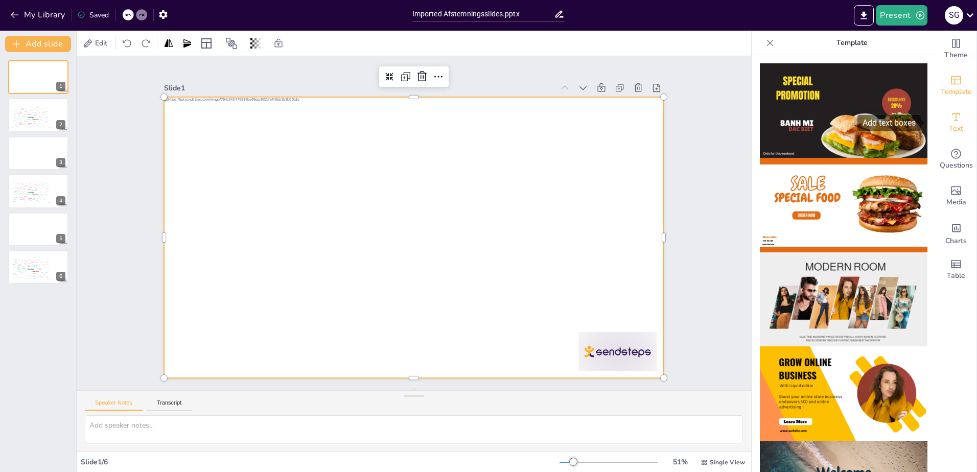
click at [953, 119] on icon "Add text boxes" at bounding box center [956, 117] width 12 height 12
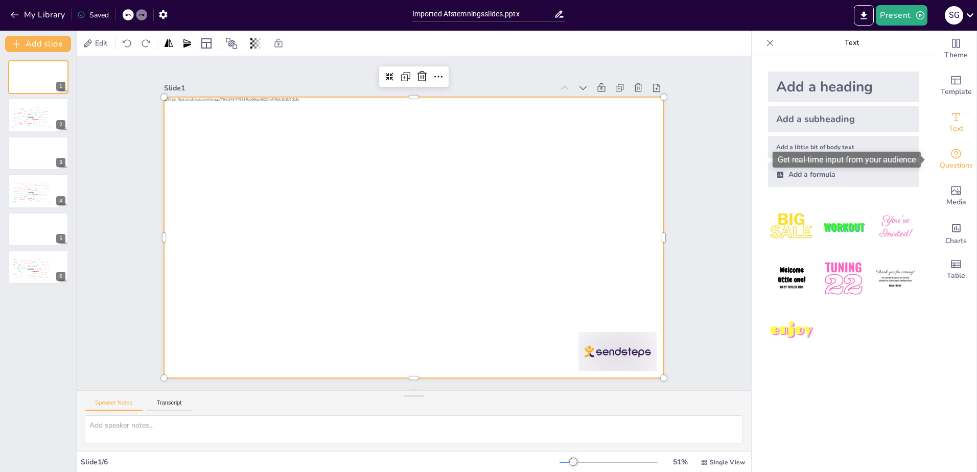
click at [955, 149] on div "Questions" at bounding box center [955, 159] width 41 height 37
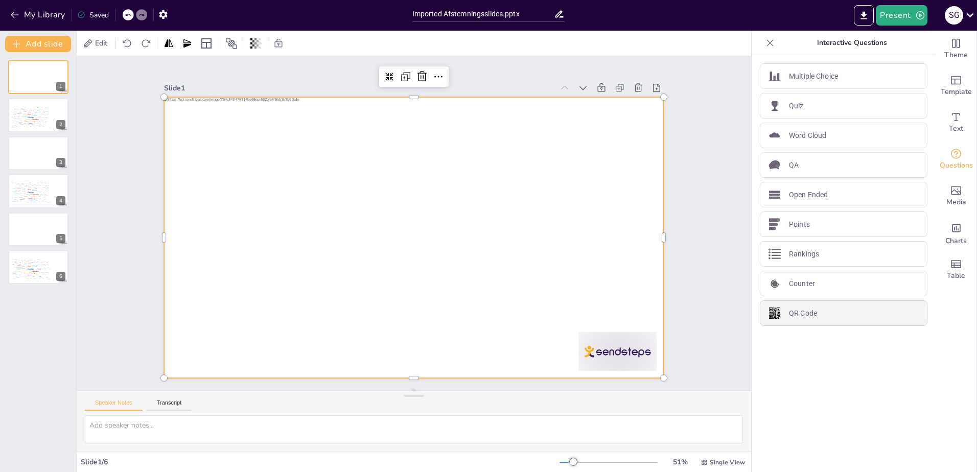
click at [832, 321] on div "QR Code" at bounding box center [844, 313] width 168 height 26
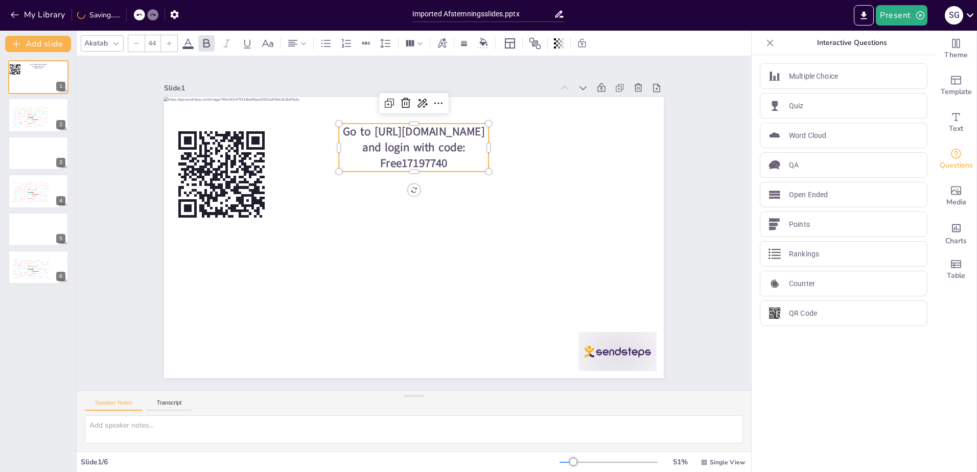
click at [451, 166] on p "Go to https://sendsteps.me and login with code: Free17197740" at bounding box center [451, 158] width 154 height 116
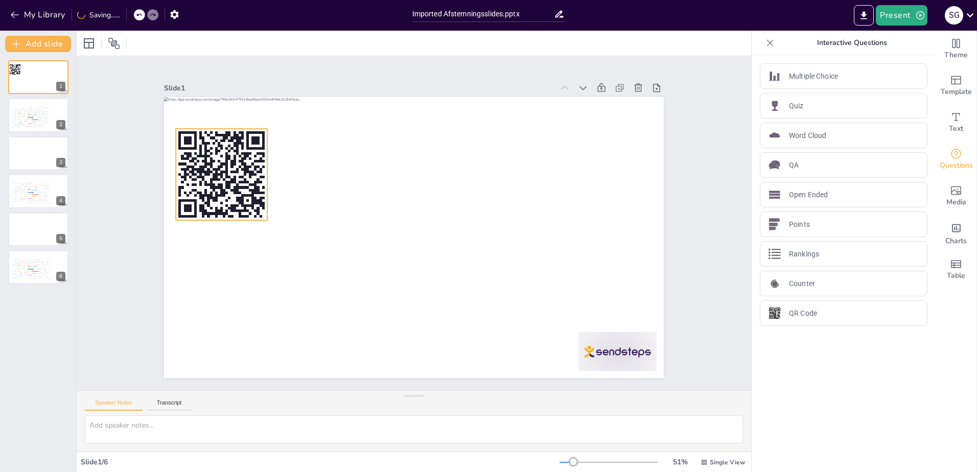
click at [257, 112] on rect at bounding box center [321, 47] width 129 height 129
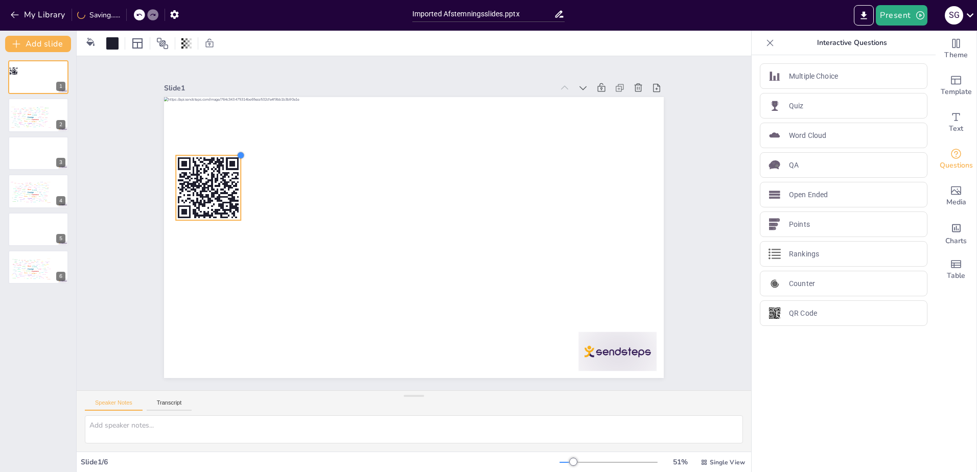
click at [224, 153] on div at bounding box center [424, 213] width 543 height 559
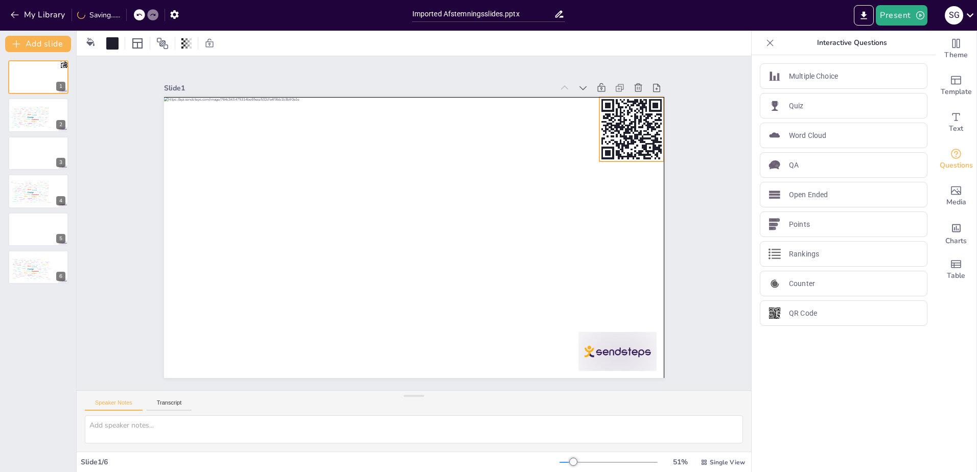
drag, startPoint x: 238, startPoint y: 184, endPoint x: 629, endPoint y: 123, distance: 396.1
click at [629, 277] on rect at bounding box center [629, 322] width 90 height 90
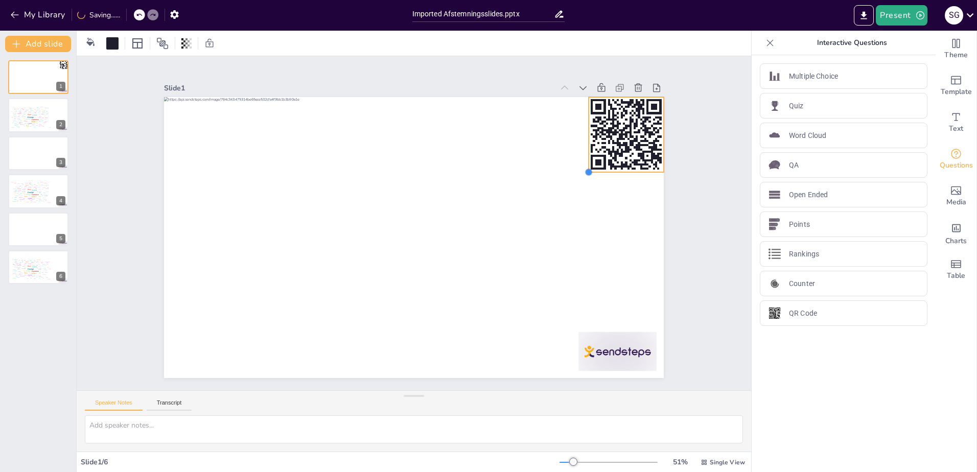
drag, startPoint x: 591, startPoint y: 157, endPoint x: 580, endPoint y: 164, distance: 12.6
click at [248, 164] on div at bounding box center [242, 161] width 11 height 11
drag, startPoint x: 582, startPoint y: 169, endPoint x: 578, endPoint y: 173, distance: 5.8
click at [583, 244] on div at bounding box center [588, 249] width 11 height 11
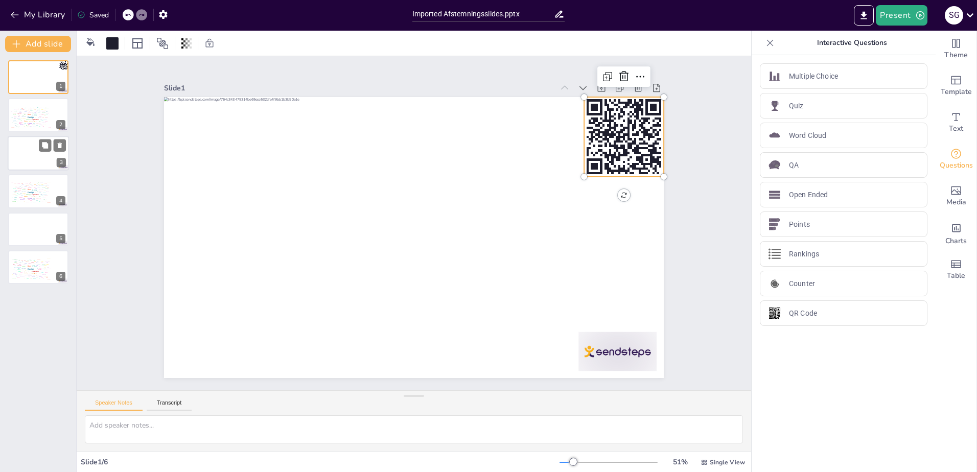
click at [37, 158] on div at bounding box center [38, 153] width 61 height 35
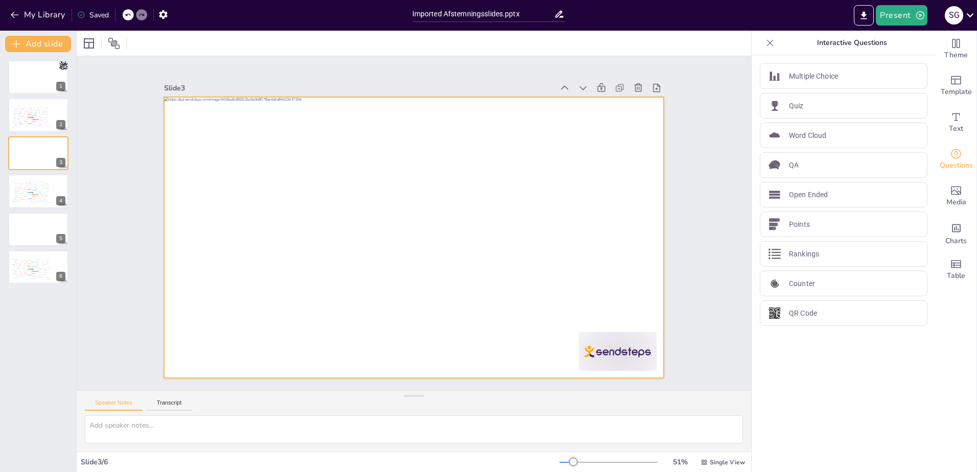
click at [638, 114] on div at bounding box center [405, 234] width 569 height 521
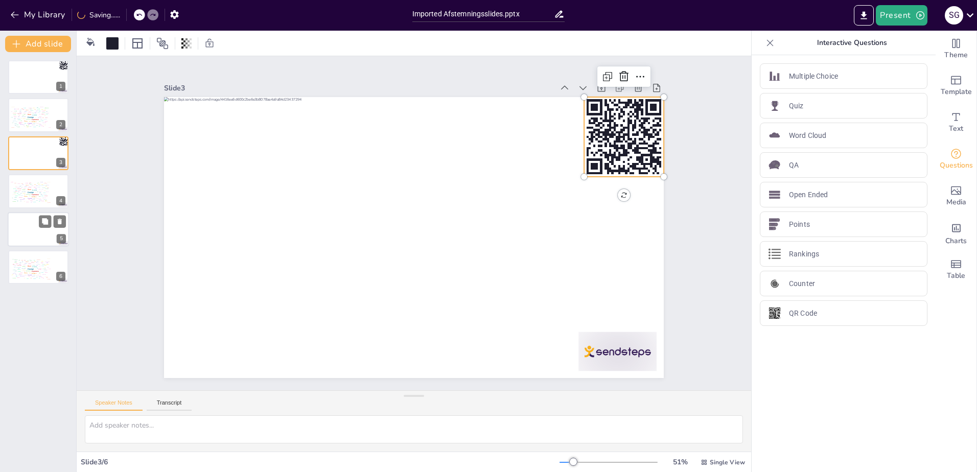
click at [28, 221] on div at bounding box center [38, 229] width 61 height 35
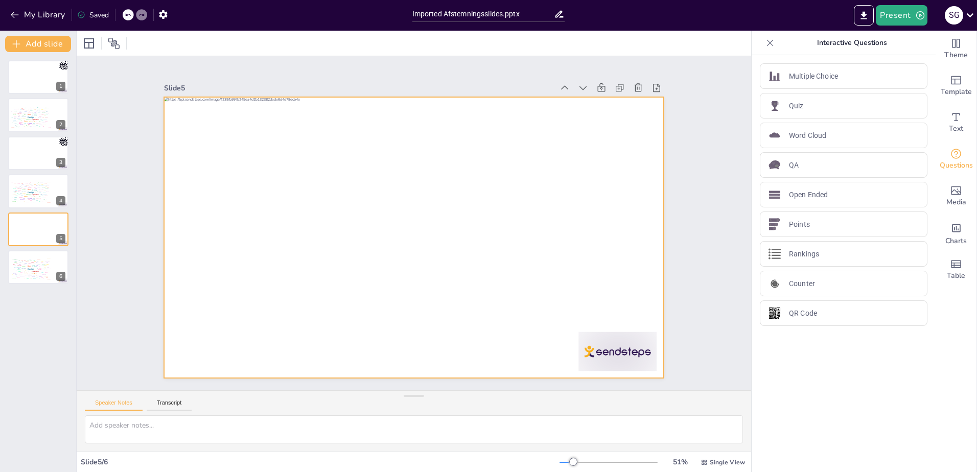
click at [621, 131] on div at bounding box center [412, 238] width 526 height 332
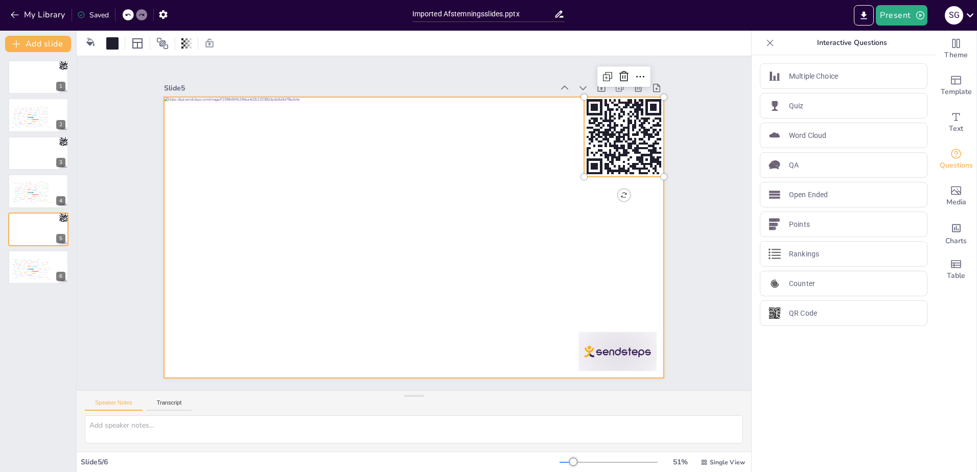
click at [636, 223] on div at bounding box center [410, 237] width 547 height 379
click at [37, 118] on div "Important" at bounding box center [39, 117] width 4 height 1
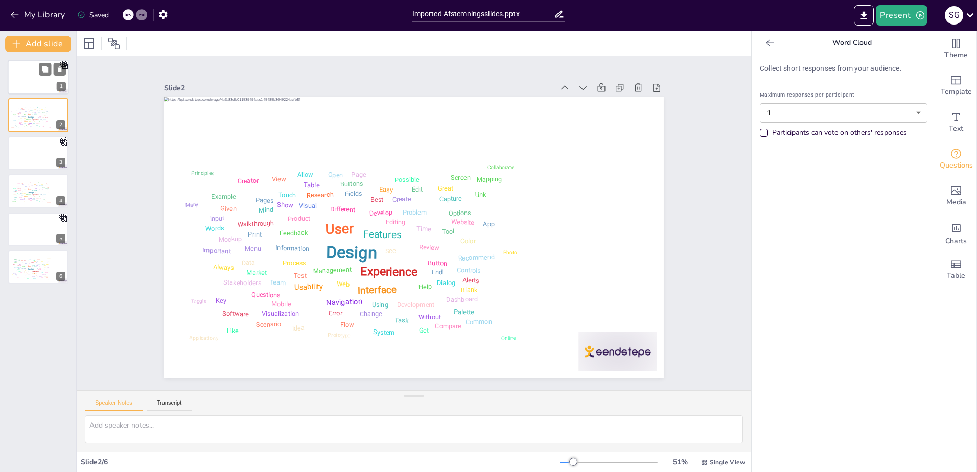
click at [43, 81] on div at bounding box center [38, 77] width 61 height 35
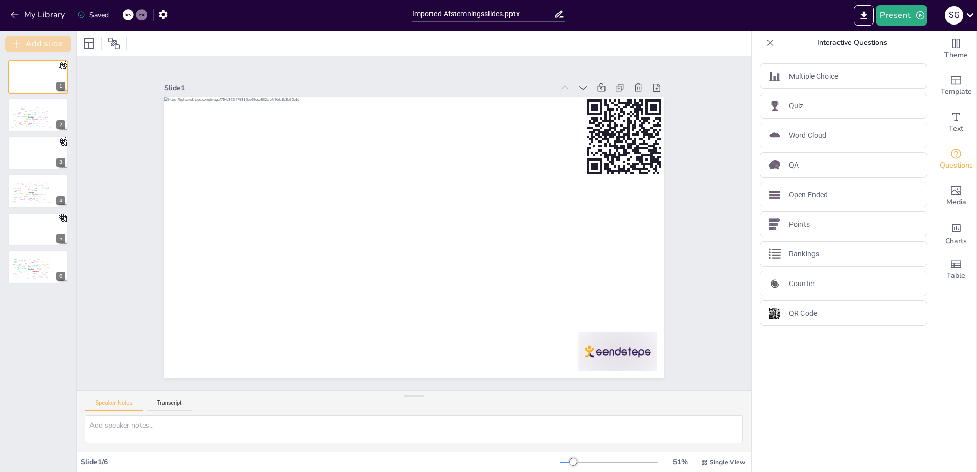
click at [33, 46] on button "Add slide" at bounding box center [38, 44] width 66 height 16
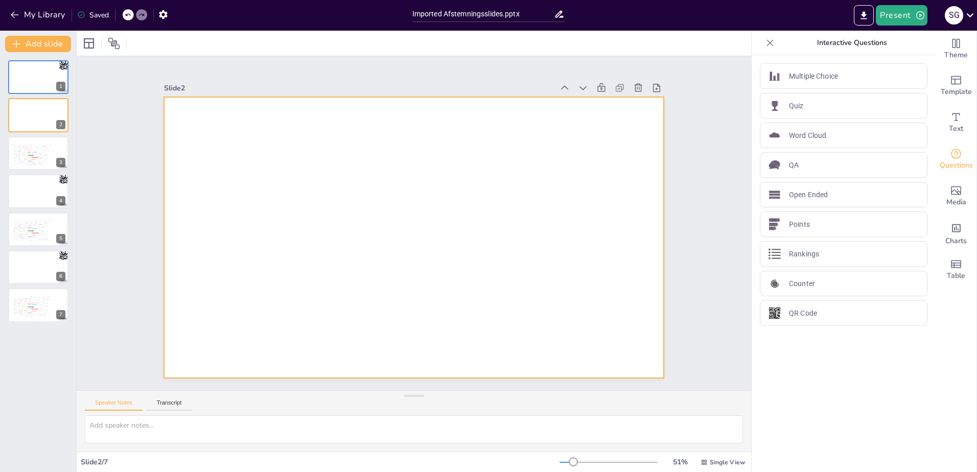
click at [212, 145] on div at bounding box center [409, 236] width 562 height 421
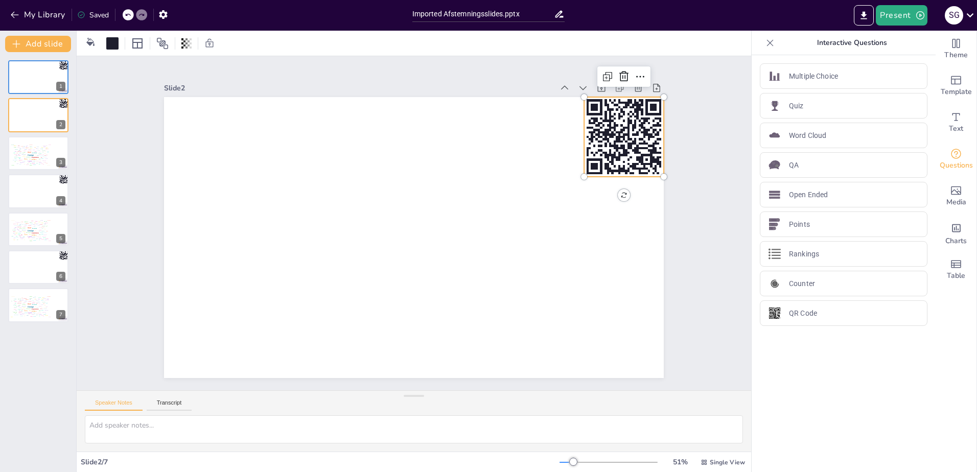
click at [588, 151] on rect at bounding box center [631, 158] width 87 height 87
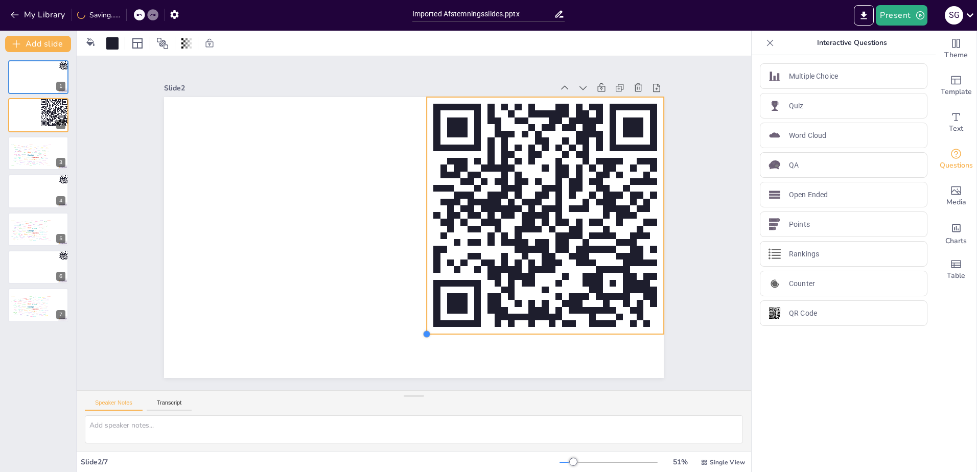
drag, startPoint x: 576, startPoint y: 174, endPoint x: 419, endPoint y: 309, distance: 207.2
click at [419, 309] on div at bounding box center [405, 234] width 569 height 521
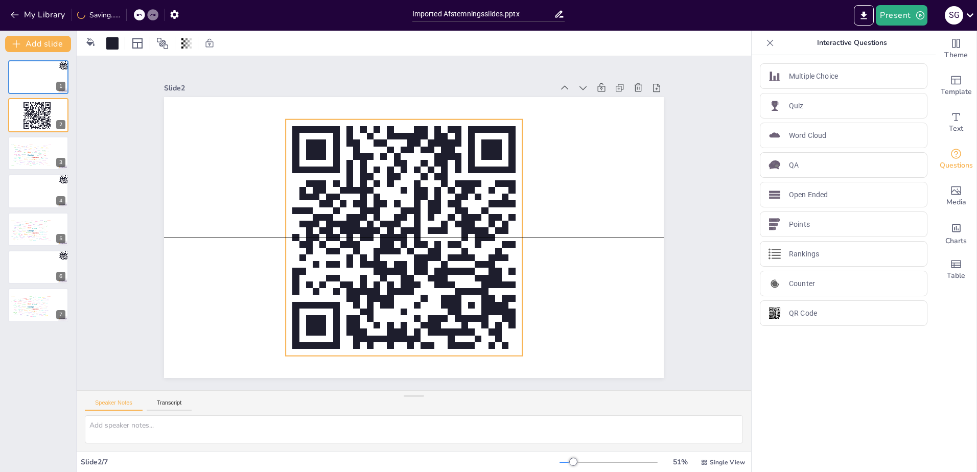
drag, startPoint x: 533, startPoint y: 211, endPoint x: 392, endPoint y: 230, distance: 142.8
click at [392, 230] on icon at bounding box center [402, 237] width 260 height 260
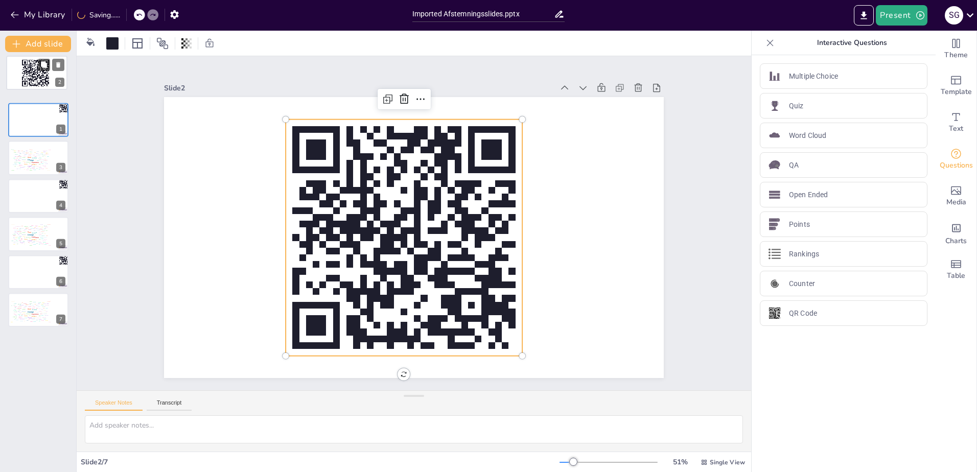
drag, startPoint x: 37, startPoint y: 116, endPoint x: 34, endPoint y: 70, distance: 46.6
click at [34, 70] on rect at bounding box center [35, 73] width 29 height 29
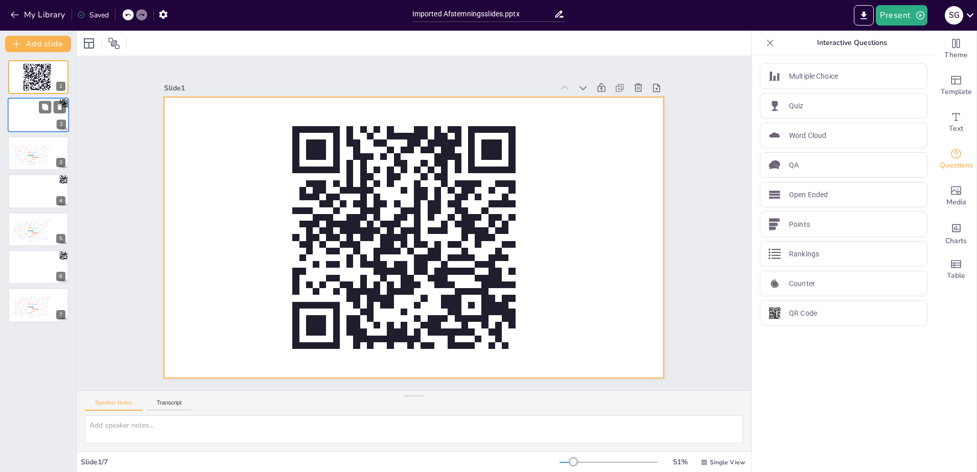
click at [221, 178] on div at bounding box center [409, 236] width 562 height 421
click at [117, 157] on div "Slide 1 Slide 2 Slide 3 Design User Experience Interface Features Navigation Us…" at bounding box center [414, 223] width 706 height 403
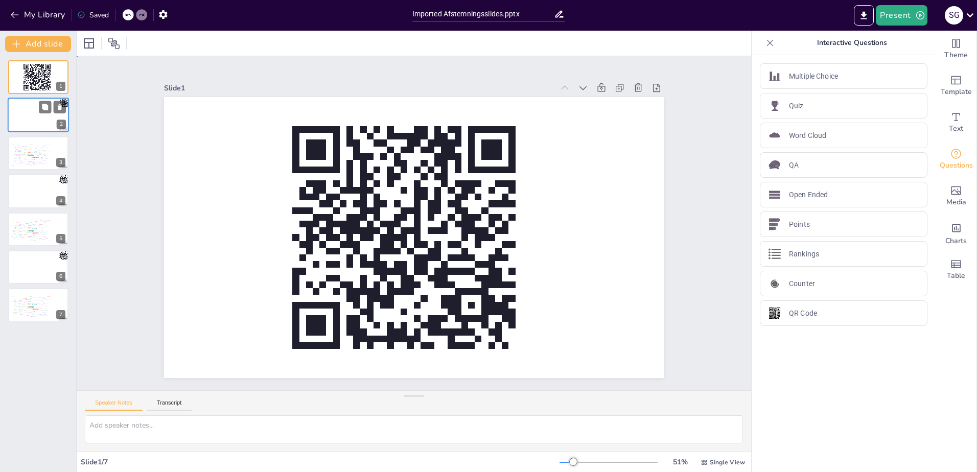
click at [134, 177] on div "Slide 1 Slide 2 Slide 3 Design User Experience Interface Features Navigation Us…" at bounding box center [414, 223] width 578 height 632
click at [125, 171] on div "Slide 1 Slide 2 Slide 3 Design User Experience Interface Features Navigation Us…" at bounding box center [414, 223] width 706 height 403
click at [34, 110] on div at bounding box center [38, 115] width 61 height 35
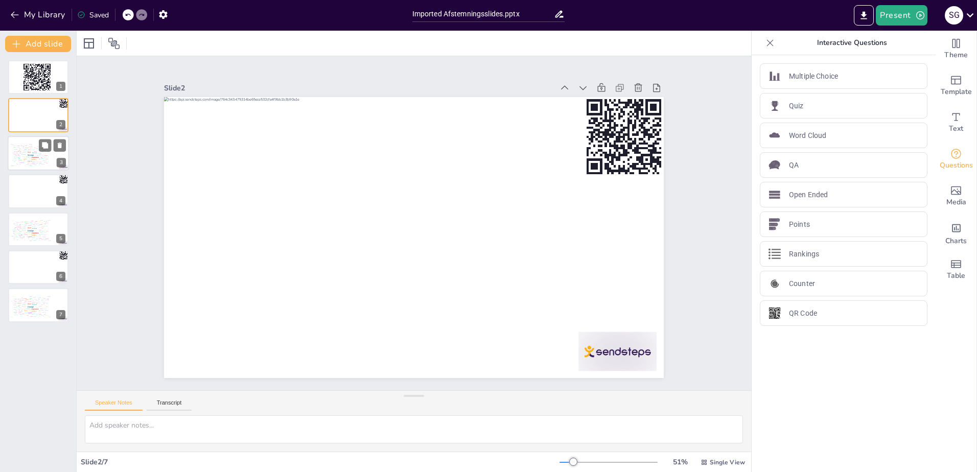
click at [32, 149] on div "Design User Experience Interface Features Navigation Usability Test Process Inf…" at bounding box center [29, 154] width 43 height 25
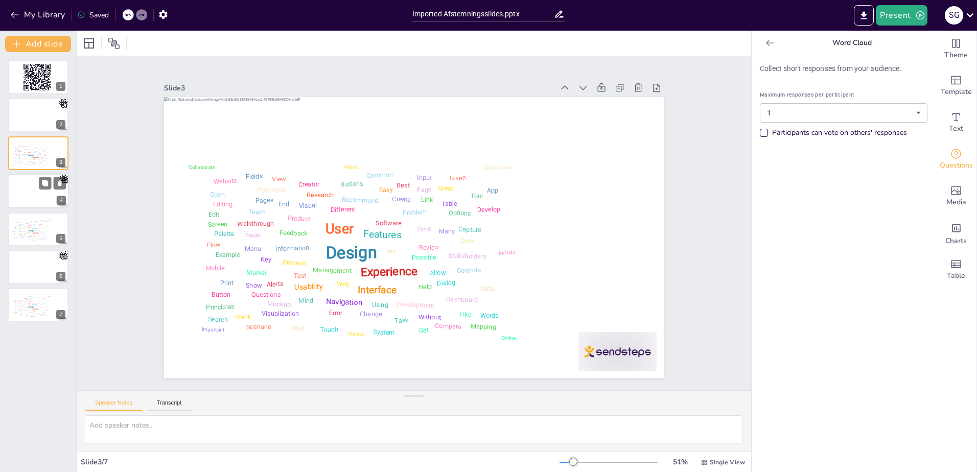
click at [49, 193] on div at bounding box center [38, 191] width 61 height 35
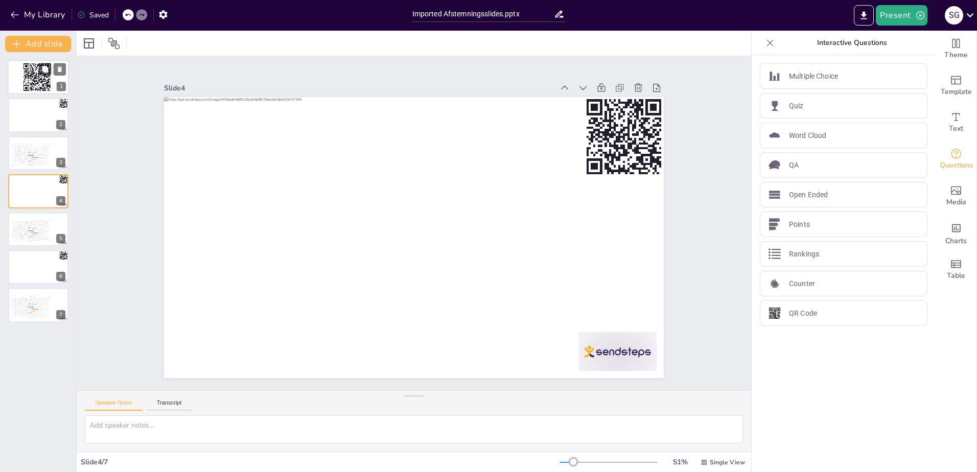
click at [35, 83] on rect at bounding box center [36, 77] width 29 height 29
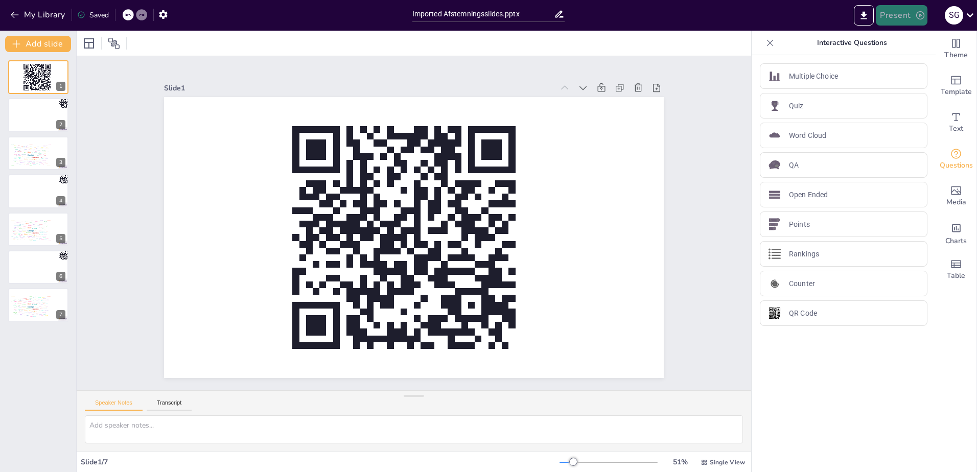
click at [896, 17] on button "Present" at bounding box center [901, 15] width 51 height 20
click at [920, 66] on li "Play presentation" at bounding box center [917, 63] width 80 height 16
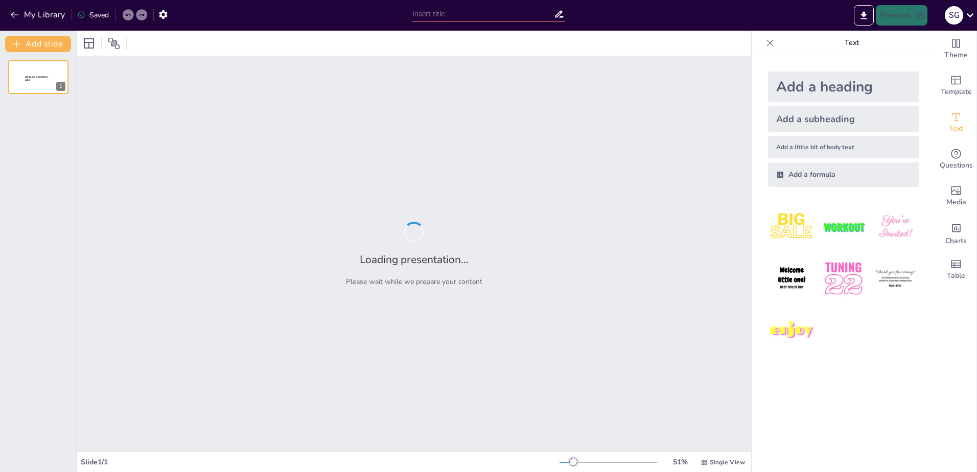
type input "Imported Afstemningsslides.pptx"
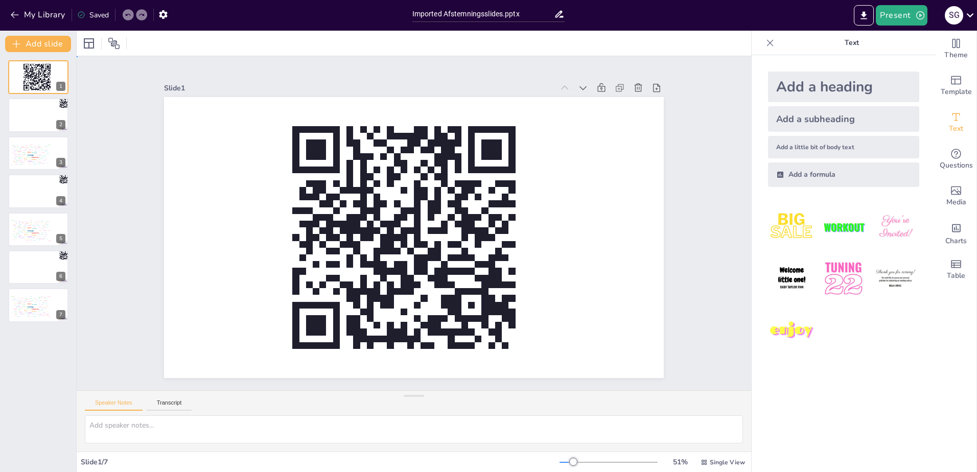
click at [247, 190] on div "Slide 1 Slide 2 Slide 3 Design User Experience Interface Features Navigation Us…" at bounding box center [414, 223] width 335 height 674
click at [180, 171] on div "Slide 1 Slide 2 Slide 3 Design User Experience Interface Features Navigation Us…" at bounding box center [413, 222] width 467 height 729
click at [21, 113] on div at bounding box center [38, 115] width 61 height 35
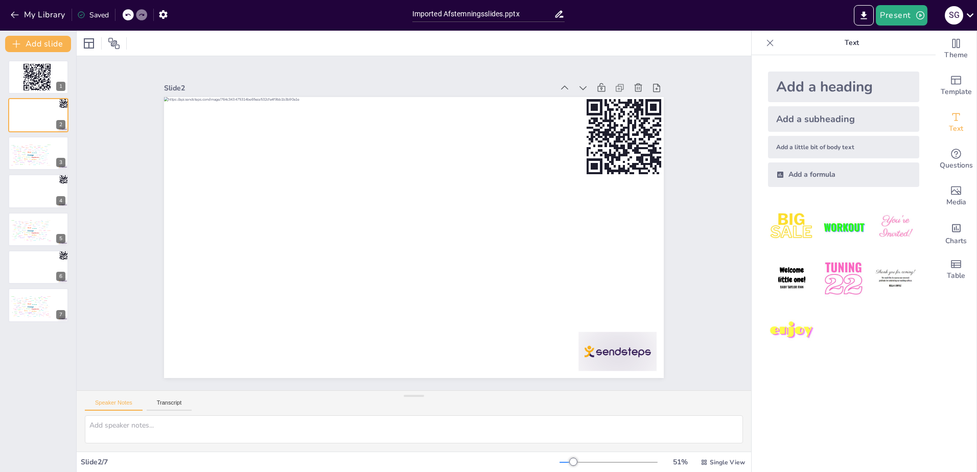
click at [180, 175] on div "Slide 1 Slide 2 Slide 3 Design User Experience Interface Features Navigation Us…" at bounding box center [413, 223] width 467 height 729
drag, startPoint x: 125, startPoint y: 197, endPoint x: 132, endPoint y: 175, distance: 23.3
click at [180, 197] on div "Slide 1 Slide 2 Slide 3 Design User Experience Interface Features Navigation Us…" at bounding box center [413, 222] width 467 height 729
